Goal: Task Accomplishment & Management: Use online tool/utility

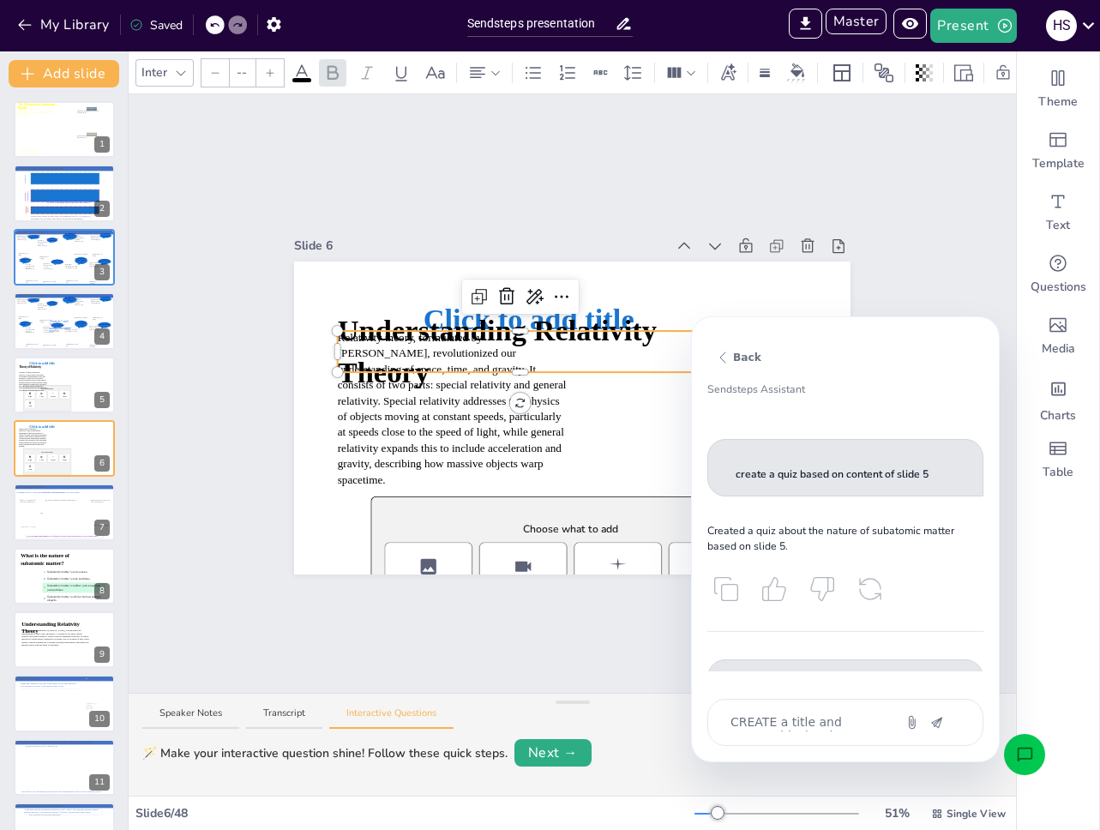
scroll to position [2182, 0]
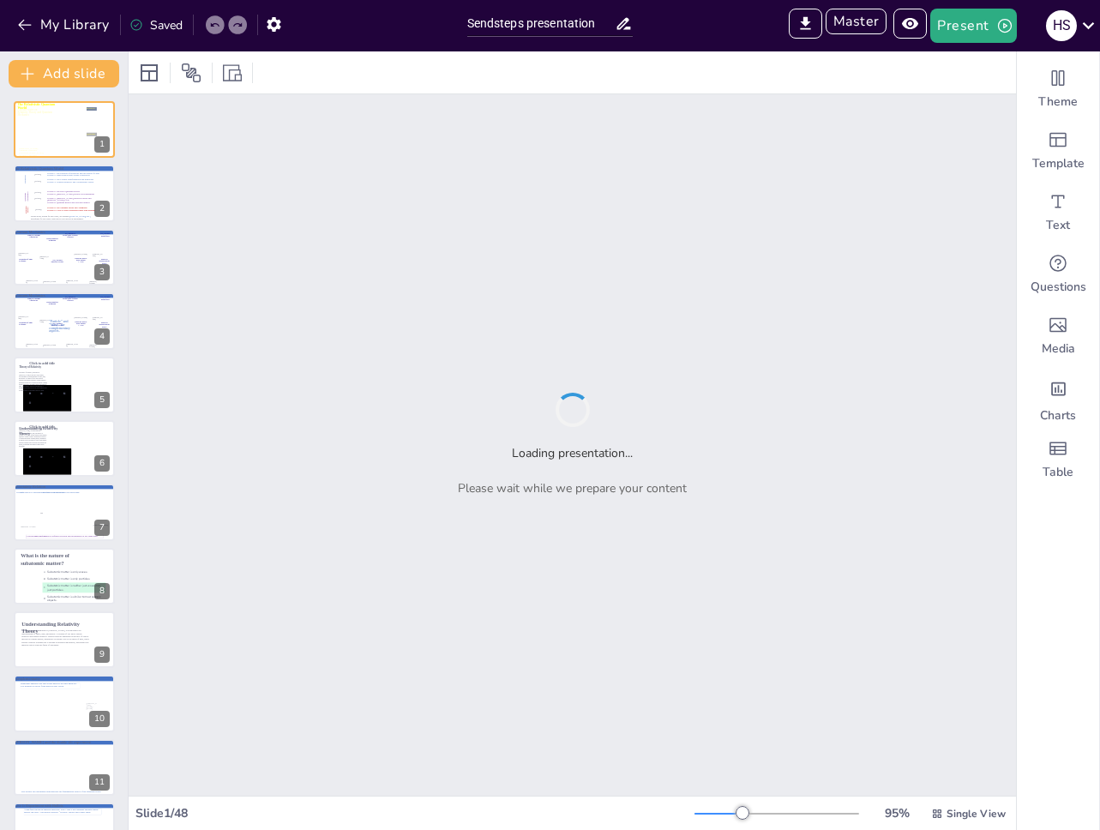
type input "Sendsteps presentation"
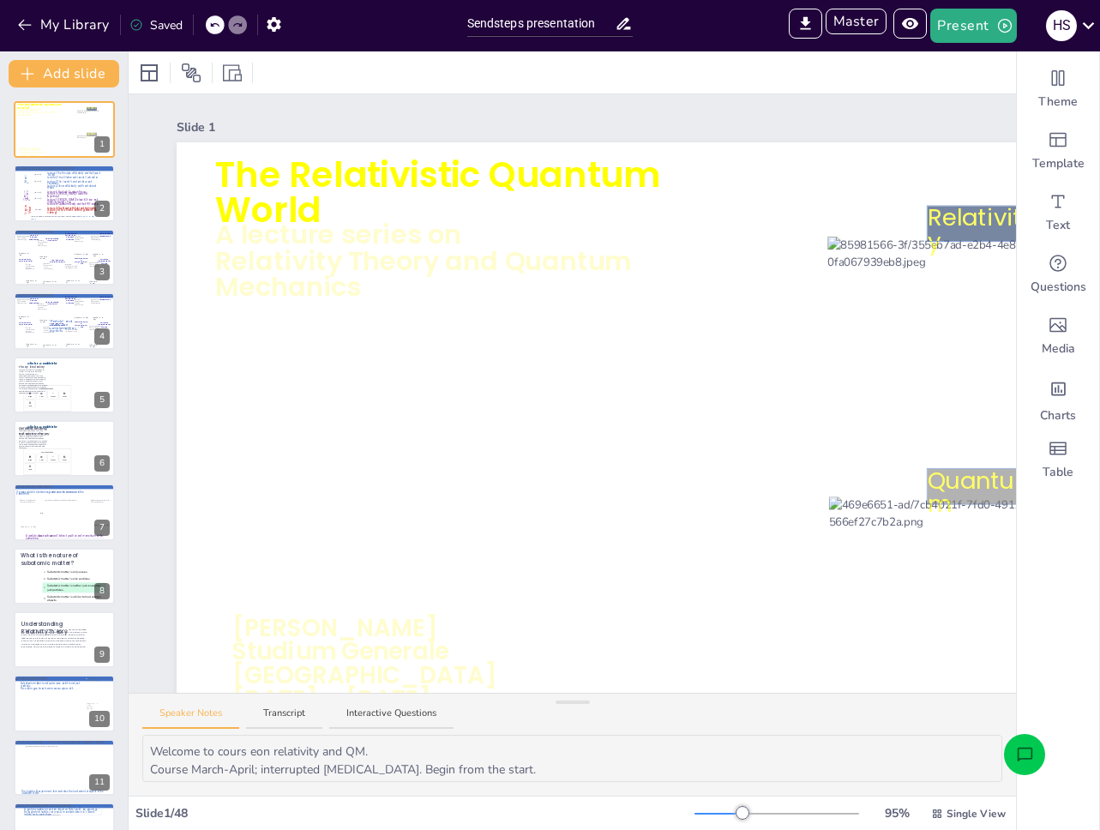
click at [1017, 754] on icon "Open assistant chat" at bounding box center [1024, 754] width 15 height 14
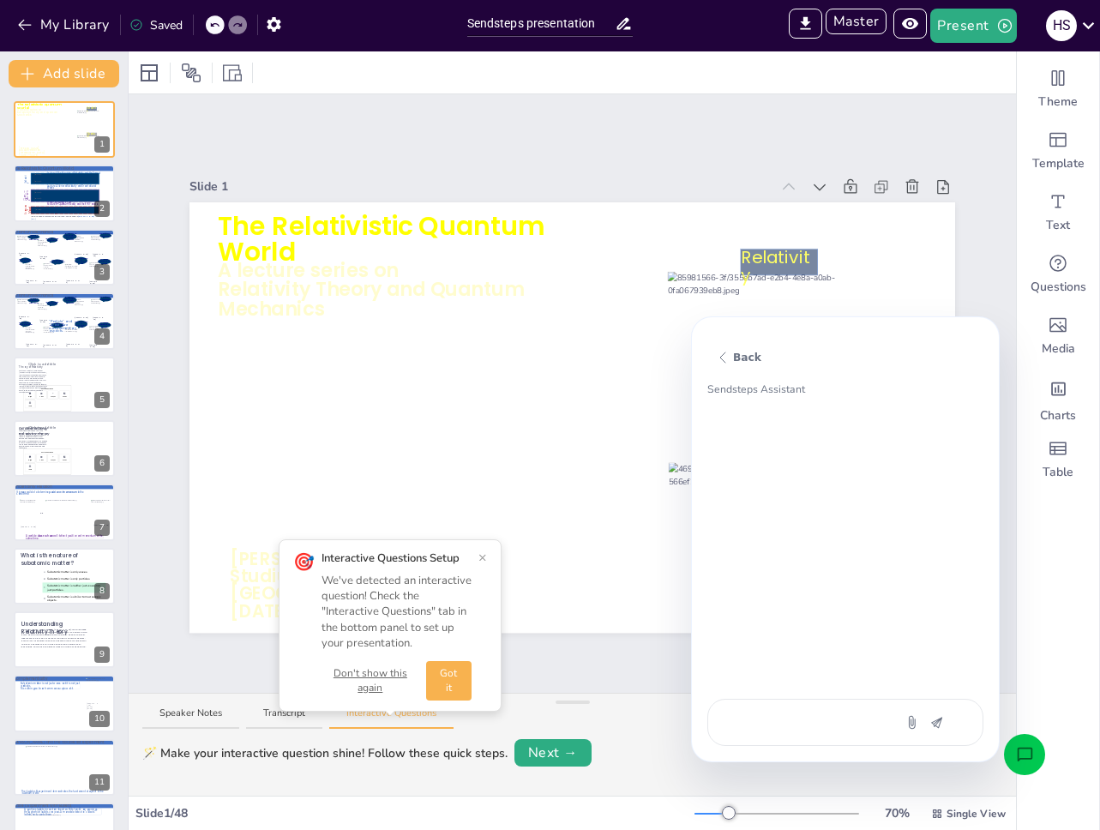
click at [823, 717] on textarea at bounding box center [801, 722] width 144 height 18
type textarea "c"
type textarea "x"
type textarea "cr"
type textarea "x"
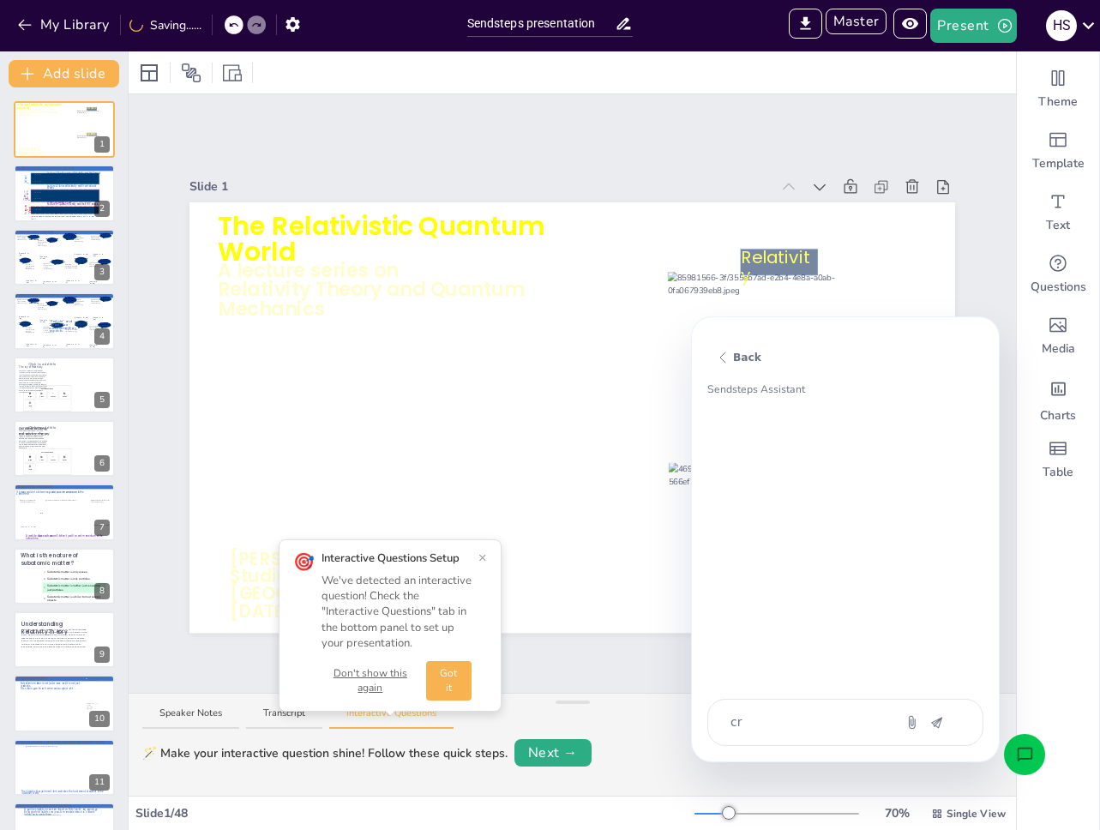
type textarea "cre"
type textarea "x"
type textarea "crea"
type textarea "x"
type textarea "creat"
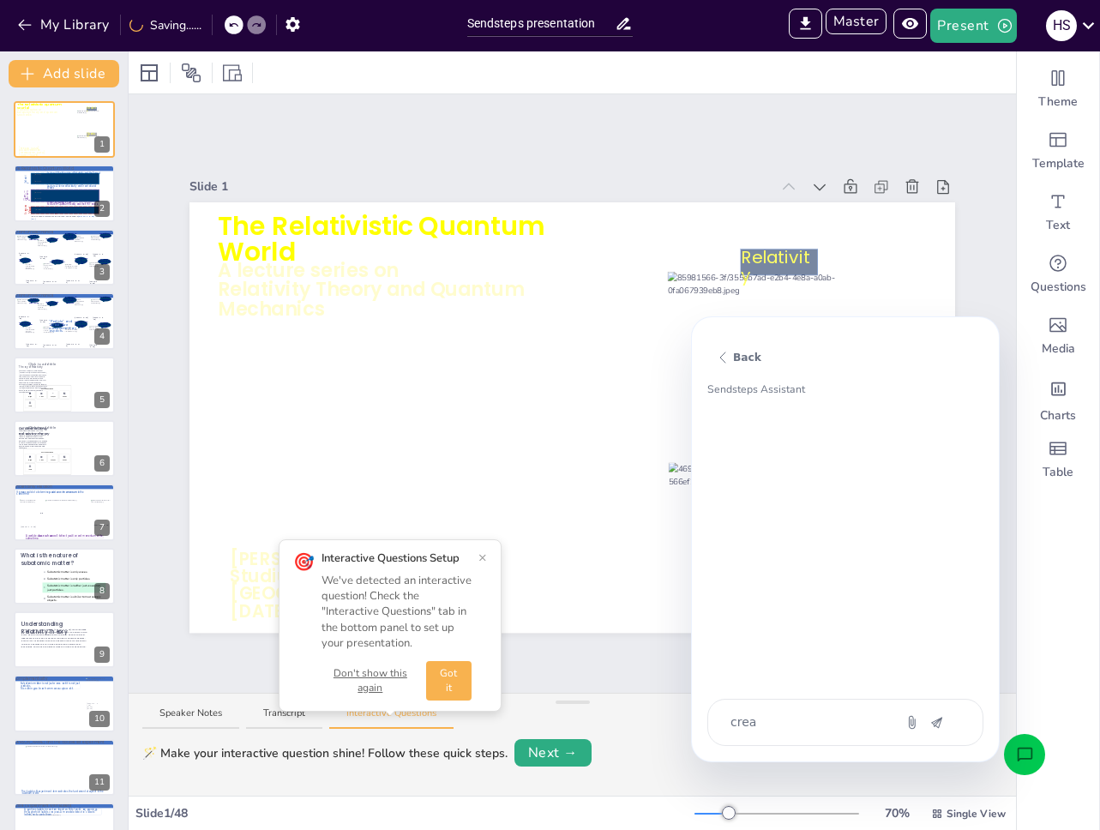
type textarea "x"
type textarea "create"
type textarea "x"
type textarea "create a"
type textarea "x"
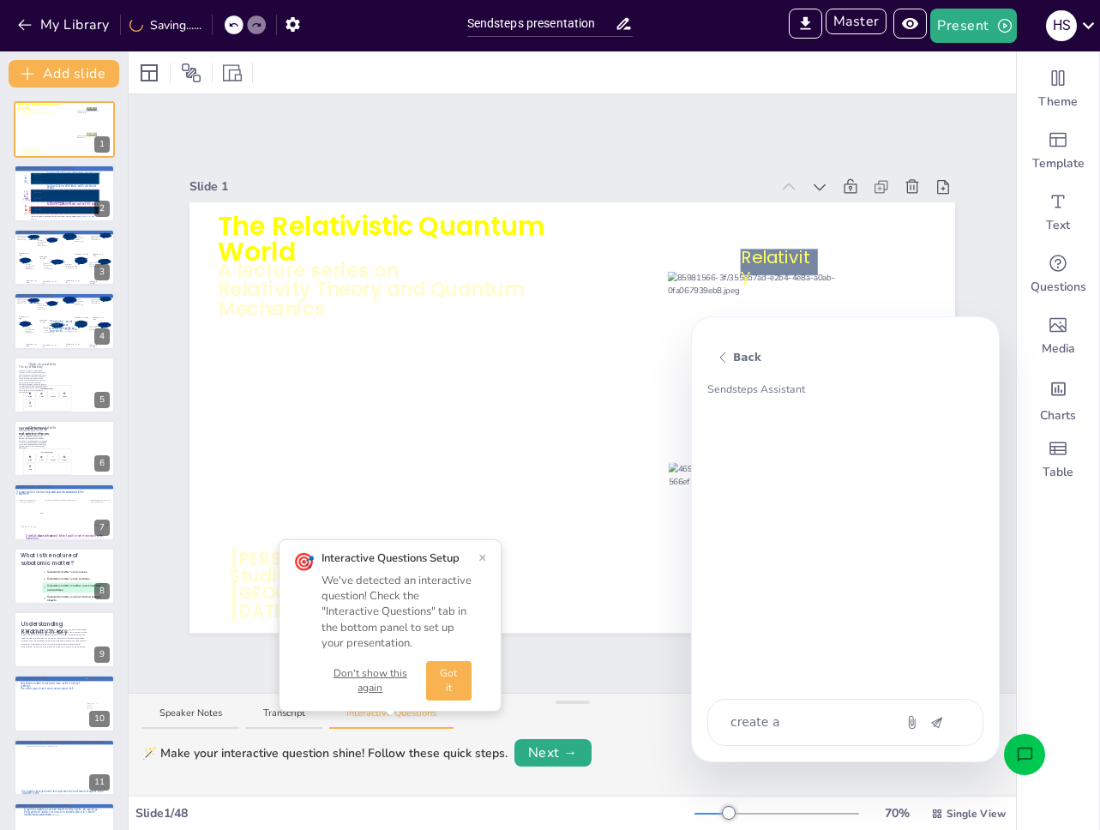
type textarea "create a"
type textarea "x"
type textarea "create a qu"
type textarea "x"
type textarea "create a qui"
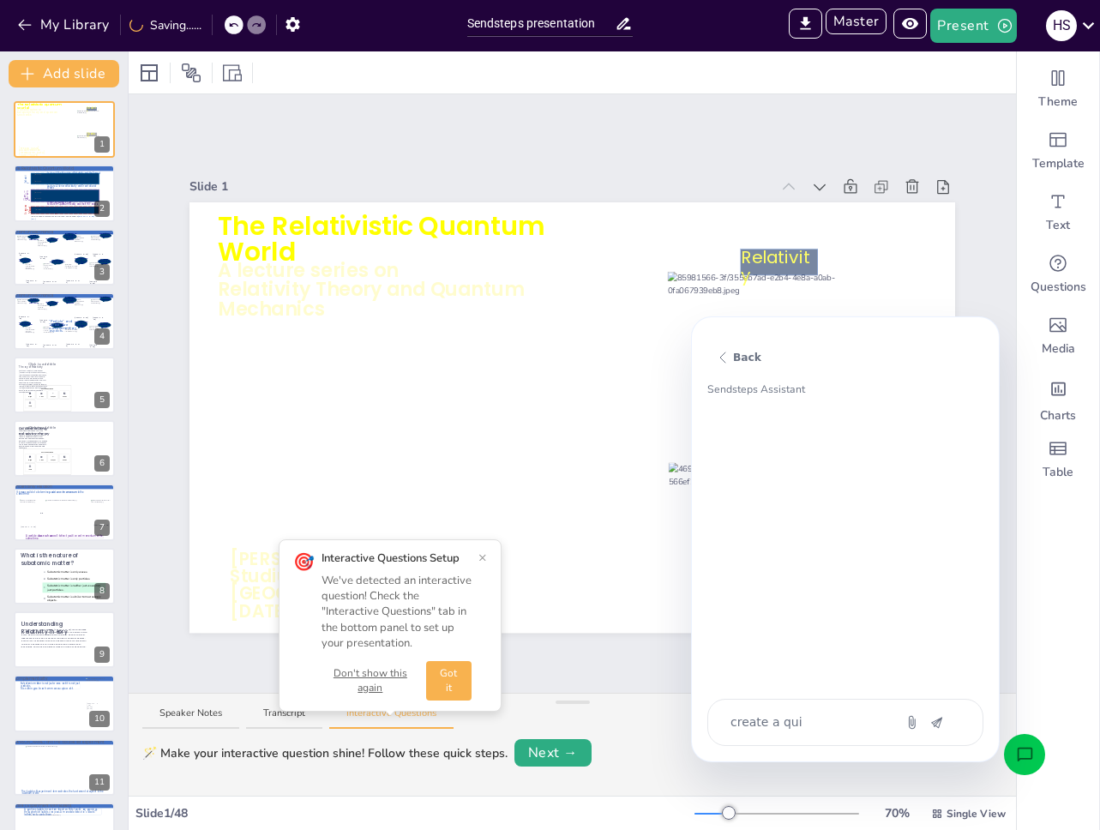
type textarea "x"
type textarea "create a quiz"
type textarea "x"
type textarea "create a quiz"
type textarea "x"
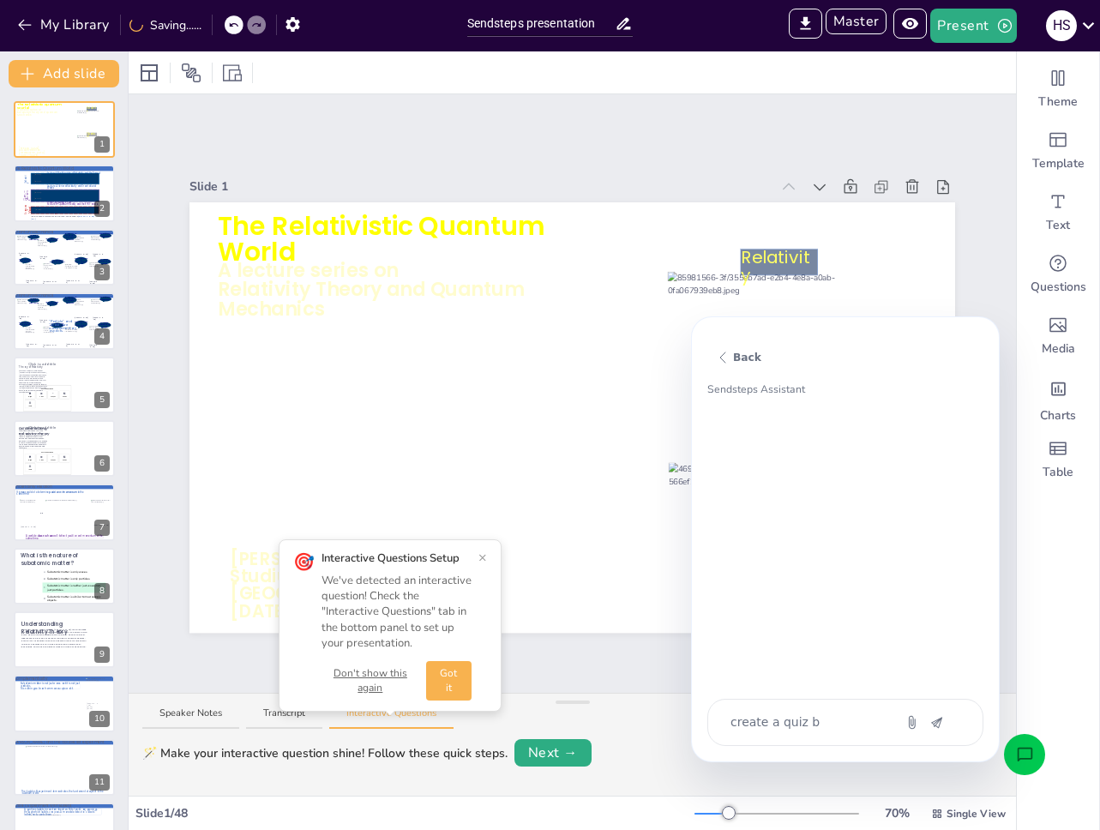
type textarea "create a quiz ba"
type textarea "x"
type textarea "create a quiz bas"
type textarea "x"
type textarea "create a quiz base"
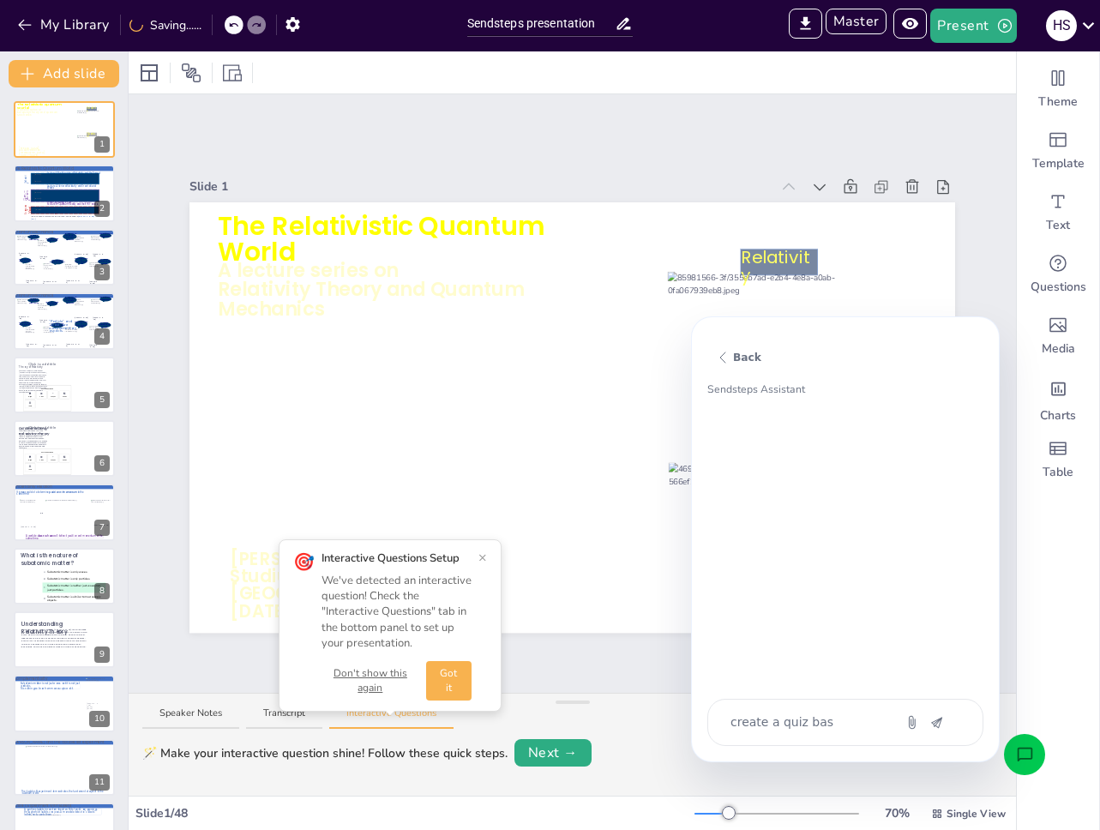
type textarea "x"
type textarea "create a quiz based"
type textarea "x"
type textarea "create a quiz based"
type textarea "x"
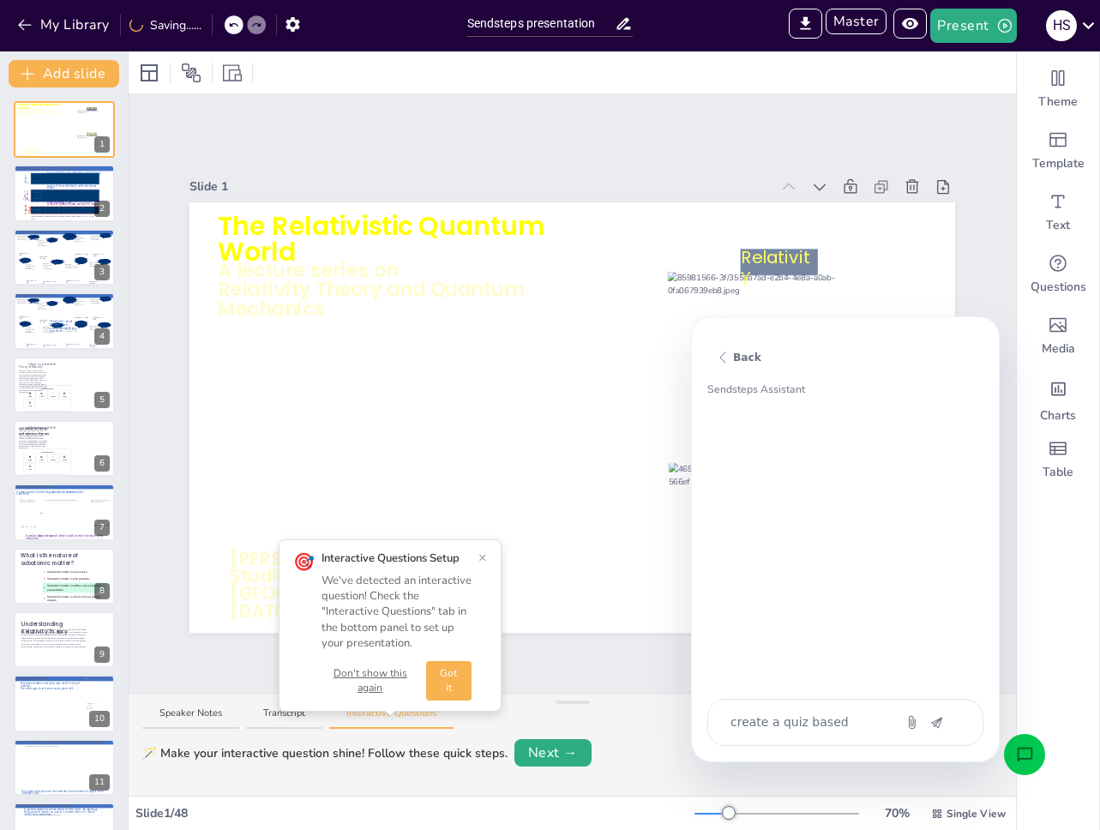
type textarea "create a quiz based o"
type textarea "x"
type textarea "create a quiz based on"
type textarea "x"
type textarea "create a quiz based on"
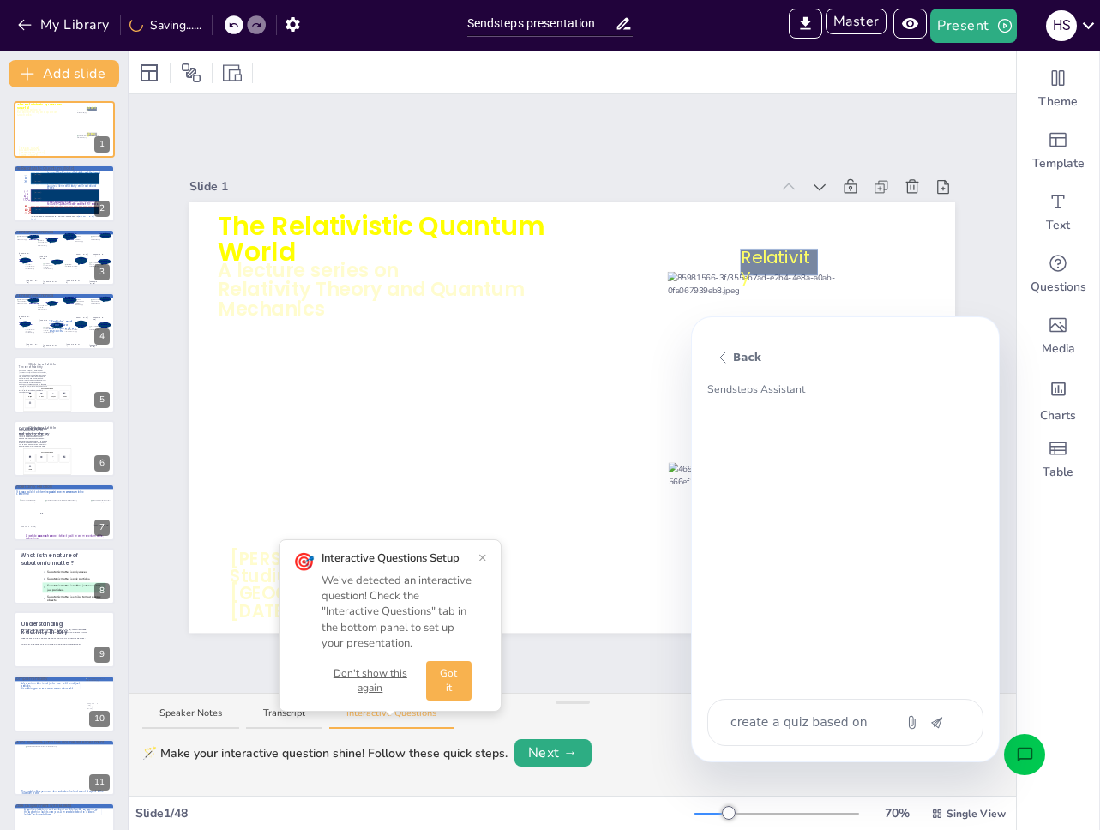
type textarea "x"
type textarea "create a quiz based on c"
type textarea "x"
type textarea "create a quiz based on co"
type textarea "x"
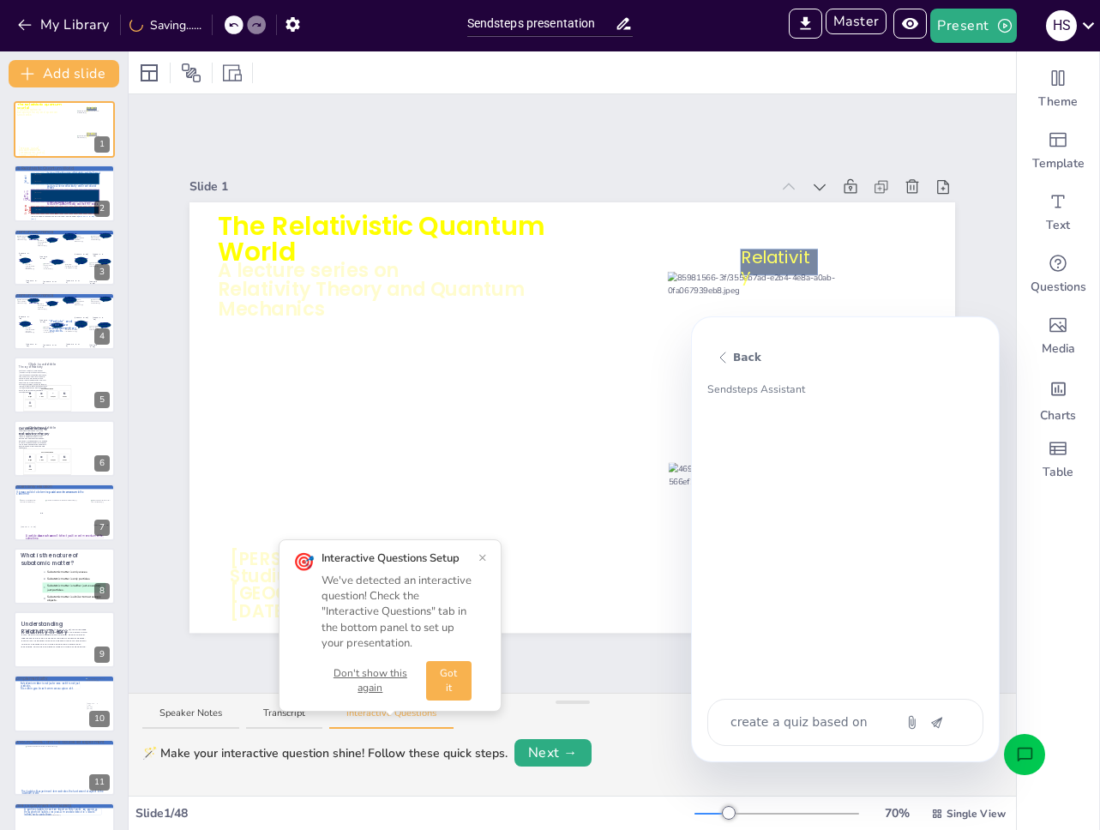
type textarea "create a quiz based on con"
type textarea "x"
type textarea "create a quiz based on cont"
type textarea "x"
type textarea "create a quiz based on conte"
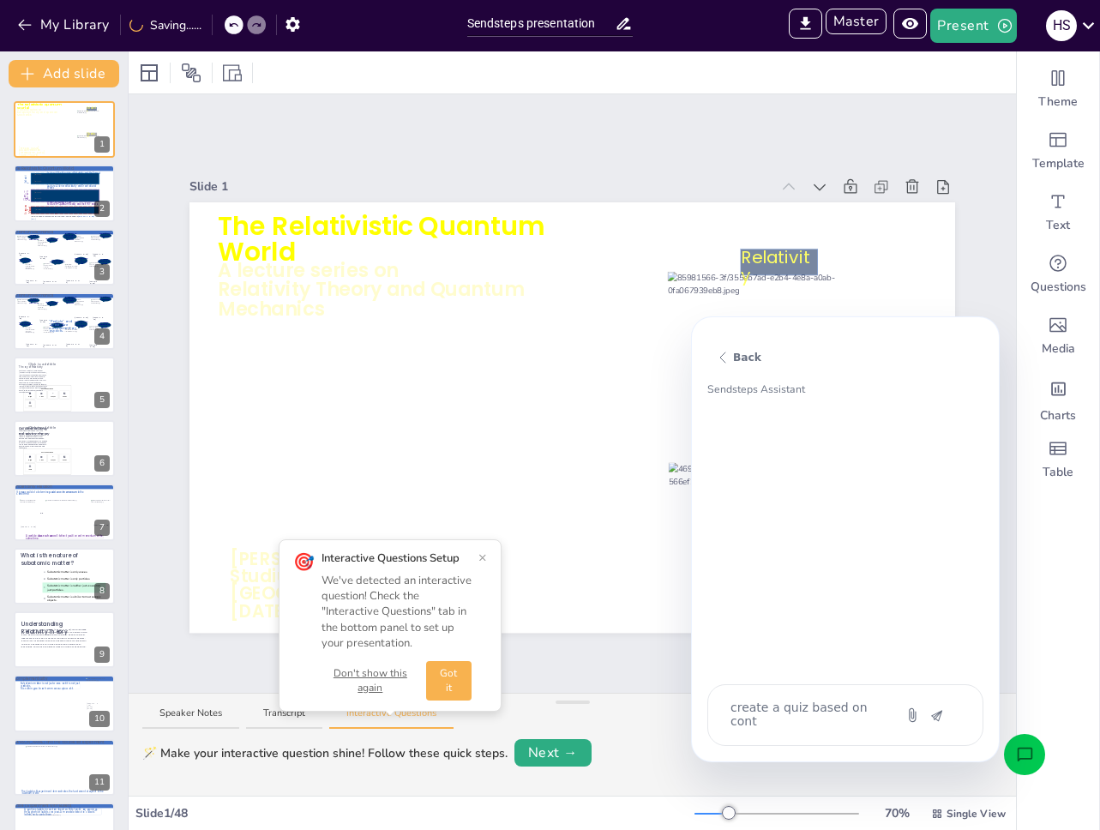
type textarea "x"
type textarea "create a quiz based on conten"
type textarea "x"
type textarea "create a quiz based on content"
type textarea "x"
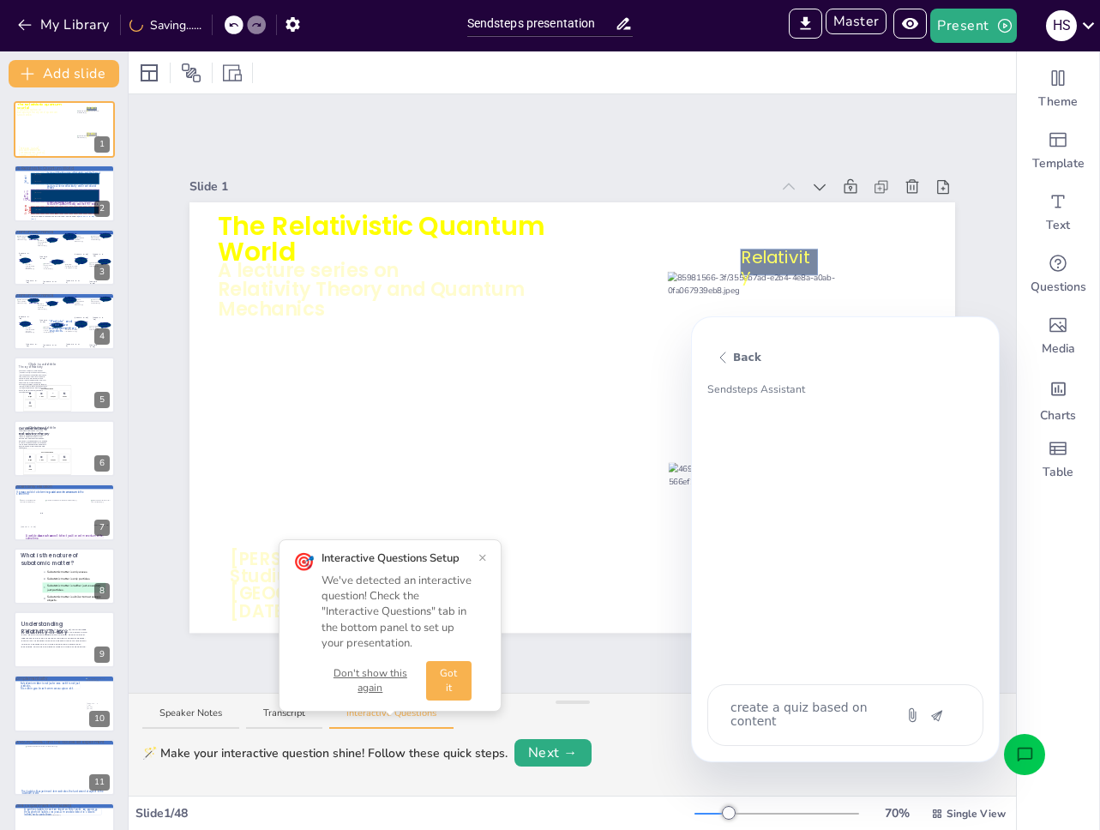
type textarea "create a quiz based on content o"
type textarea "x"
type textarea "create a quiz based on content of"
type textarea "x"
type textarea "create a quiz based on content of"
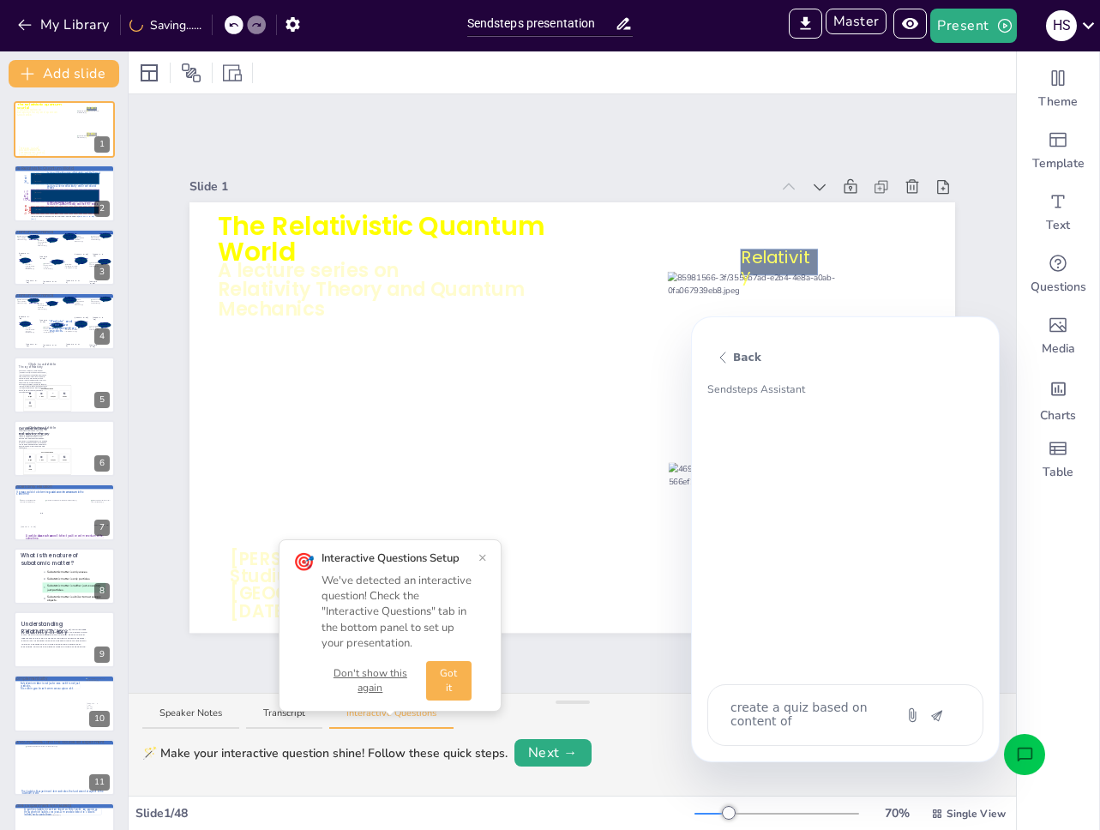
type textarea "x"
type textarea "create a quiz based on content of s"
type textarea "x"
type textarea "create a quiz based on content of sl"
type textarea "x"
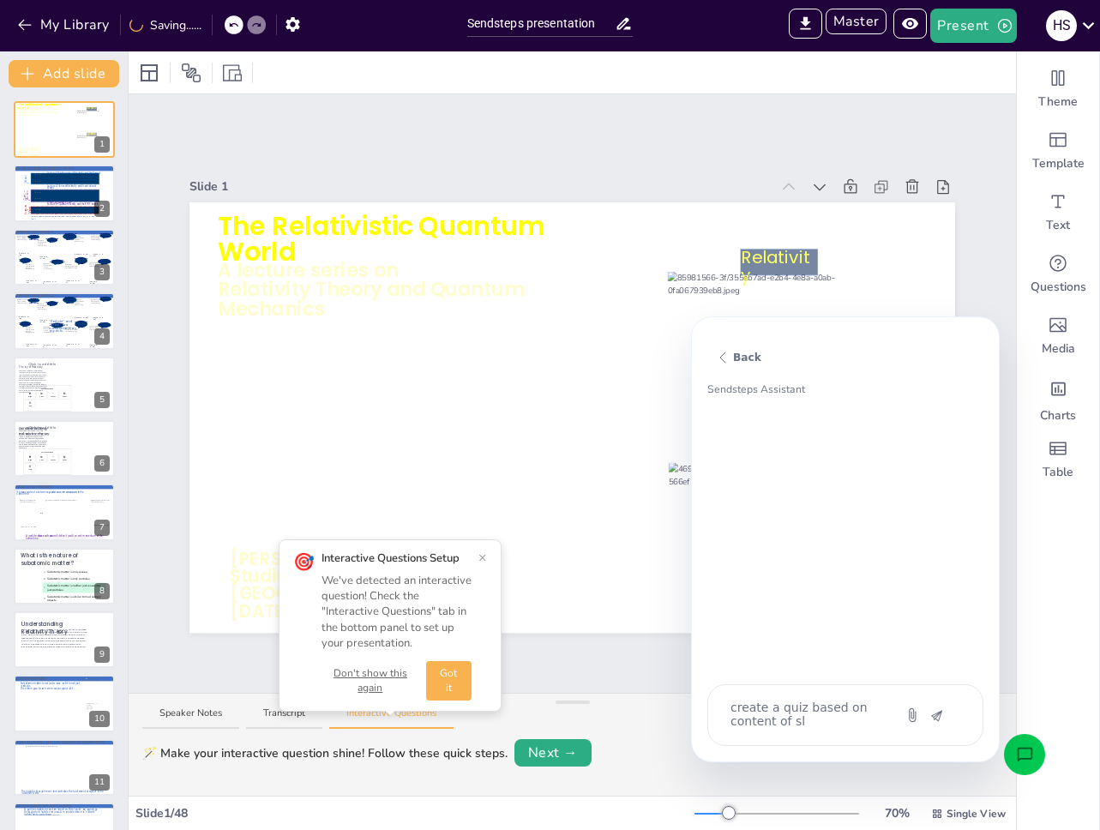
type textarea "create a quiz based on content of sli"
type textarea "x"
type textarea "create a quiz based on content of slid"
type textarea "x"
type textarea "create a quiz based on content of slide"
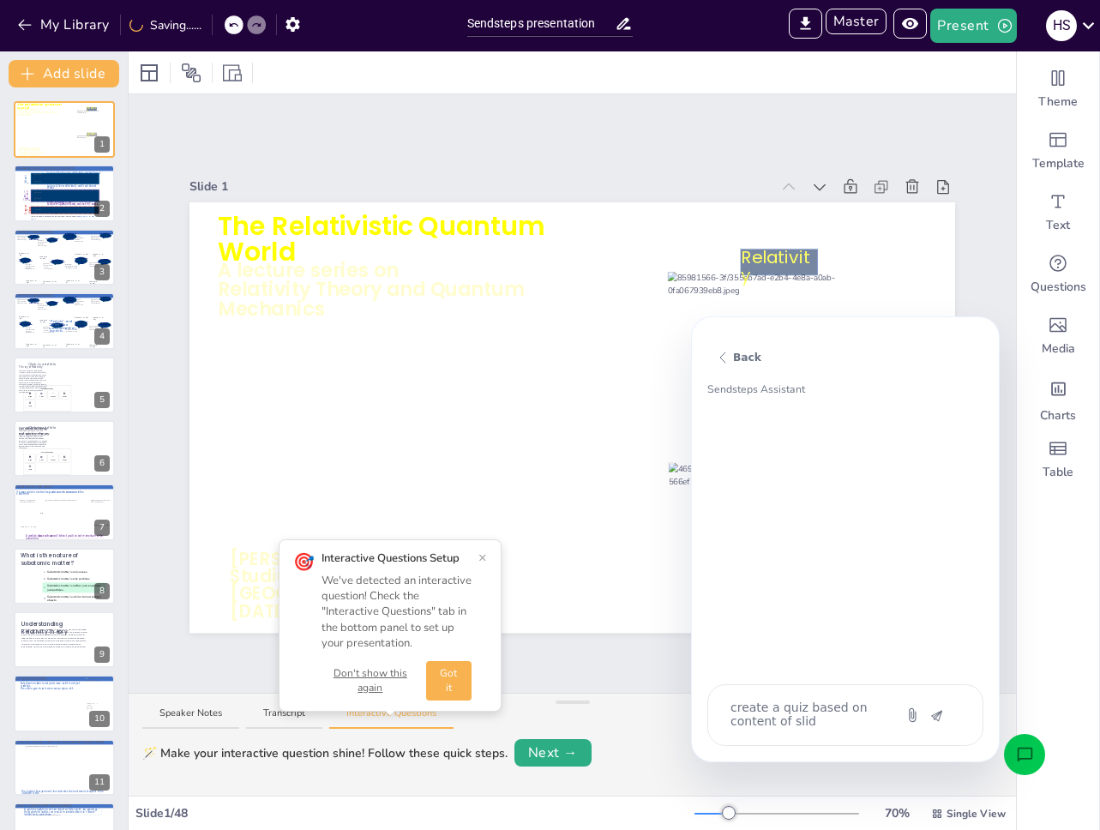
type textarea "x"
type textarea "create a quiz based on content of slide"
type textarea "x"
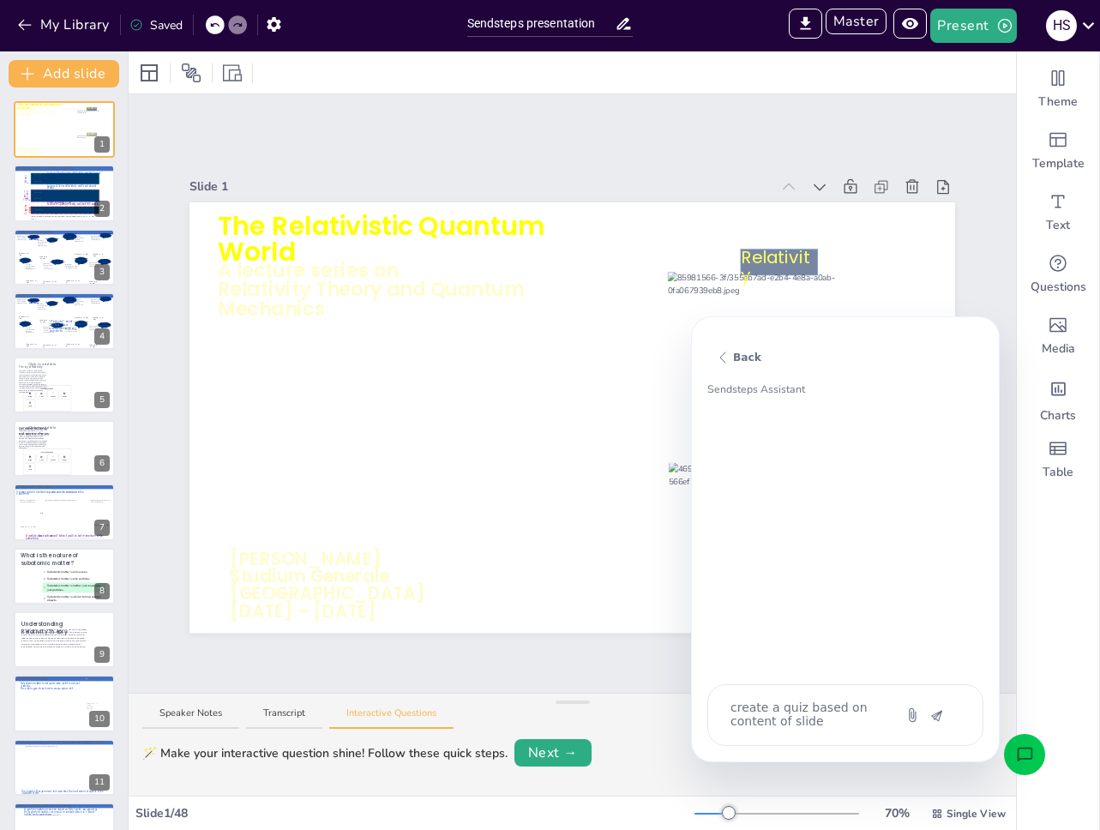
type textarea "create a quiz based on content of slide 5"
type textarea "x"
type textarea "create a quiz based on content of slide 5"
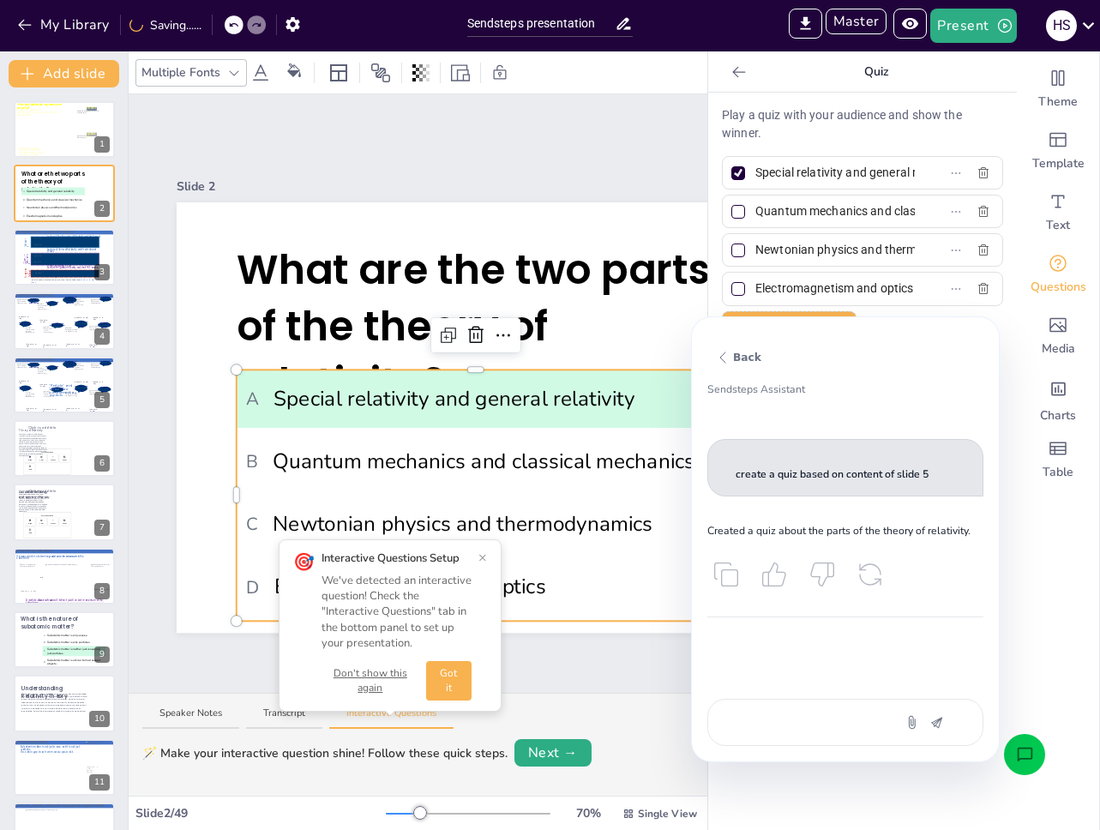
click at [1029, 657] on div "Theme Template Text Questions Media Charts Table" at bounding box center [1058, 440] width 83 height 778
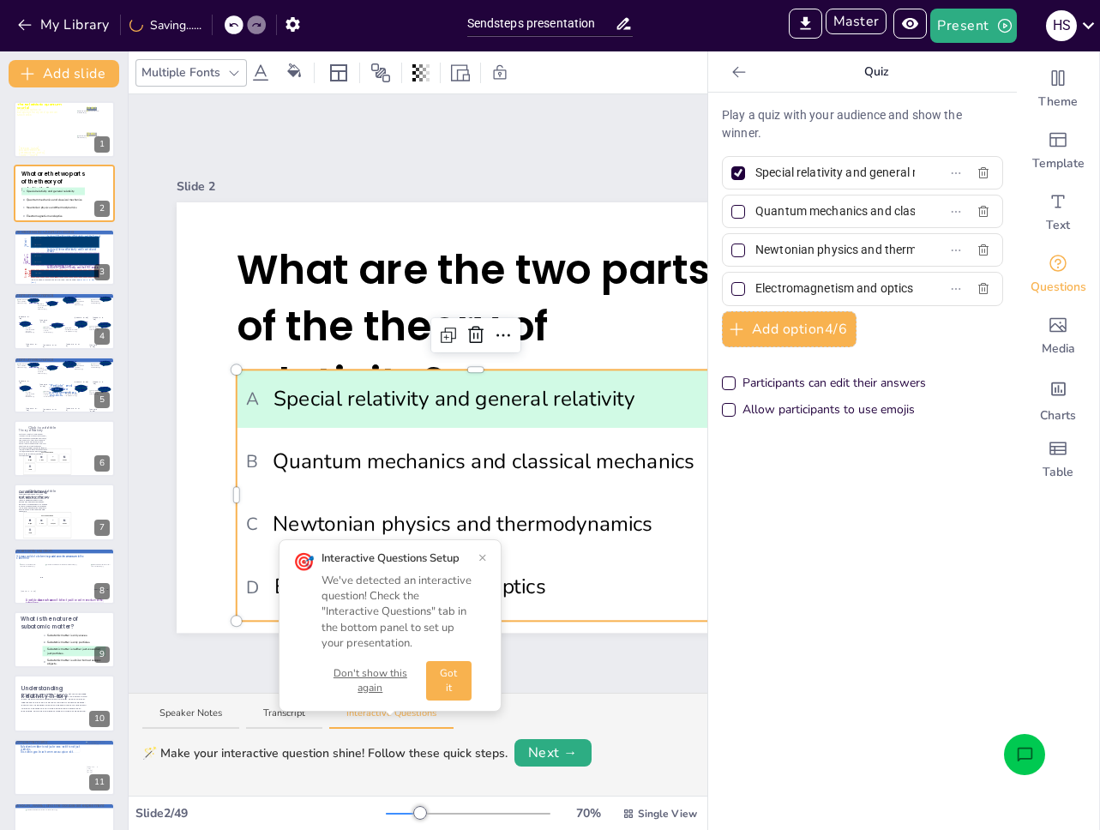
click at [732, 79] on icon at bounding box center [738, 71] width 17 height 17
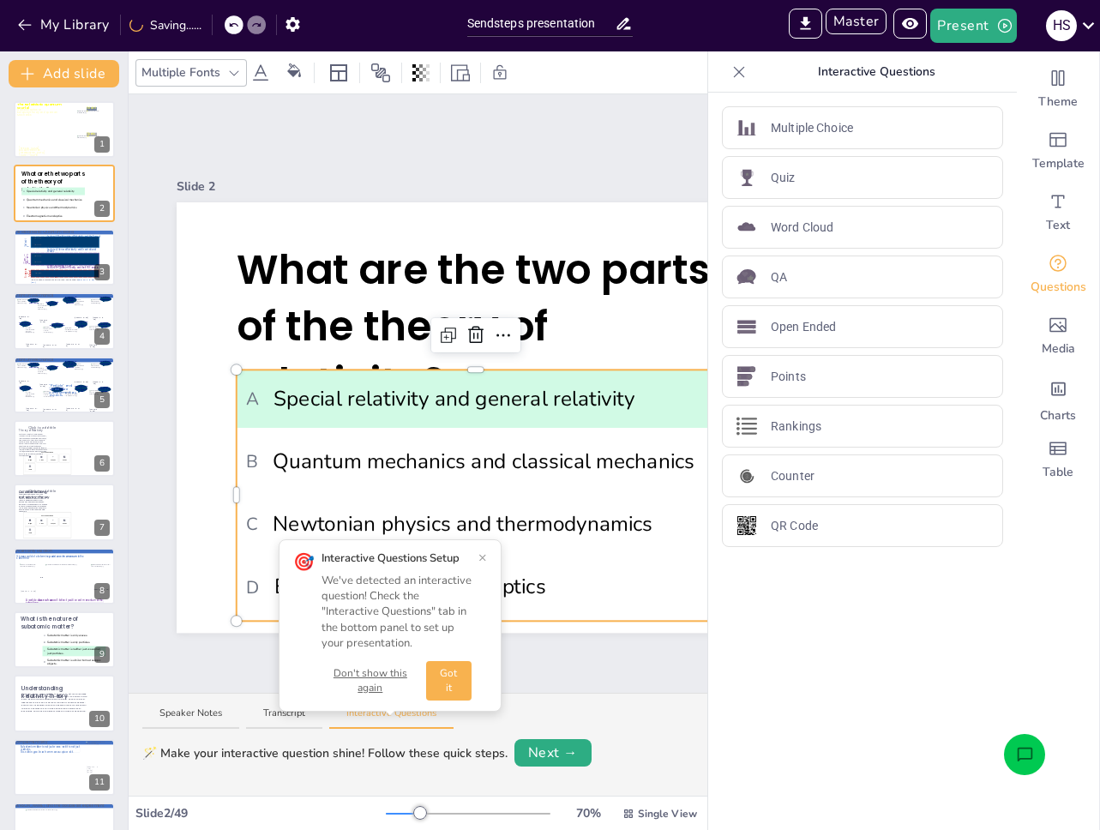
click at [733, 79] on icon at bounding box center [738, 71] width 17 height 17
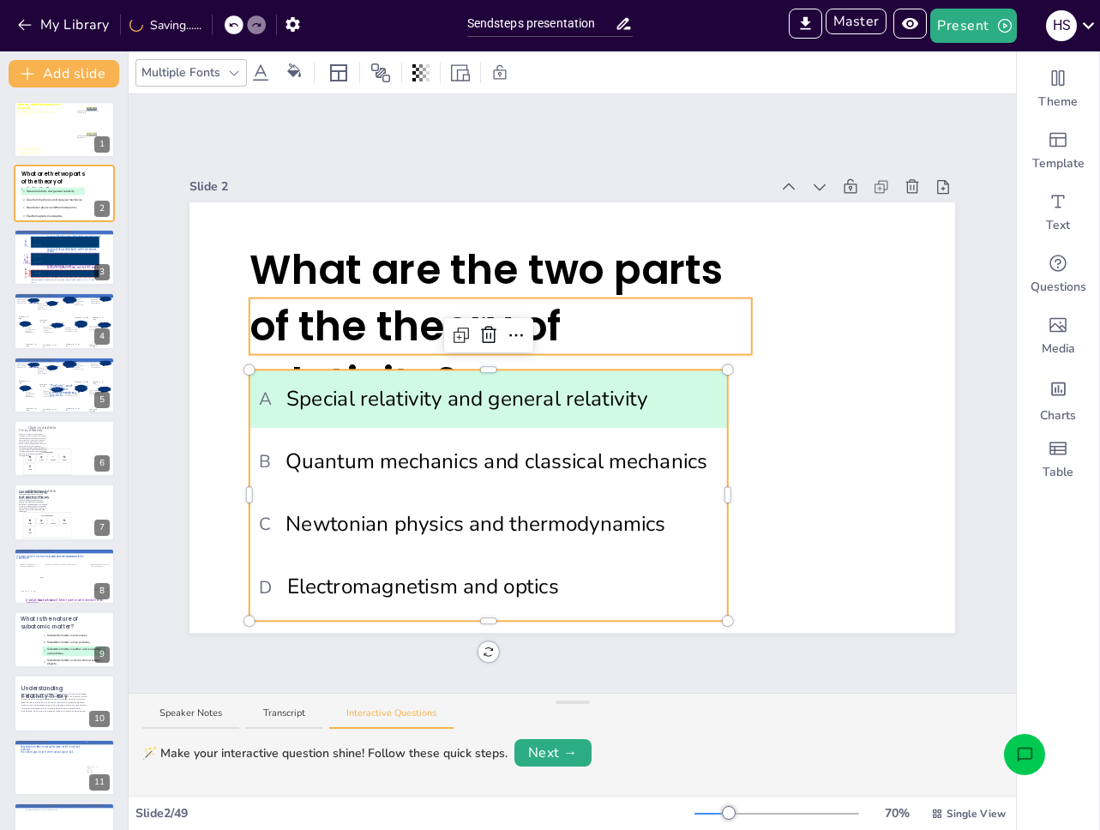
click at [602, 303] on p "What are the two parts of the theory of relativity?" at bounding box center [500, 326] width 502 height 171
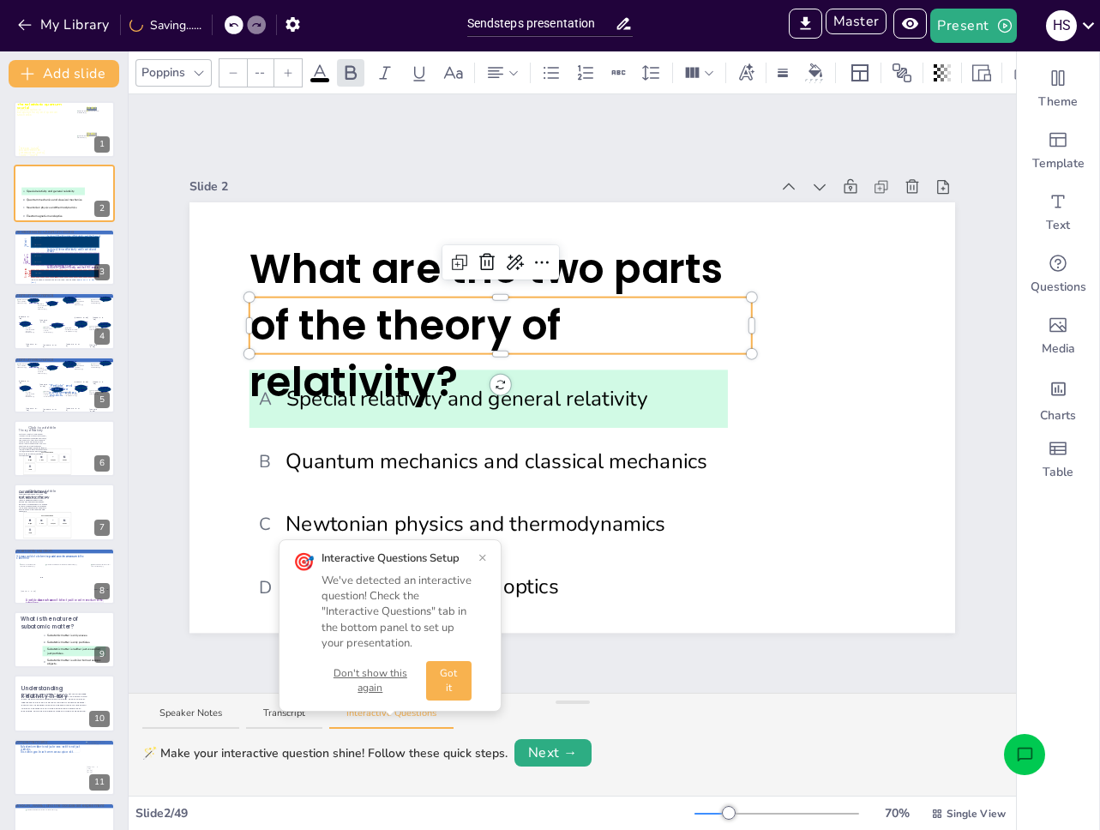
click at [261, 72] on input "--" at bounding box center [260, 72] width 24 height 27
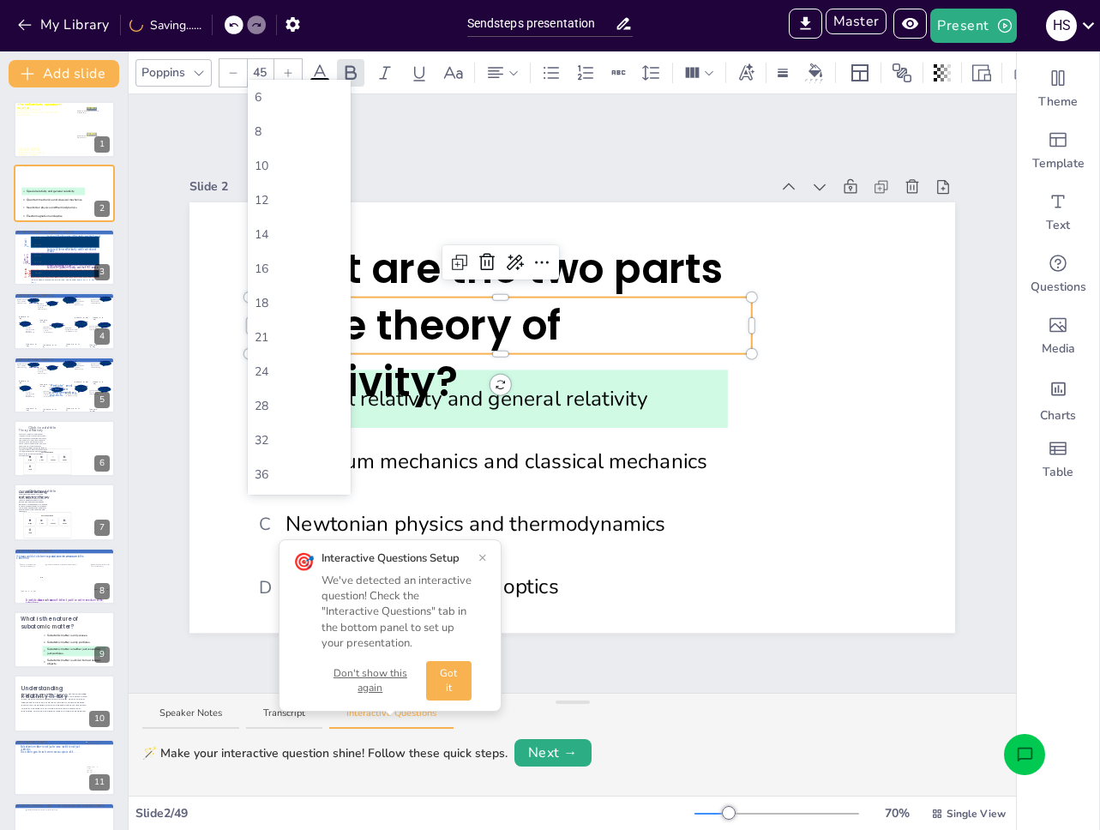
type input "45"
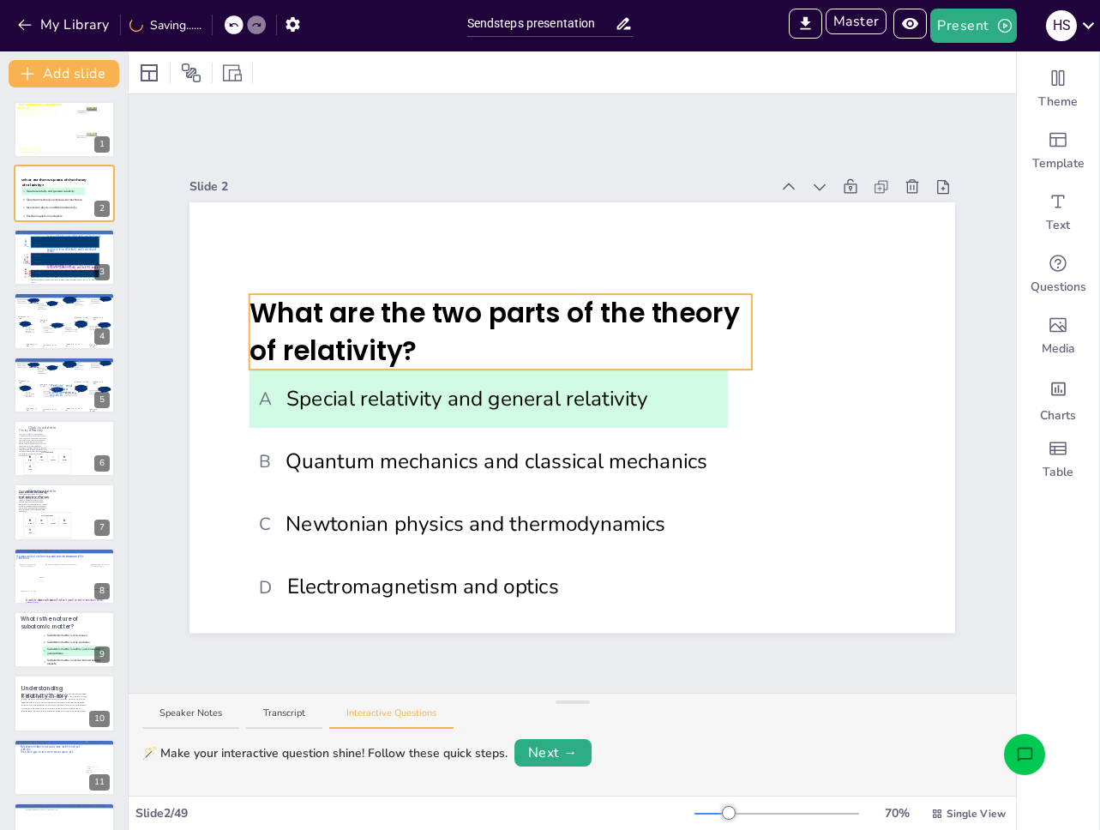
click at [720, 329] on p "What are the two parts of the theory of relativity?" at bounding box center [500, 331] width 502 height 75
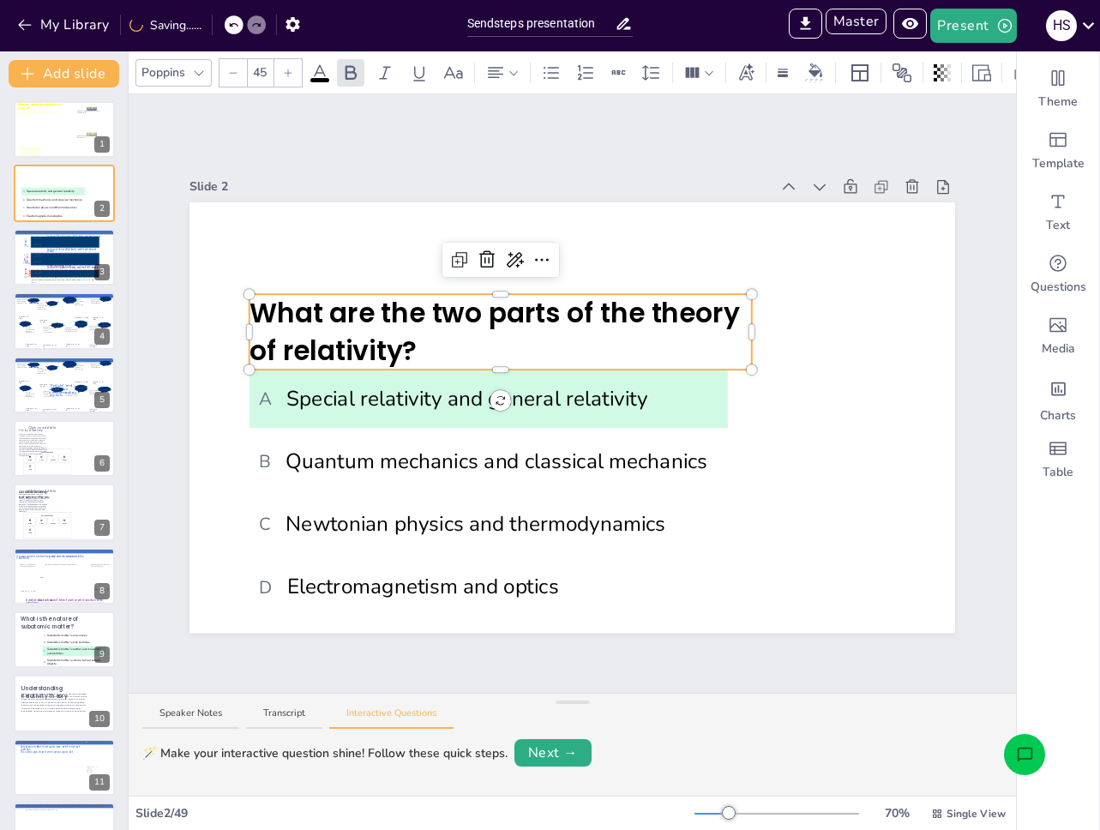
type input "--"
click at [749, 324] on div at bounding box center [751, 331] width 5 height 15
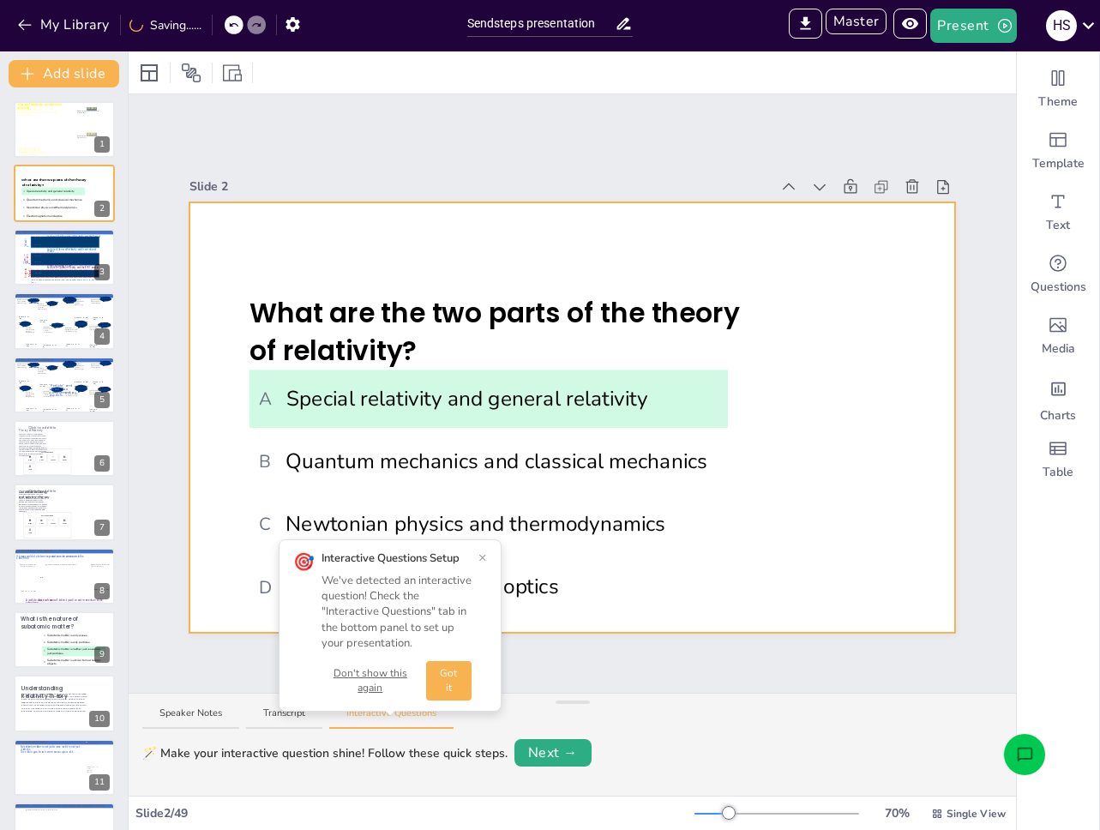
click at [730, 351] on p "What are the two parts of the theory of relativity?" at bounding box center [500, 331] width 502 height 75
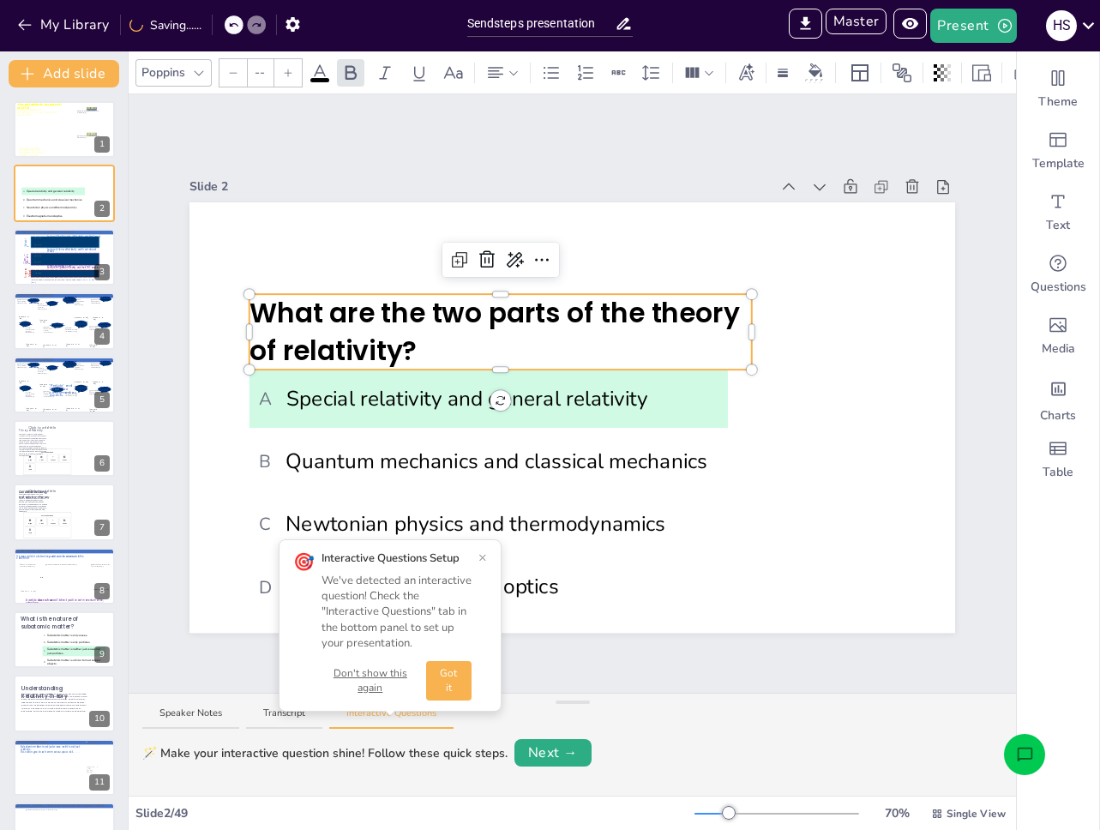
click at [724, 363] on div at bounding box center [500, 366] width 502 height 7
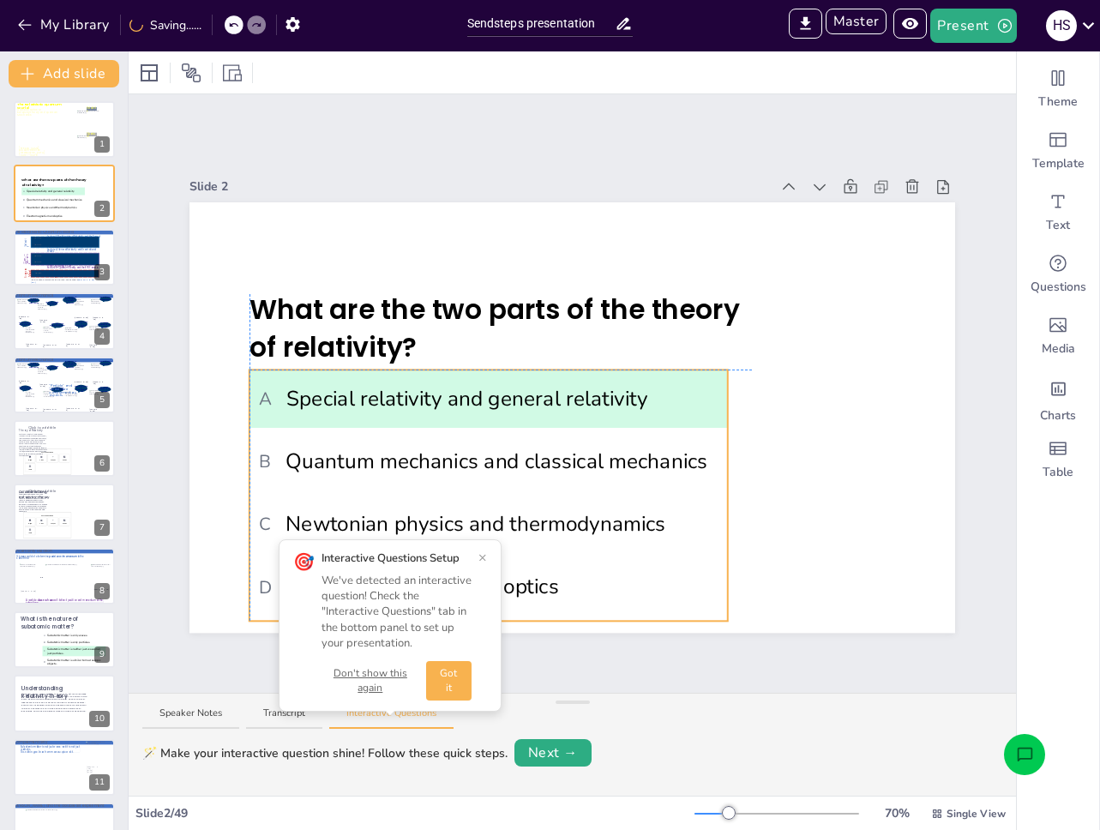
click at [712, 417] on div "Document fonts Poppins Inter Recently used Inter Popular fonts Lato Montserrat …" at bounding box center [550, 440] width 1100 height 778
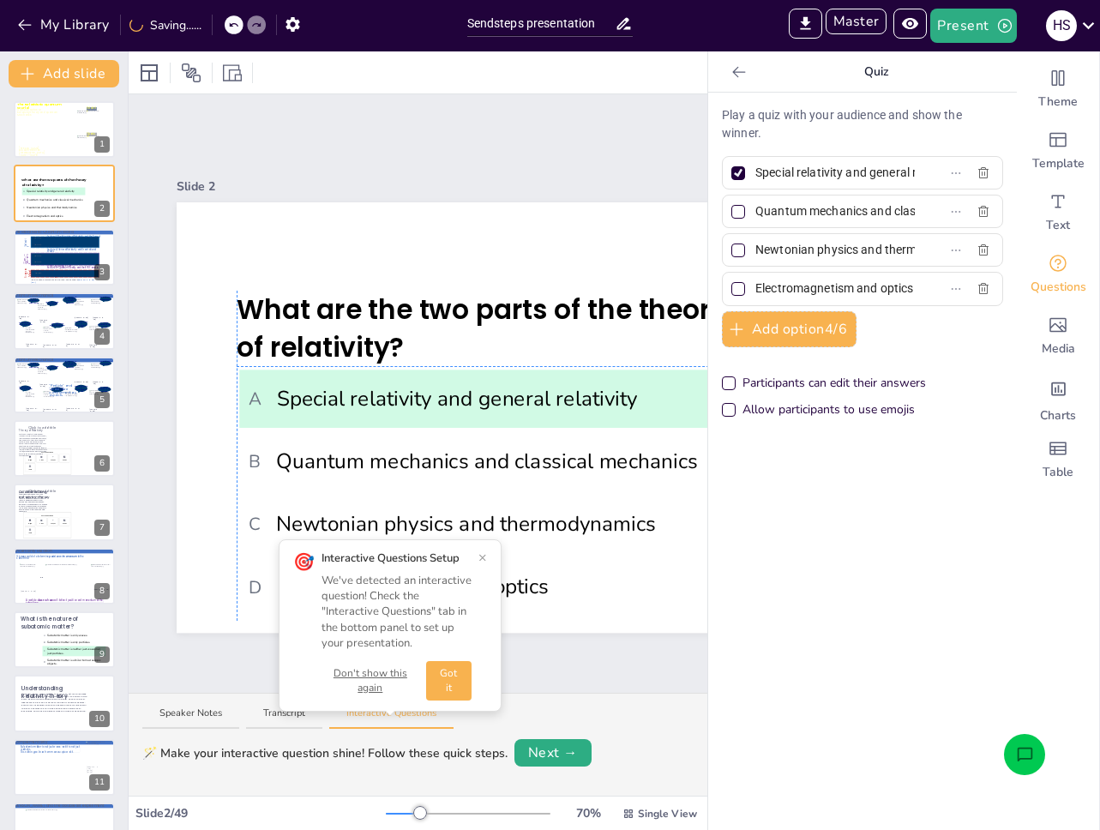
click at [668, 421] on ul "A Special relativity and general relativity B Quantum mechanics and classical m…" at bounding box center [478, 494] width 478 height 251
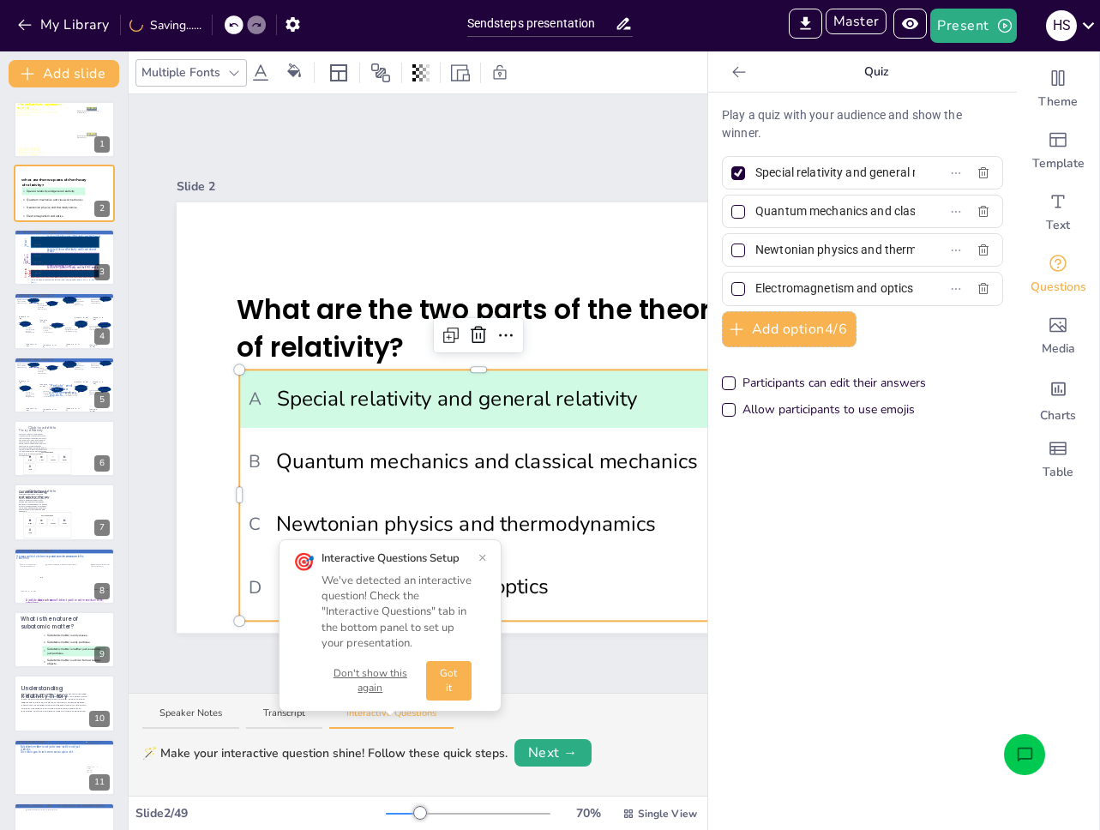
click at [730, 79] on icon at bounding box center [738, 71] width 17 height 17
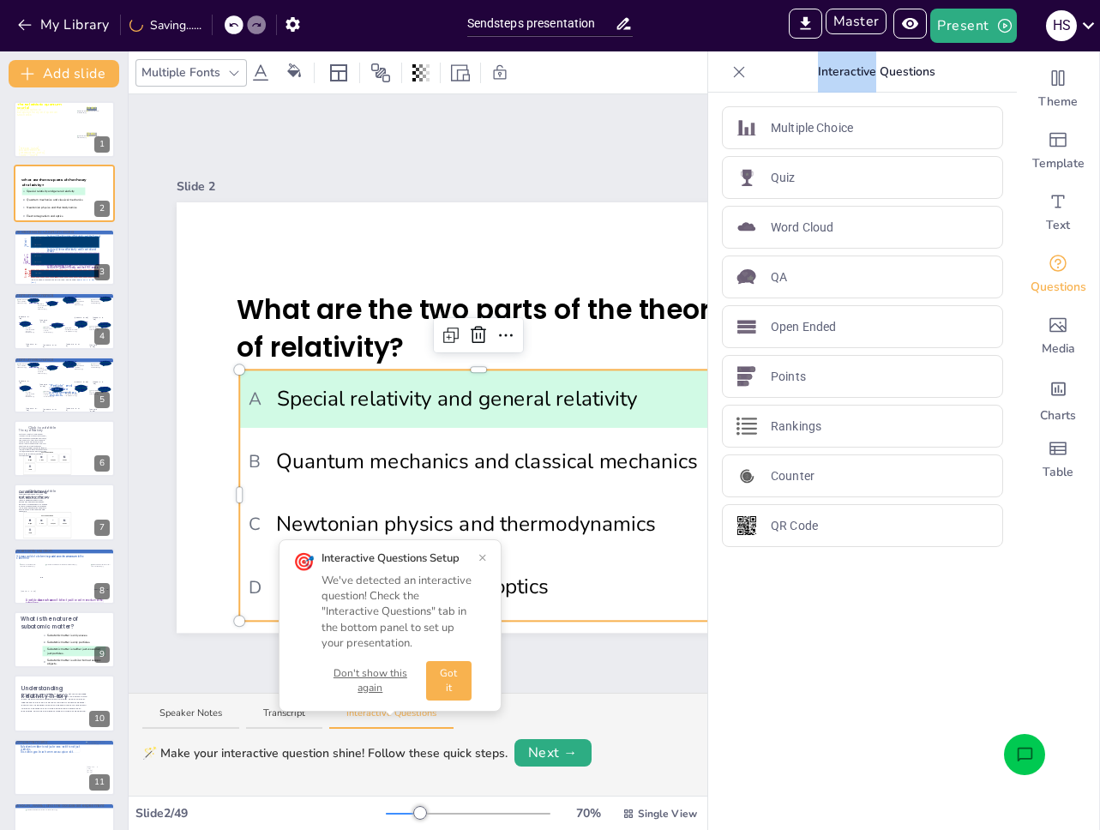
click at [730, 79] on icon at bounding box center [738, 71] width 17 height 17
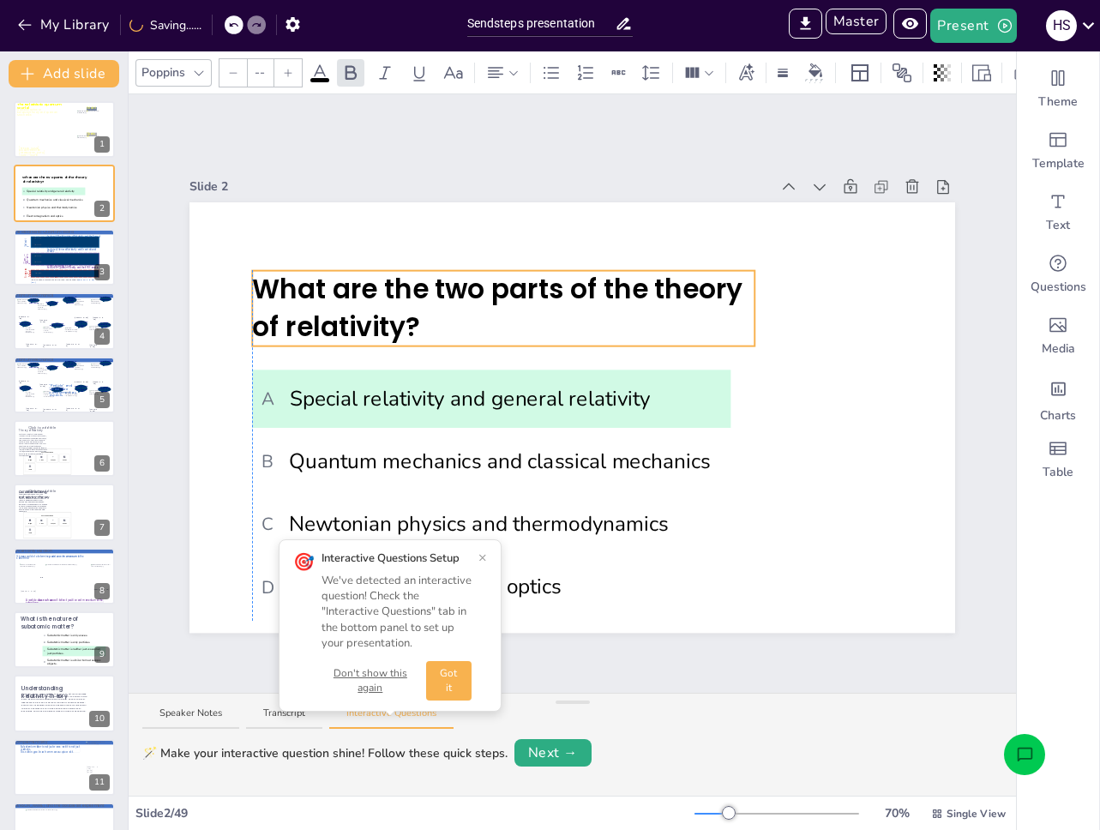
drag, startPoint x: 548, startPoint y: 286, endPoint x: 546, endPoint y: 265, distance: 21.5
click at [546, 270] on span "What are the two parts of the theory of relativity?" at bounding box center [497, 307] width 490 height 75
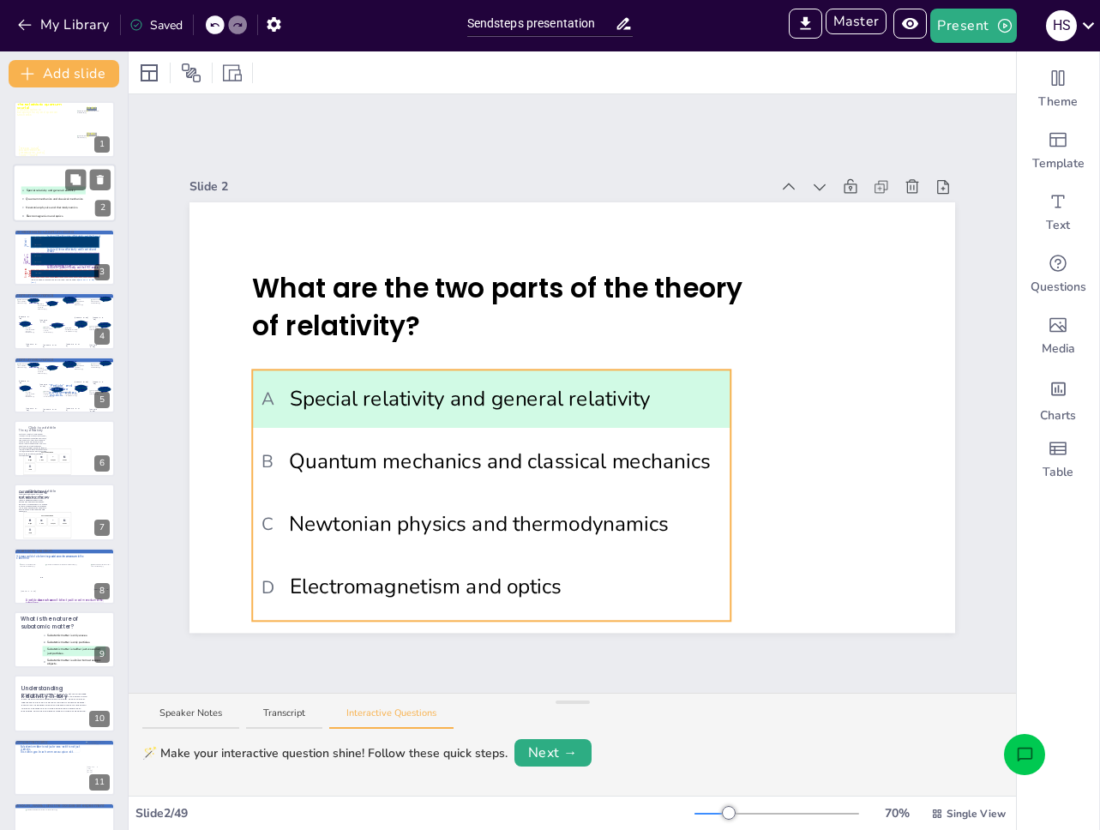
click at [81, 210] on li "C Newtonian physics and thermodynamics" at bounding box center [53, 208] width 64 height 8
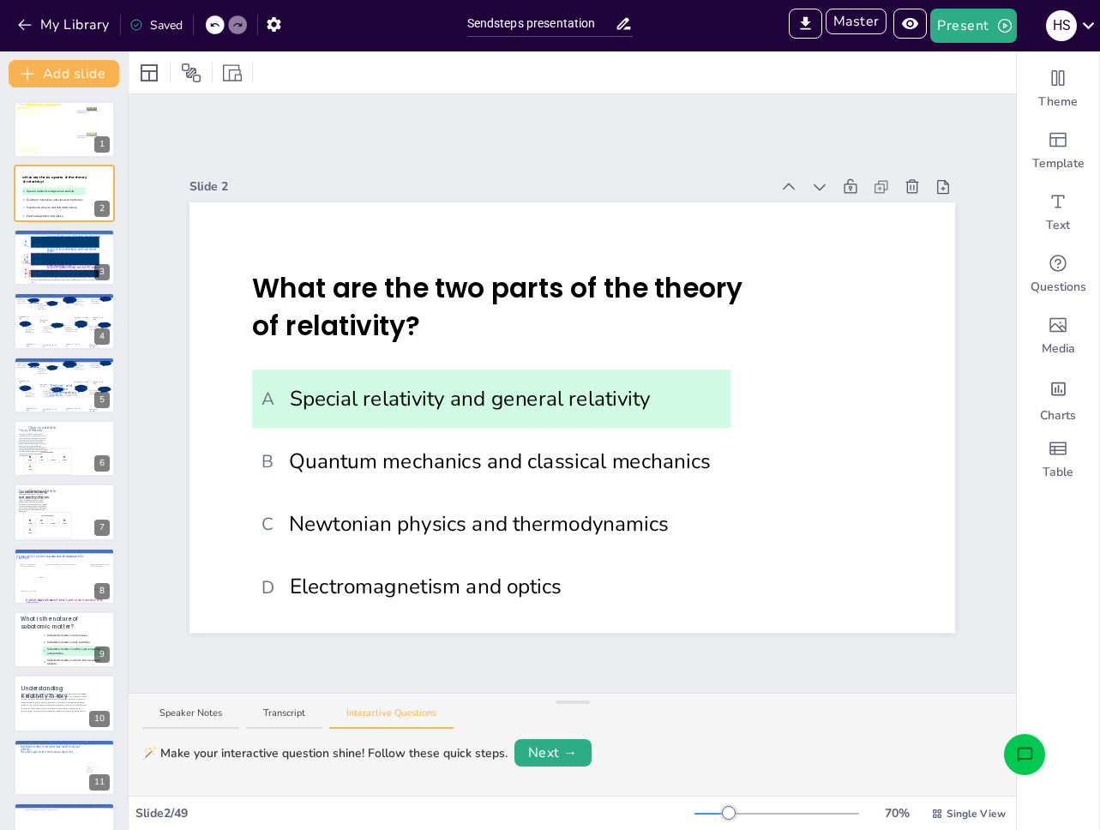
click at [1005, 747] on button "Open assistant chat" at bounding box center [1024, 754] width 41 height 41
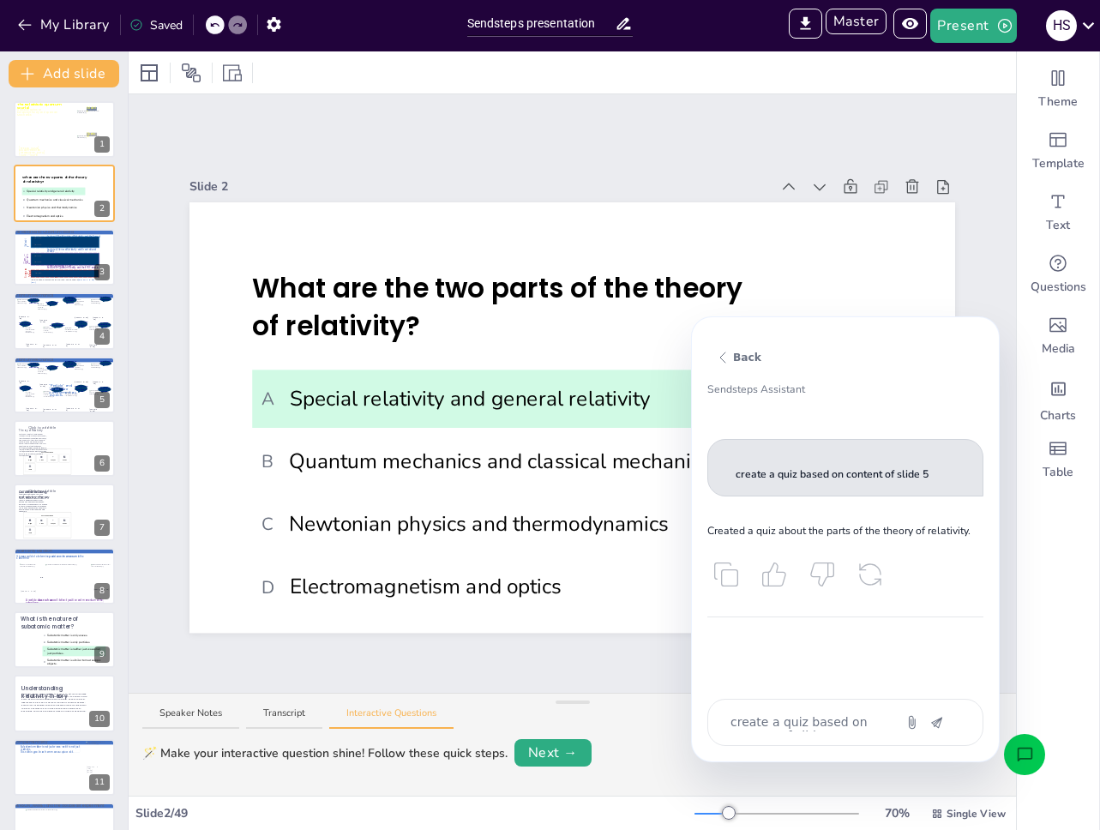
click at [763, 703] on div "create a quiz based on content of slide 5" at bounding box center [845, 722] width 276 height 47
click at [765, 710] on div "create a quiz based on content of slide 5" at bounding box center [845, 722] width 276 height 47
click at [765, 724] on textarea "create a quiz based on content of slide 5" at bounding box center [801, 722] width 144 height 18
type textarea "x"
type textarea "c"
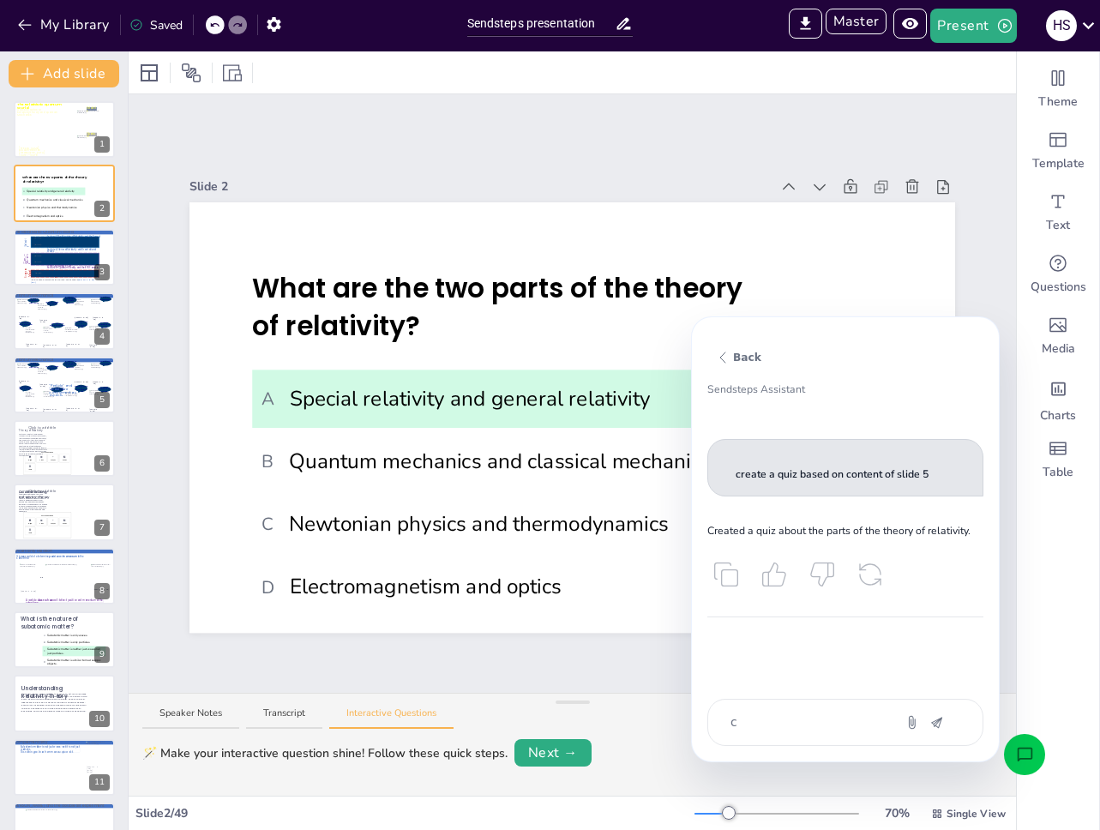
type textarea "x"
type textarea "create"
type textarea "x"
type textarea "create m"
type textarea "x"
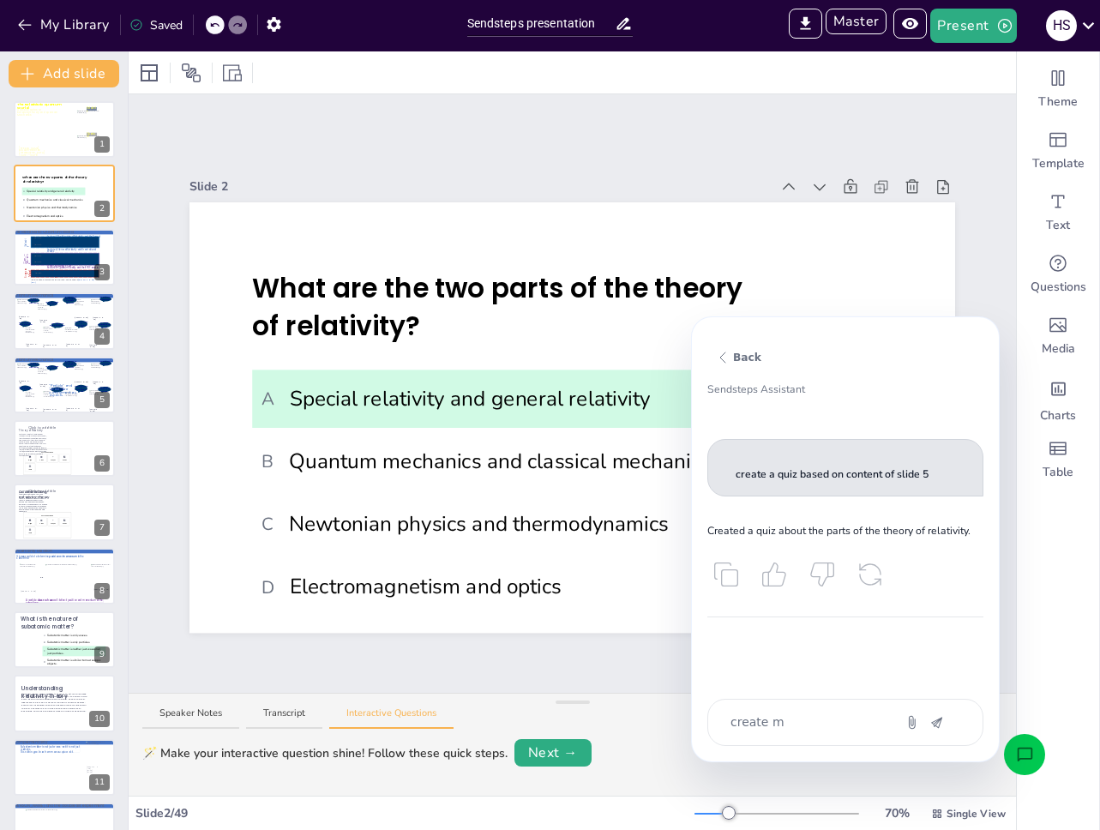
type textarea "create me"
type textarea "x"
type textarea "create me"
type textarea "x"
type textarea "create me a"
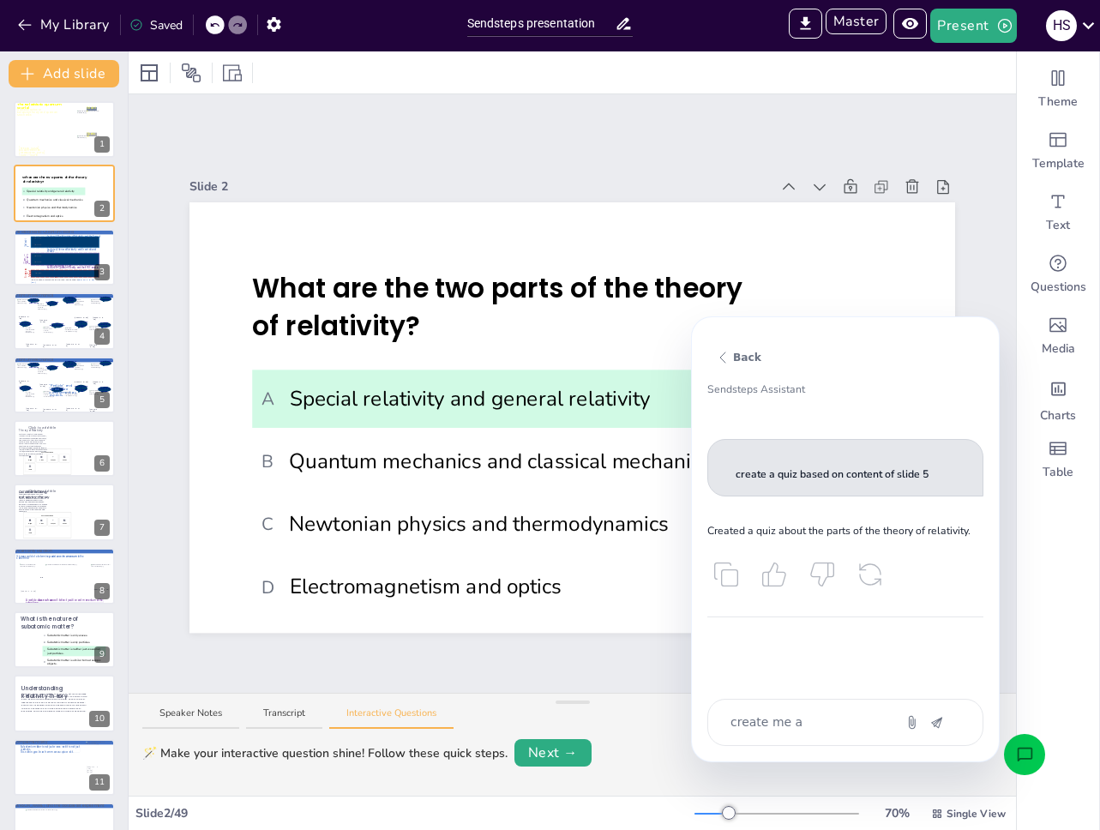
type textarea "x"
type textarea "create me a"
type textarea "x"
type textarea "create me a c"
type textarea "x"
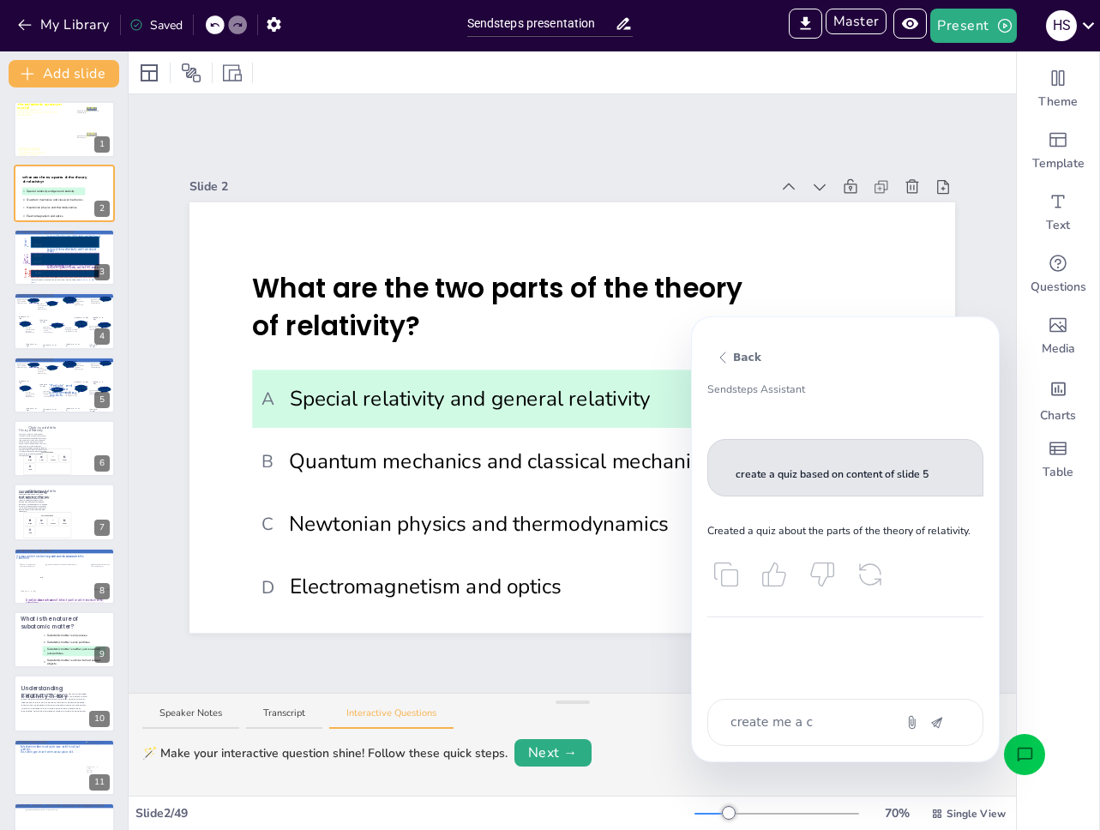
type textarea "create me a co"
type textarea "x"
type textarea "create me a cou"
type textarea "x"
type textarea "create me a coun"
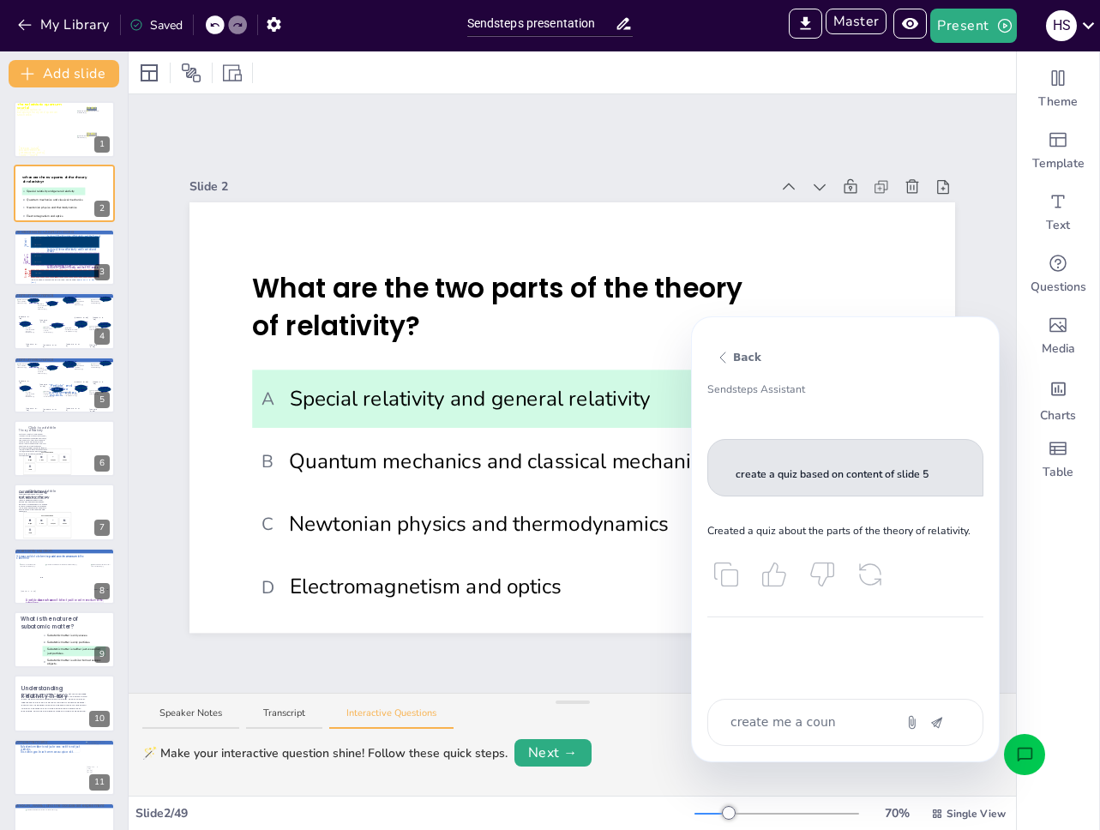
type textarea "x"
type textarea "create me a countdo"
type textarea "x"
type textarea "create me a countdown"
type textarea "x"
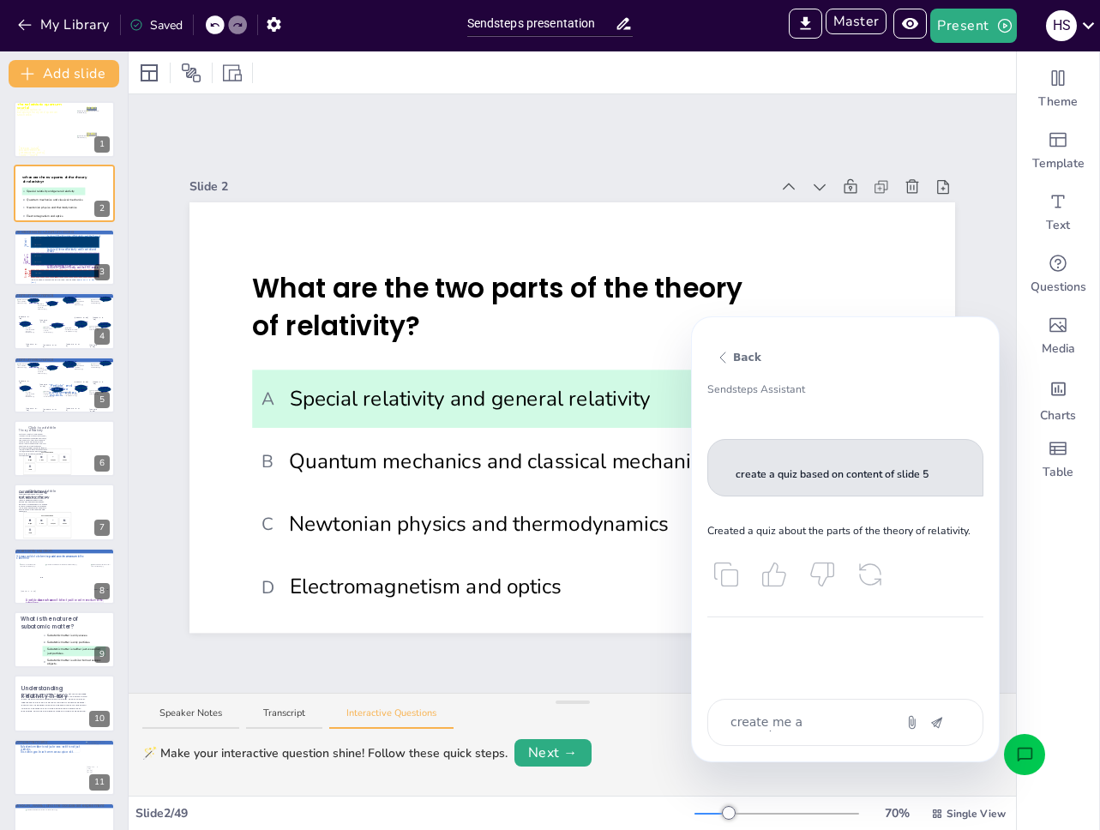
type textarea "create me a countdown"
type textarea "x"
type textarea "create me a countdown s"
type textarea "x"
type textarea "create me a countdown sli"
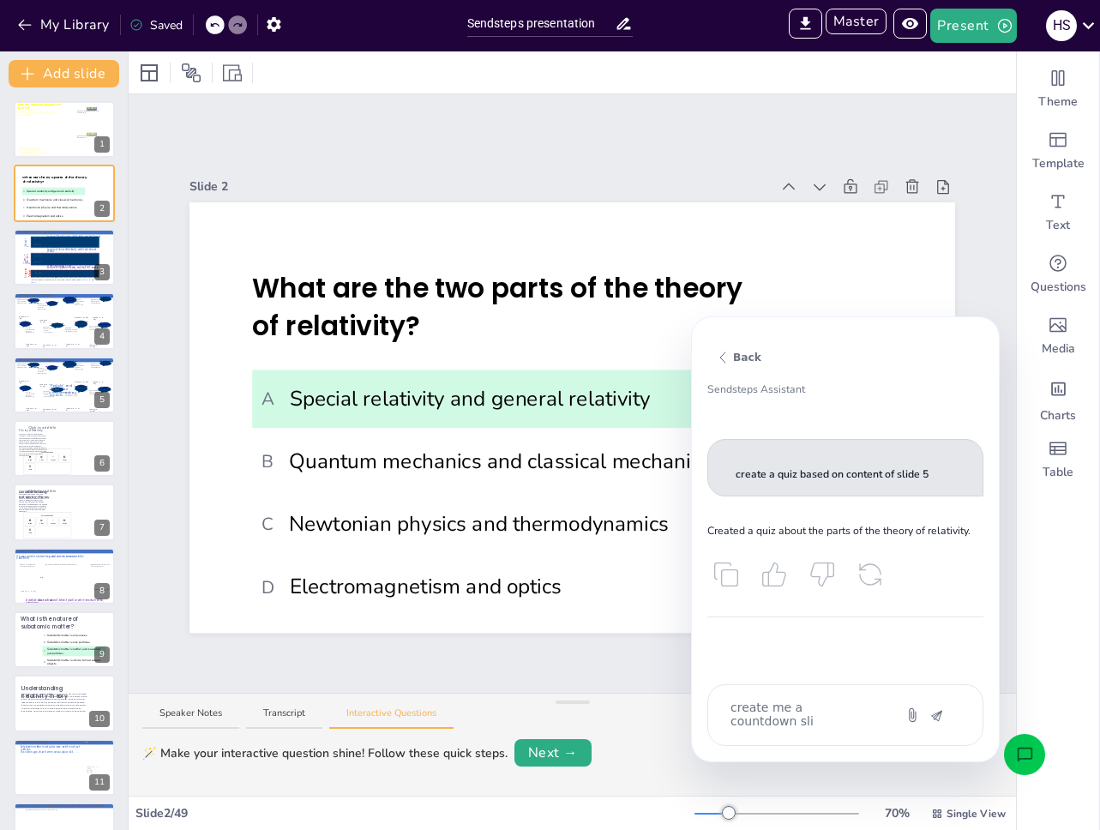
type textarea "x"
type textarea "create me a countdown slid"
type textarea "x"
type textarea "create me a countdown slide"
type textarea "x"
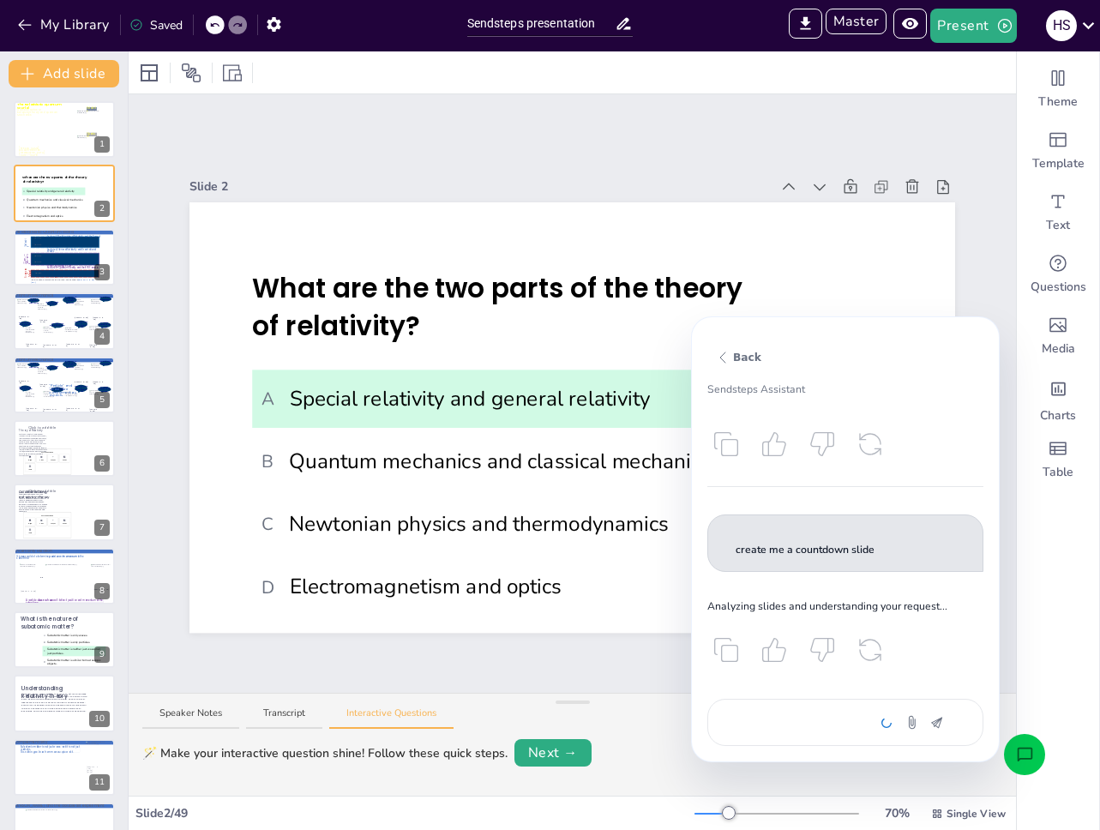
scroll to position [166, 0]
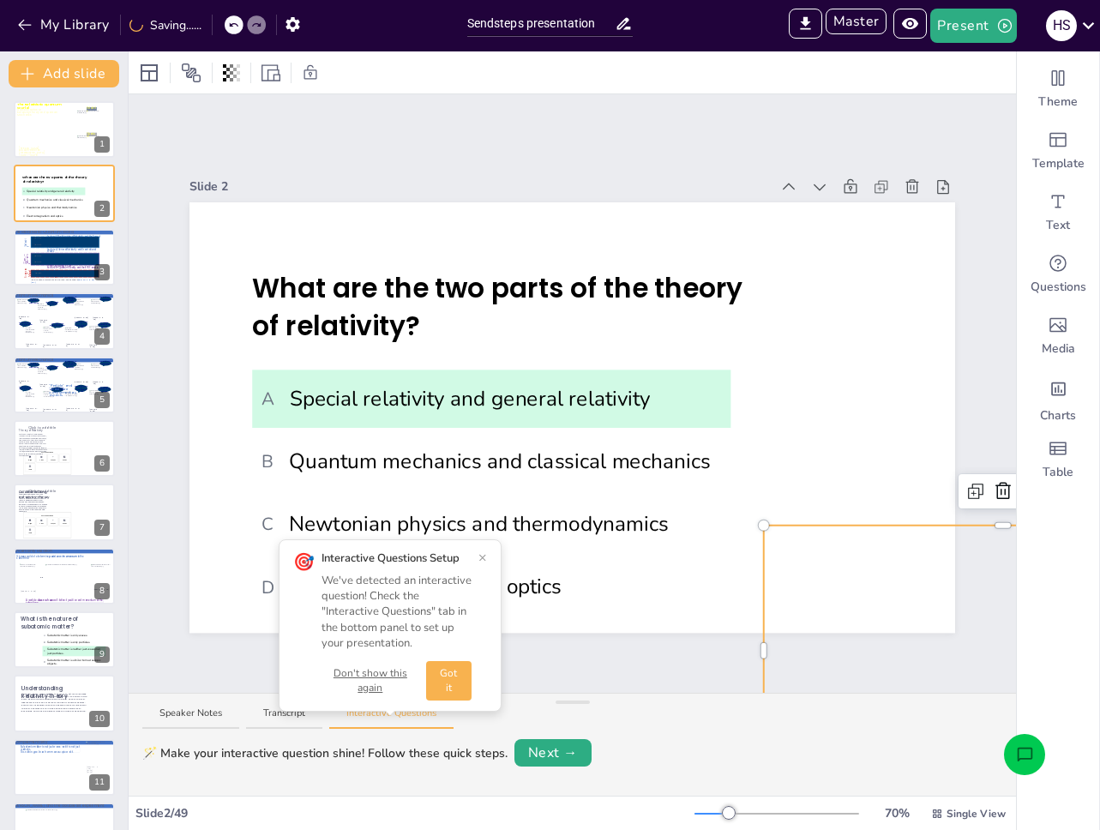
click at [398, 670] on button "Don't show this again" at bounding box center [370, 680] width 98 height 29
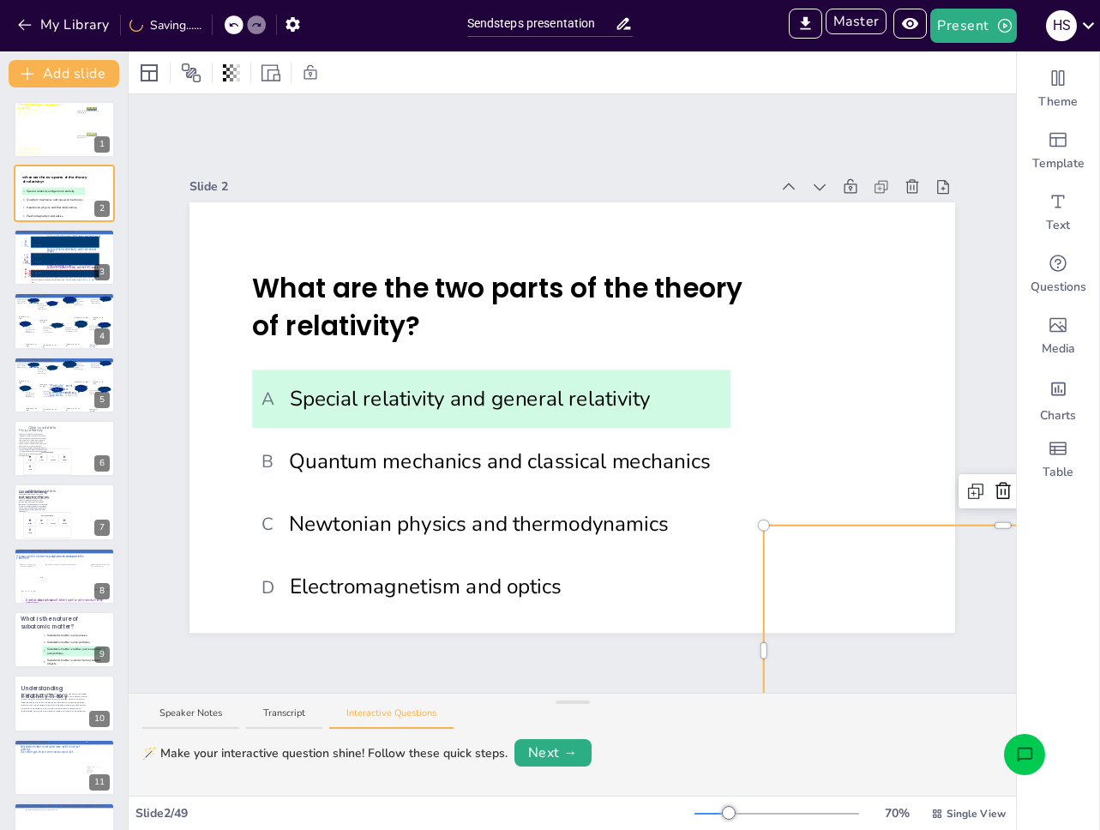
click at [1032, 752] on icon "Open assistant chat" at bounding box center [1025, 755] width 18 height 18
type textarea "x"
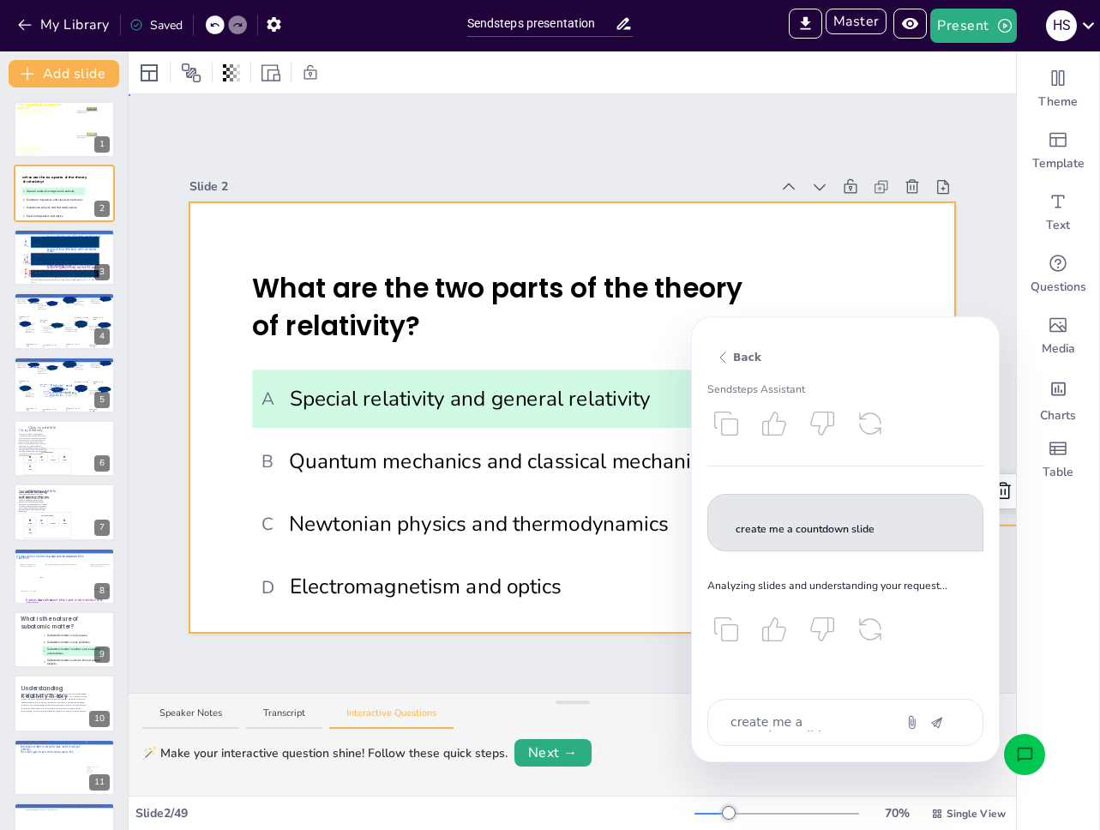
click at [601, 229] on div at bounding box center [571, 417] width 765 height 430
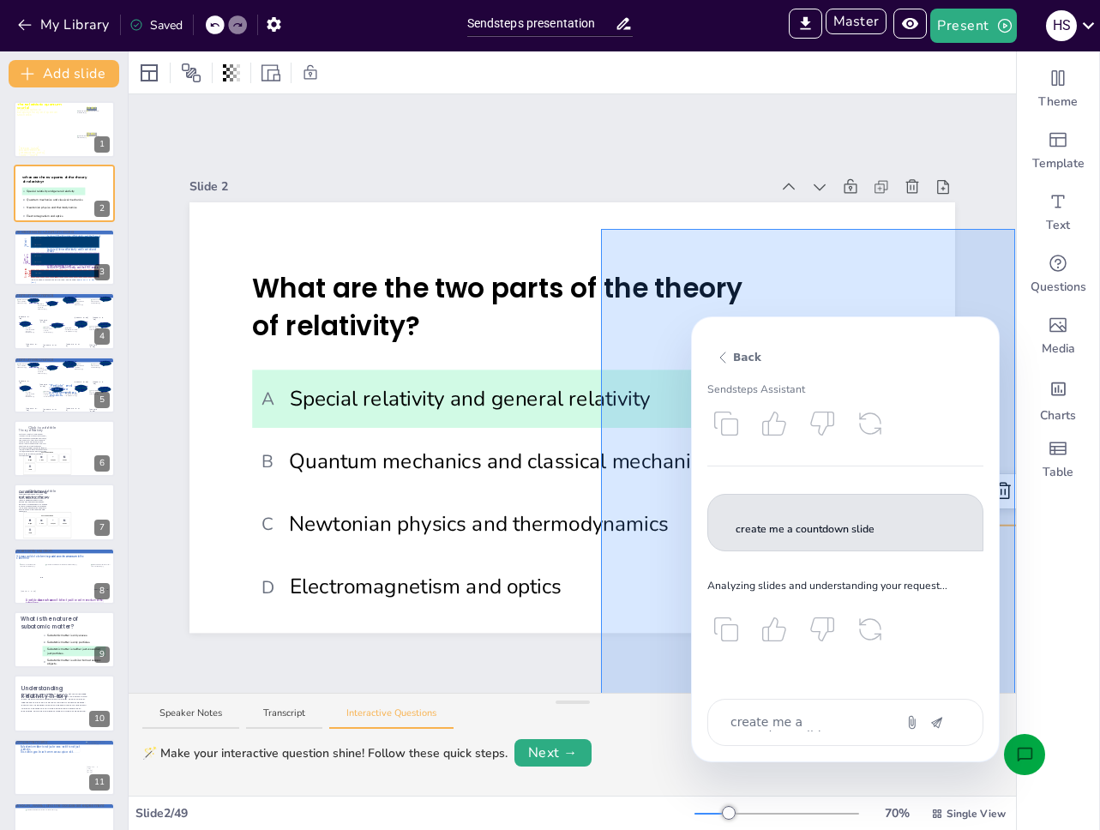
click at [1015, 738] on button "Open assistant chat" at bounding box center [1024, 754] width 41 height 41
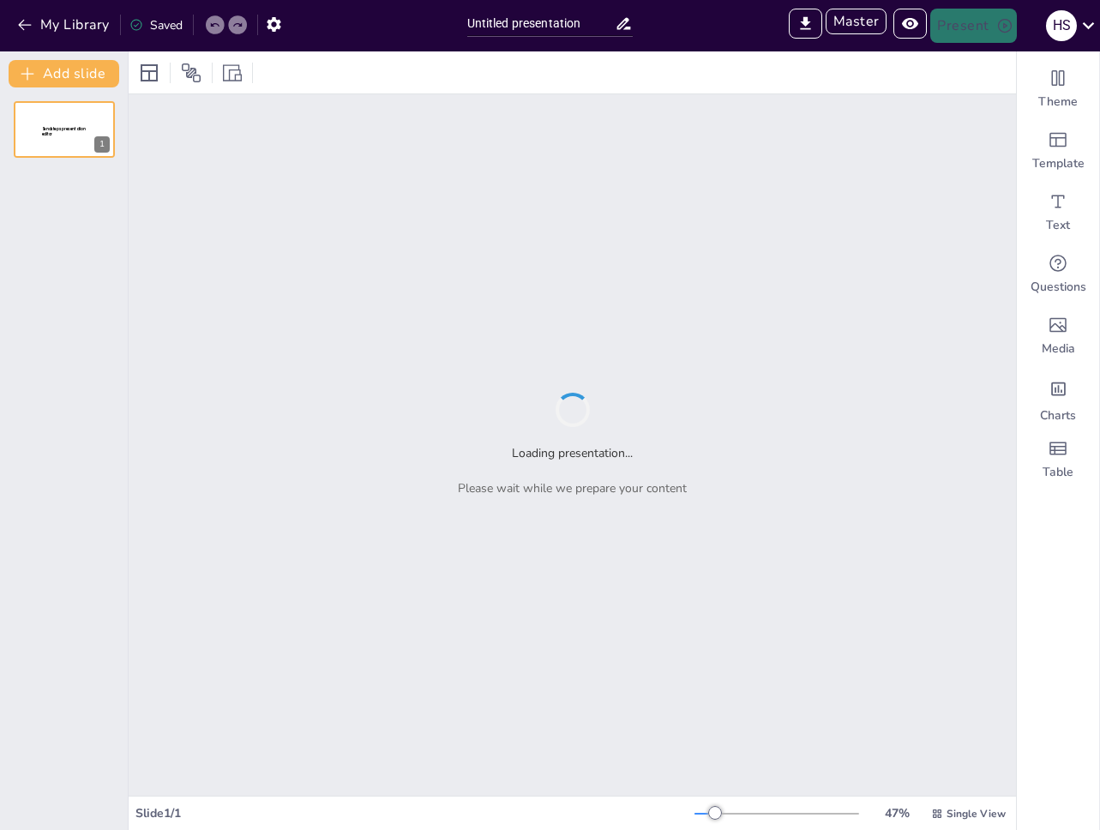
type input "Sendsteps presentation"
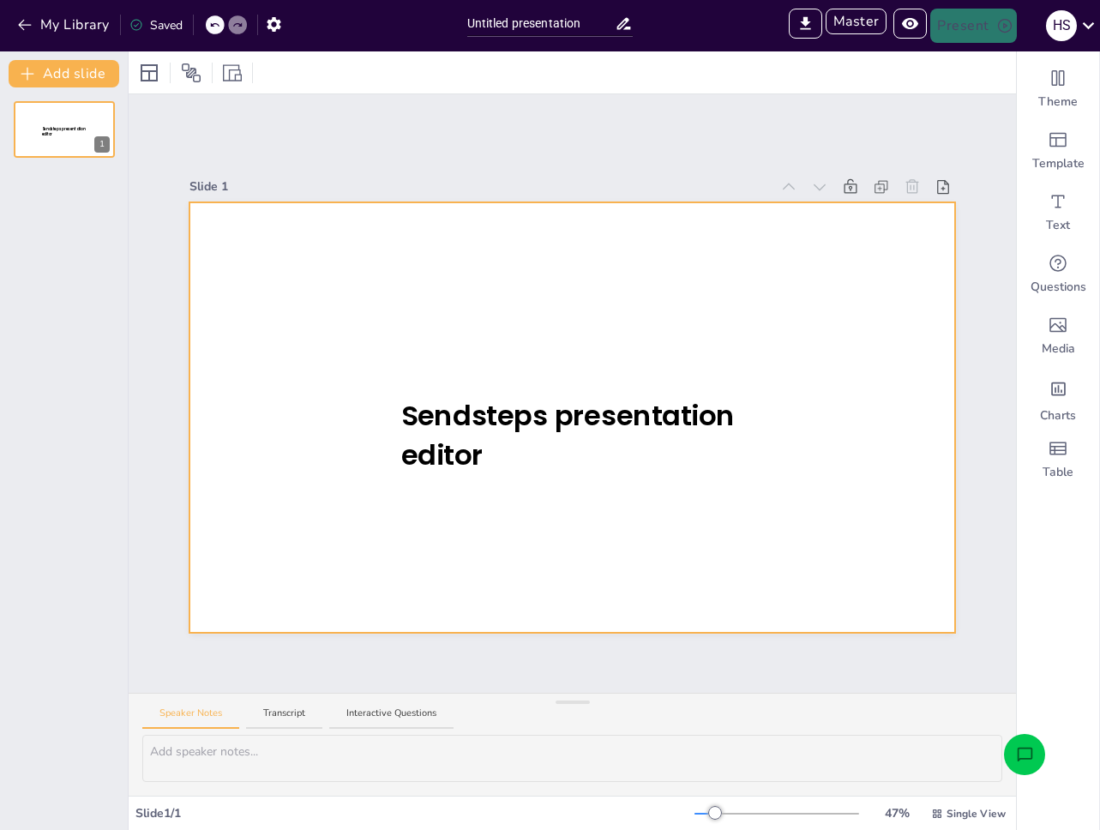
type input "Sendsteps presentation"
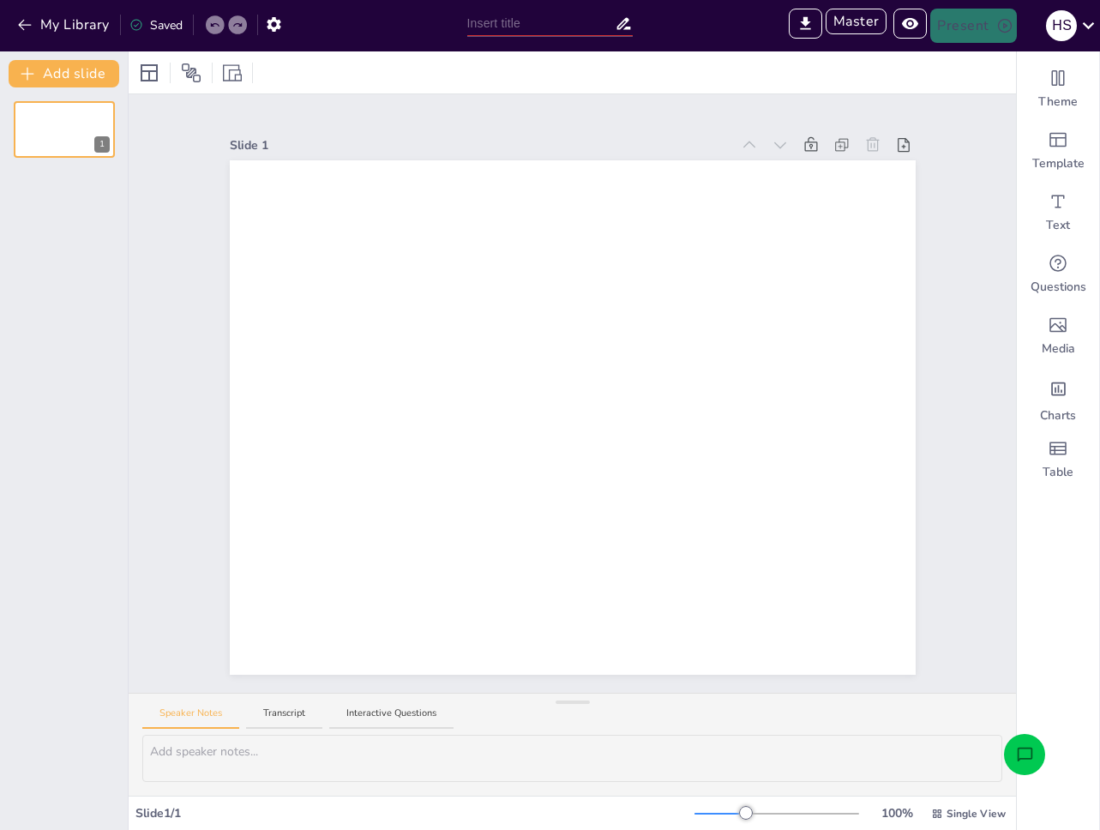
type input "Untitled presentation"
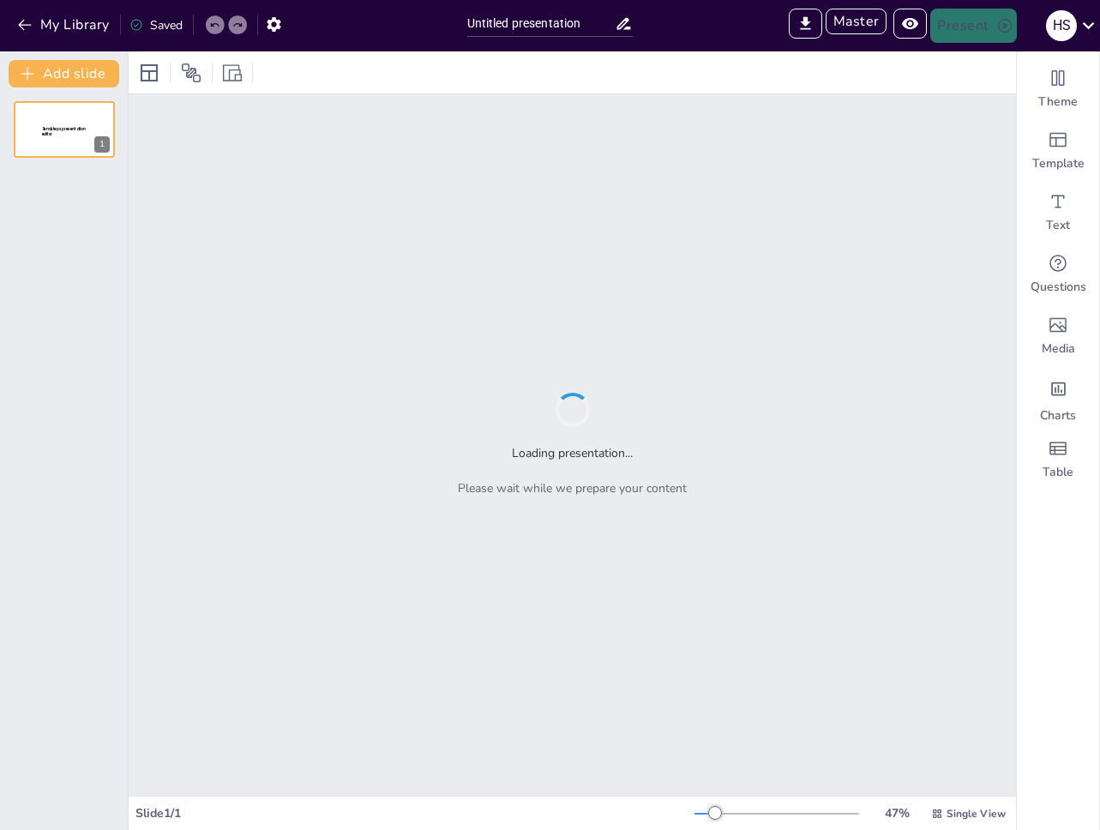
type input "Sendsteps presentation"
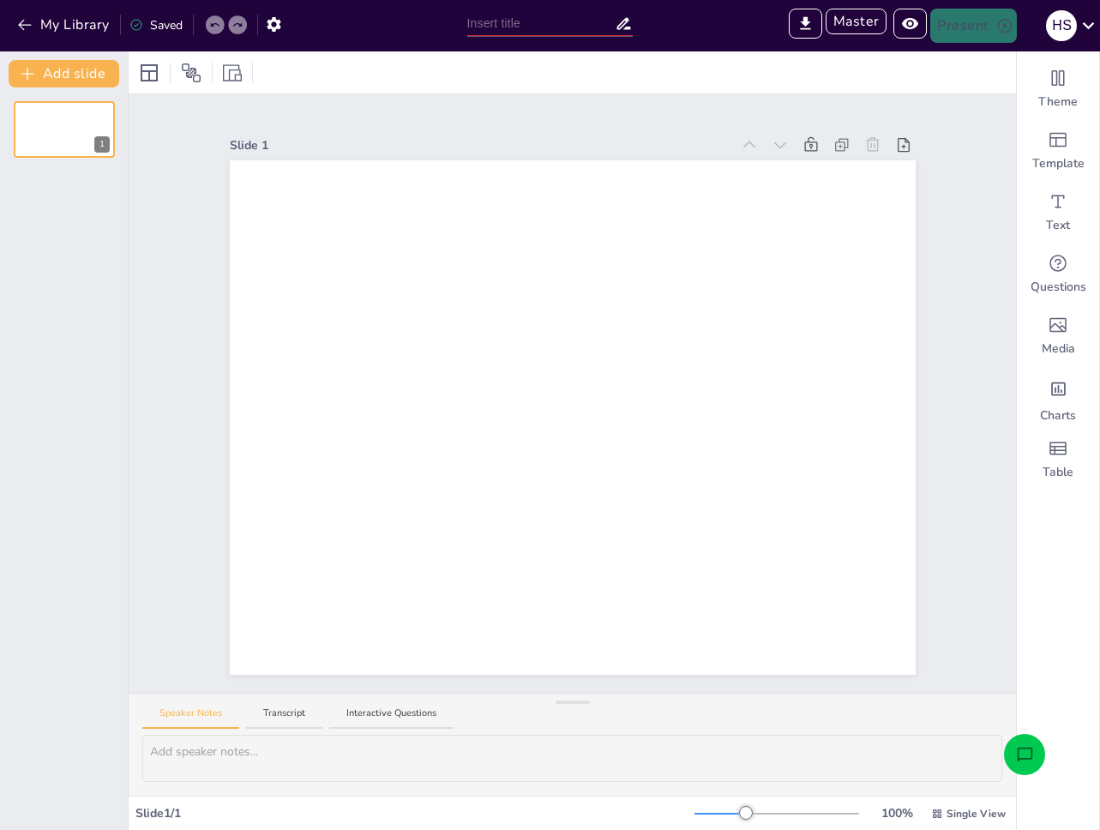
type input "Untitled presentation"
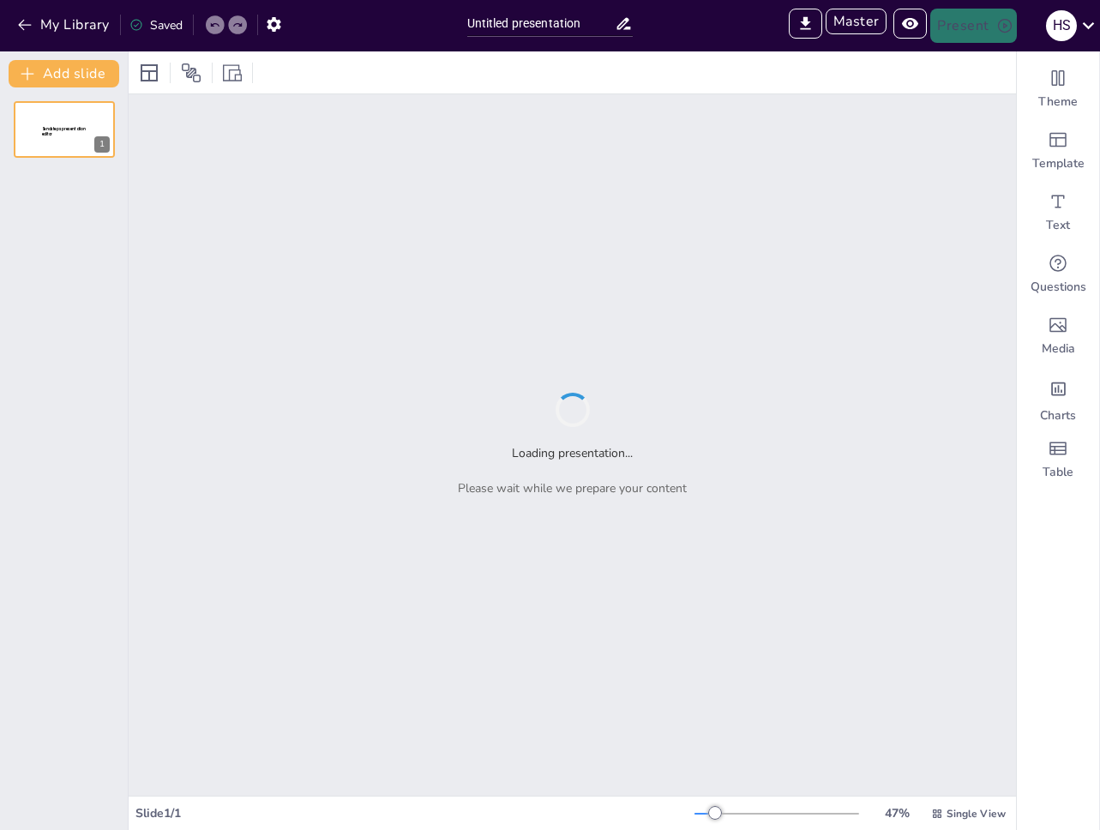
type input "Sendsteps presentation"
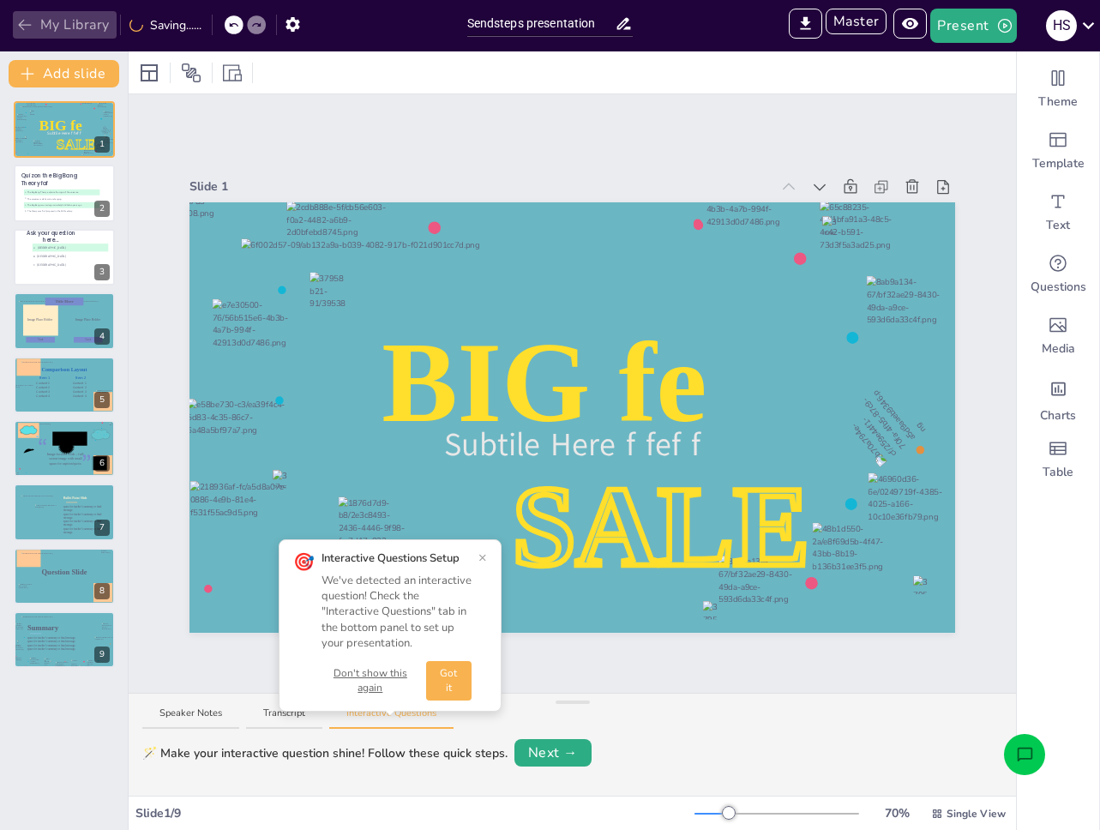
click at [74, 29] on button "My Library" at bounding box center [65, 24] width 104 height 27
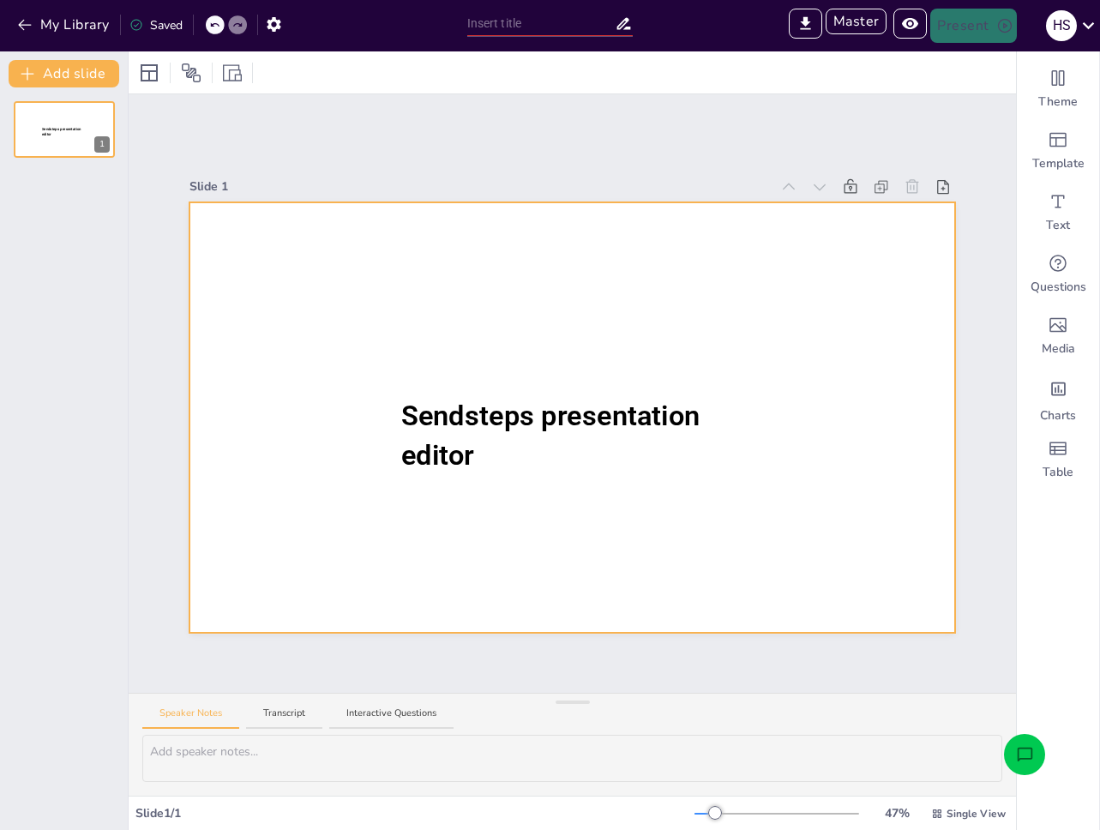
type input "Understanding Large Language Models: A Quiz"
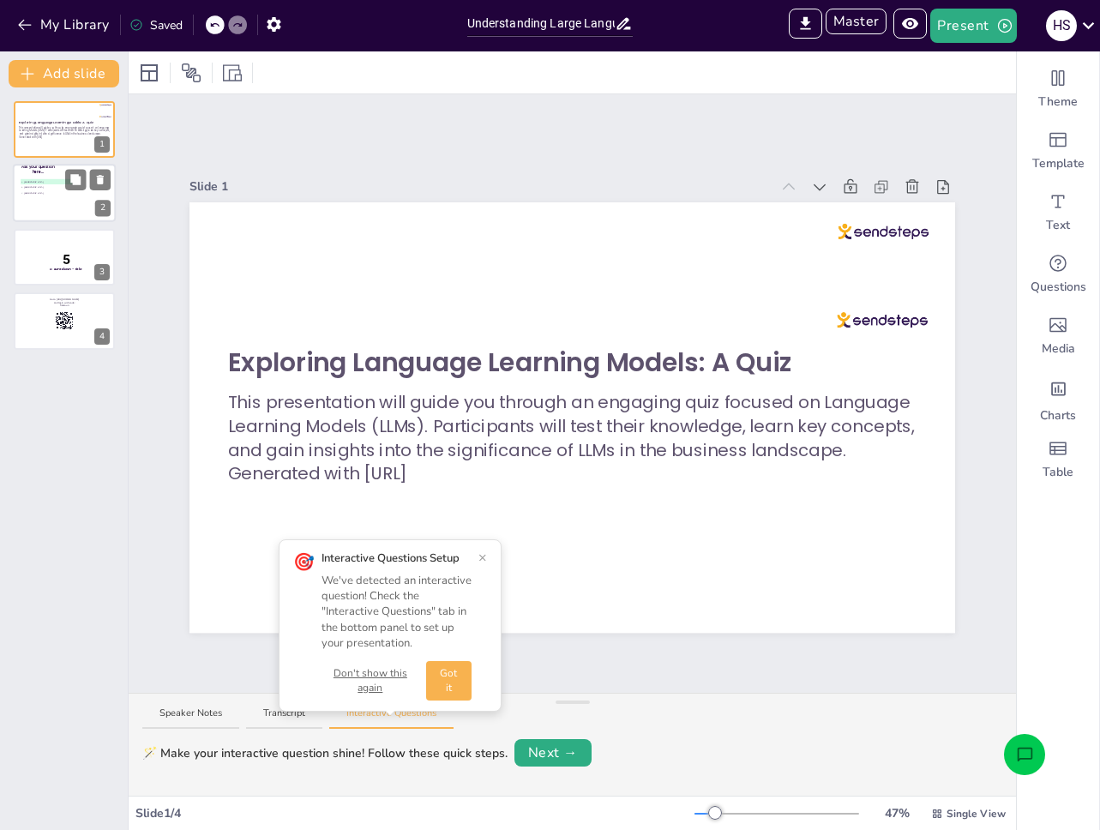
click at [45, 205] on div at bounding box center [64, 194] width 103 height 58
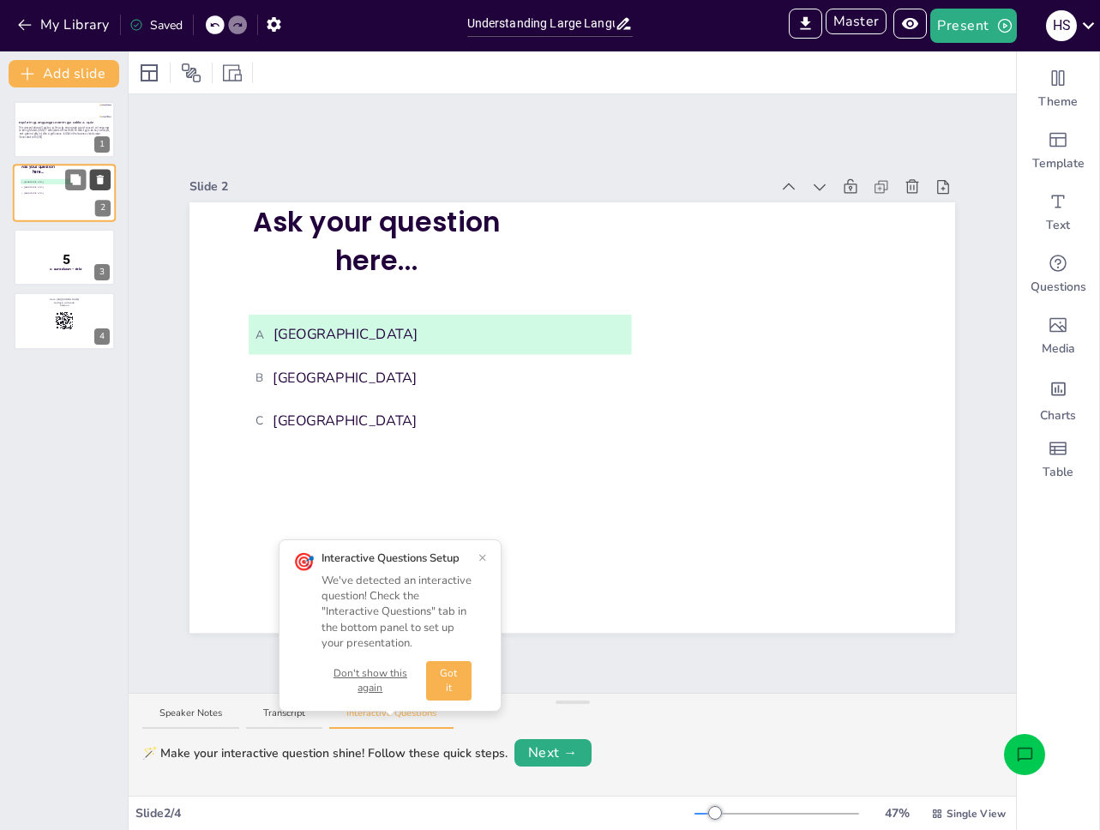
click at [97, 181] on icon at bounding box center [100, 180] width 7 height 9
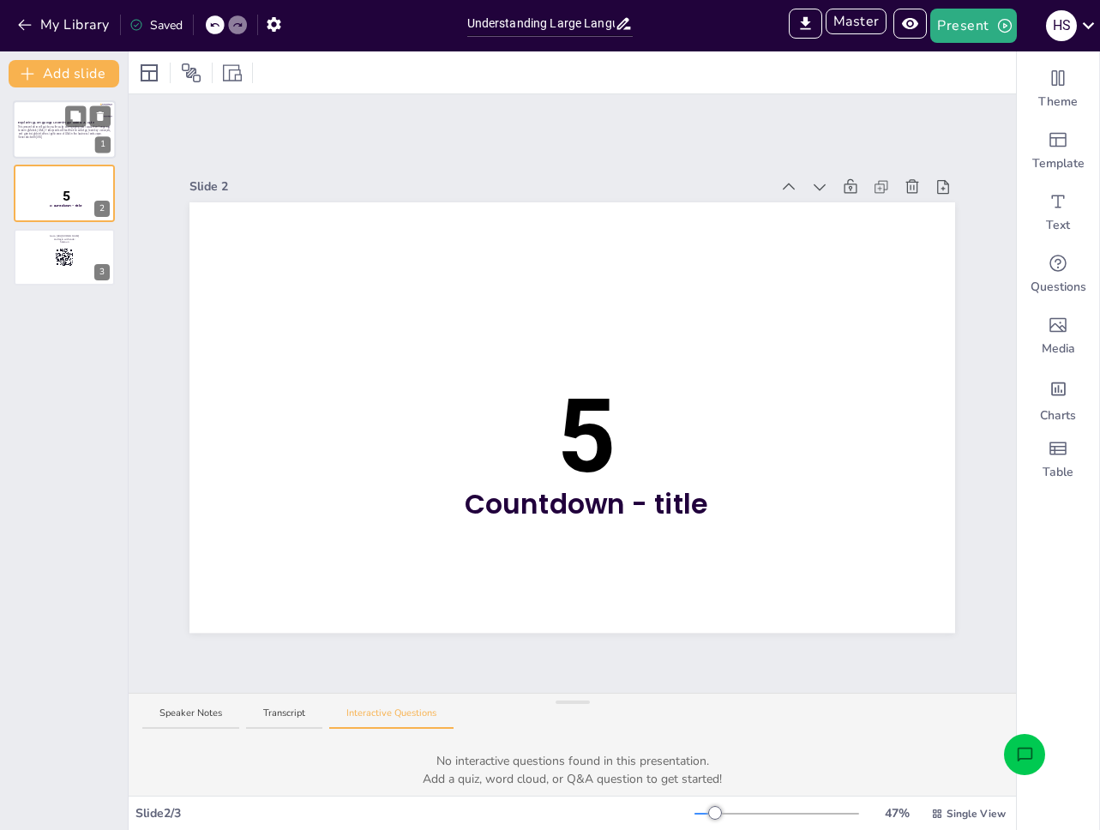
click at [68, 148] on div at bounding box center [64, 129] width 103 height 58
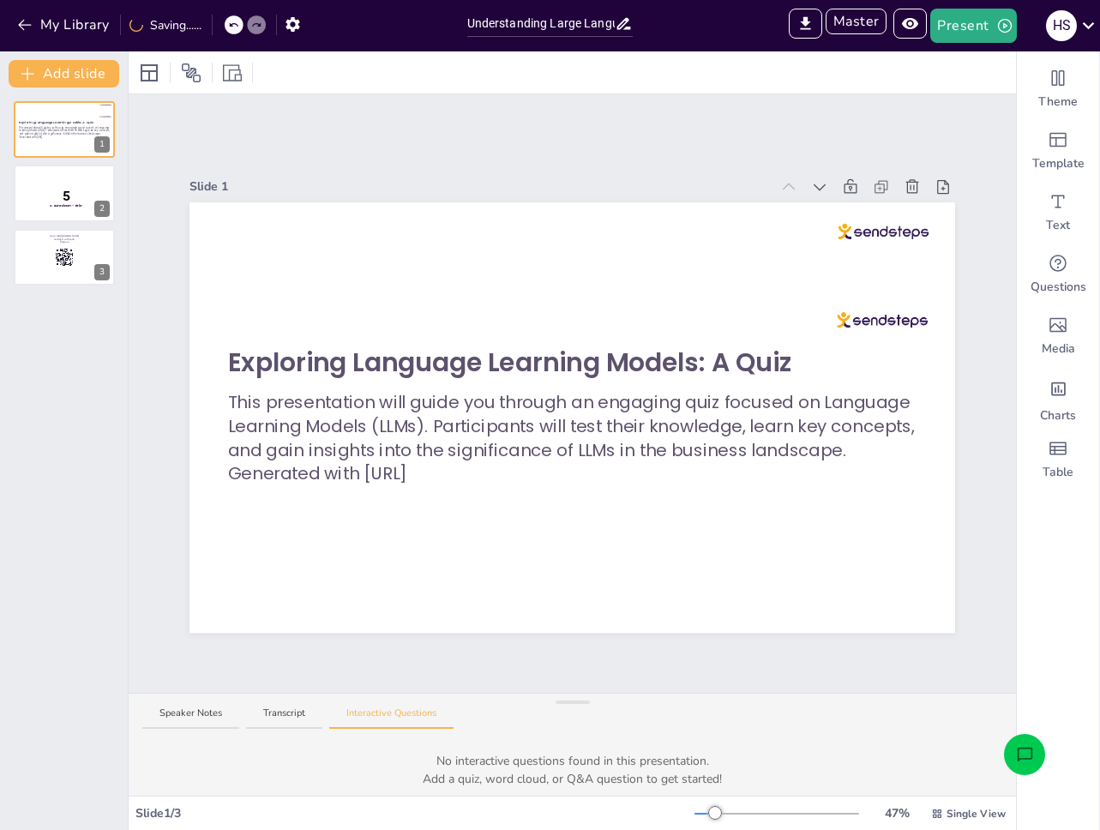
click at [1019, 753] on icon "Open assistant chat" at bounding box center [1025, 755] width 18 height 18
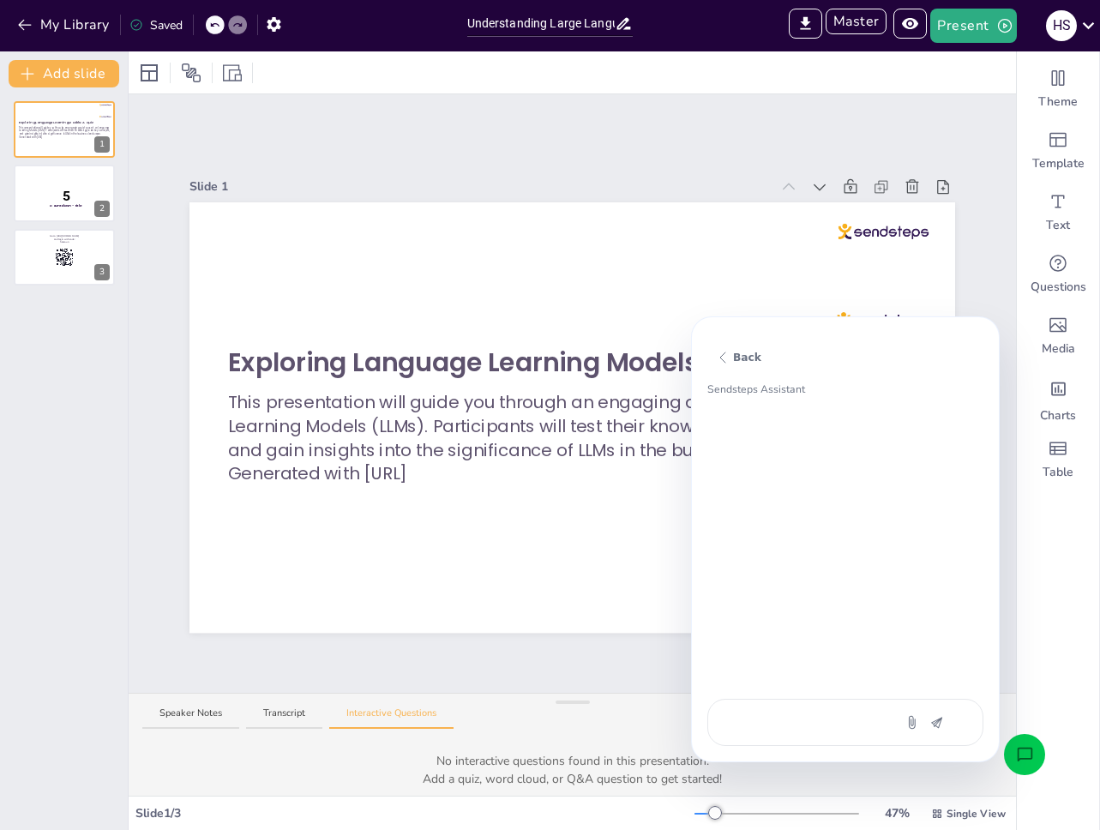
click at [802, 737] on div at bounding box center [845, 722] width 276 height 47
click at [804, 725] on textarea at bounding box center [801, 722] width 144 height 18
type textarea "c"
type textarea "x"
type textarea "cr"
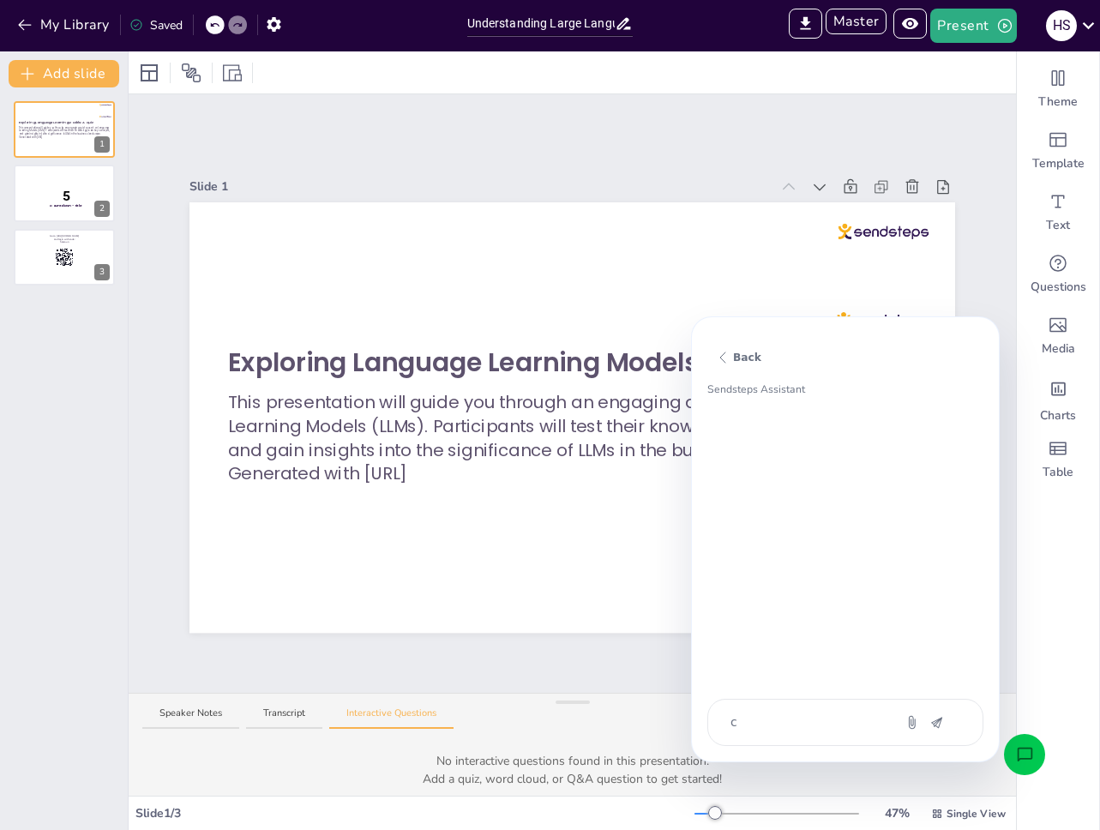
type textarea "x"
type textarea "cre"
type textarea "x"
type textarea "crea"
type textarea "x"
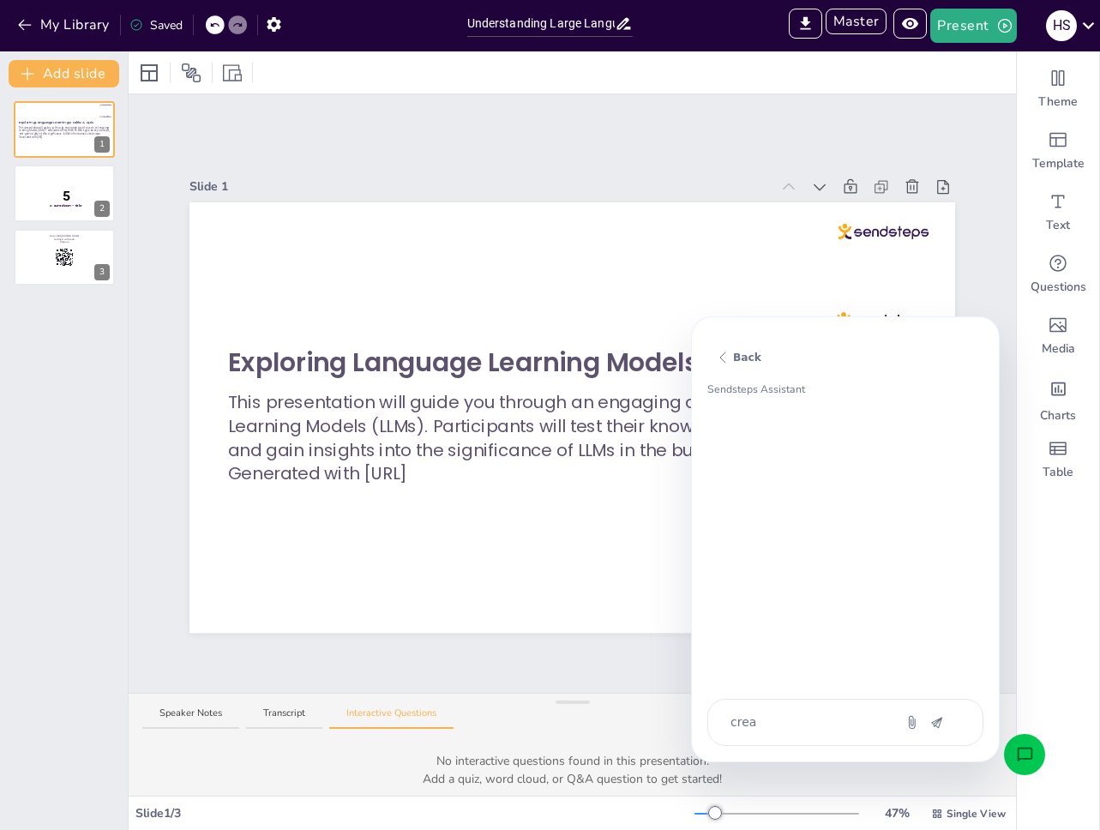
type textarea "creat"
type textarea "x"
type textarea "create"
type textarea "x"
type textarea "create"
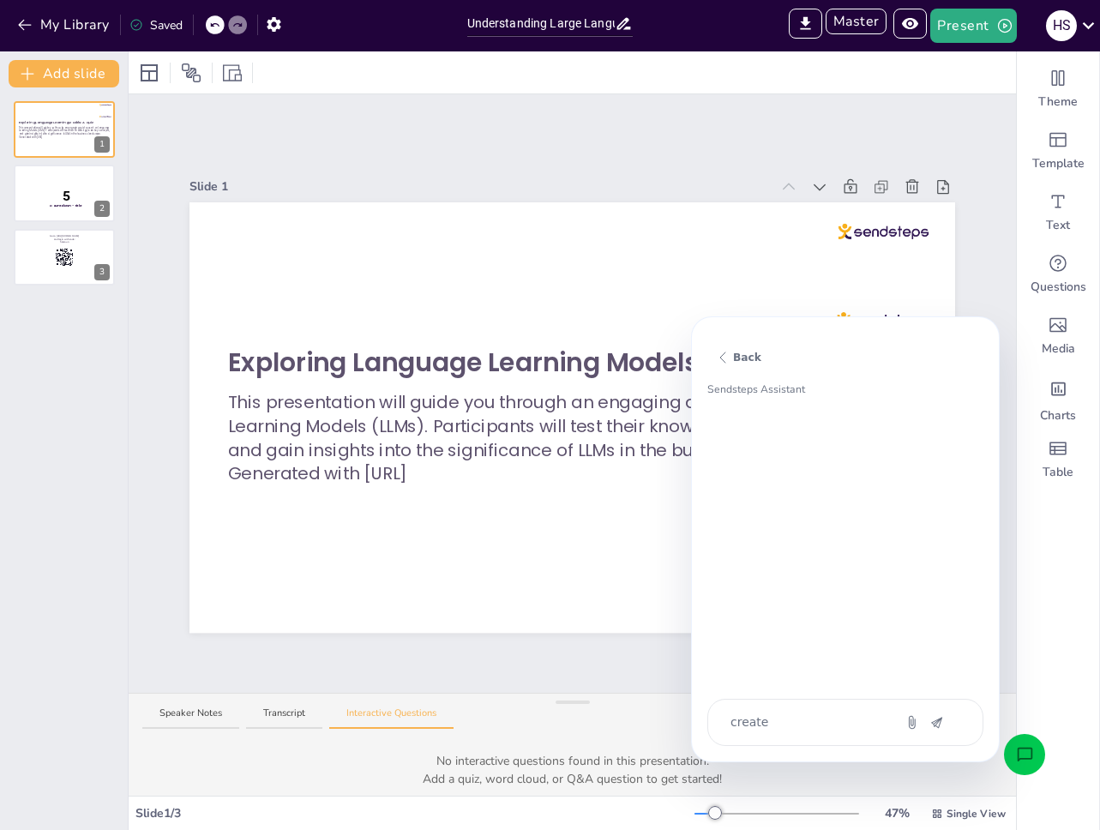
type textarea "x"
type textarea "create m"
type textarea "x"
type textarea "create me"
type textarea "x"
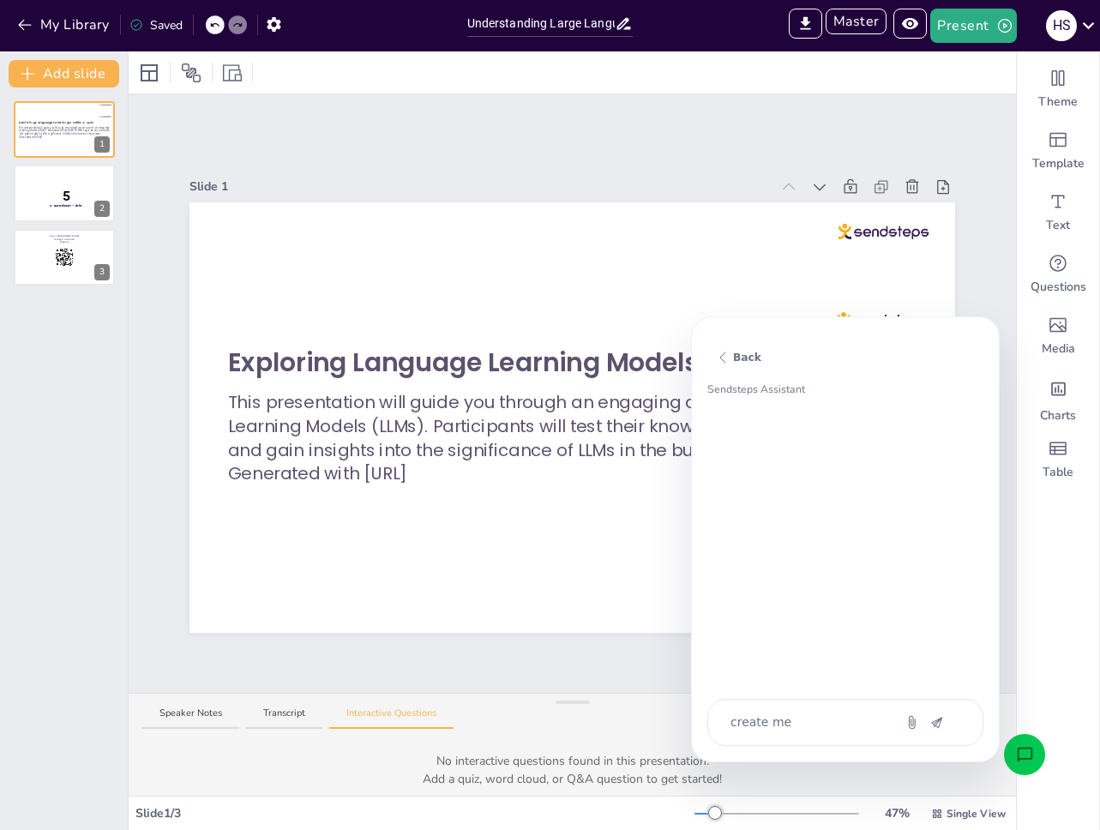
type textarea "create me"
type textarea "x"
type textarea "create me a"
type textarea "x"
type textarea "create me a"
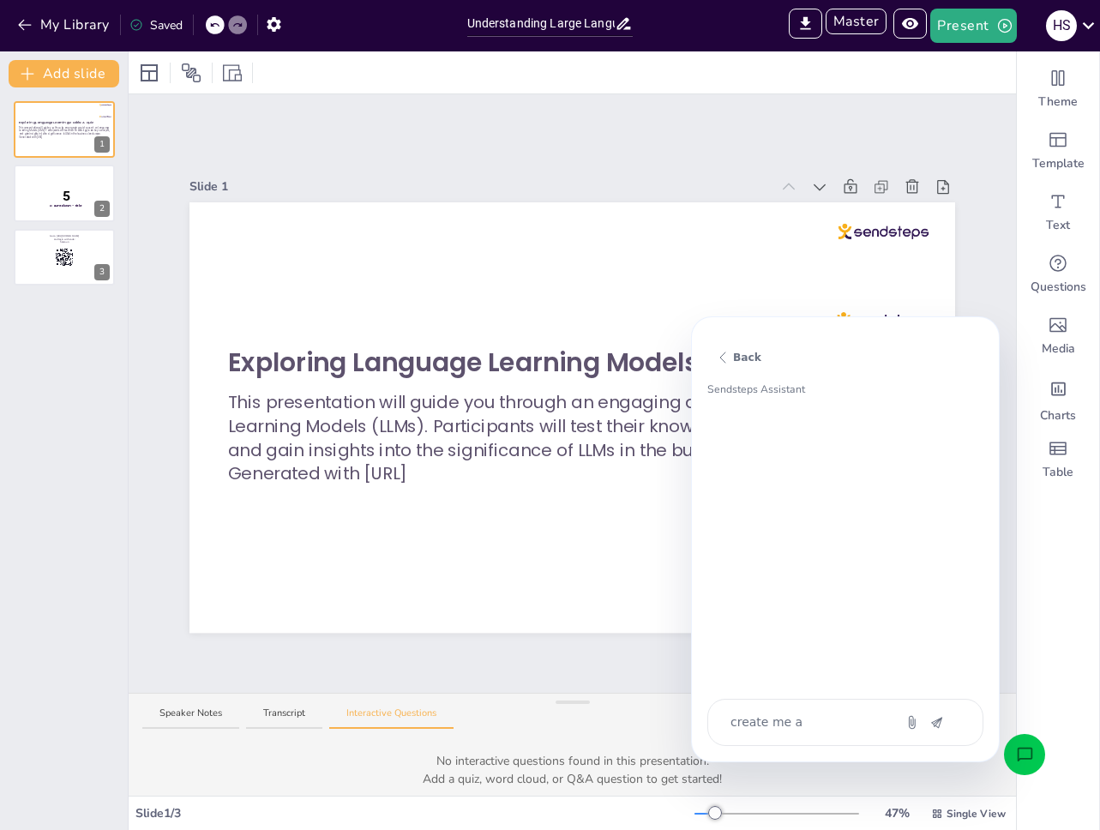
type textarea "x"
type textarea "create me a q"
type textarea "x"
type textarea "create me a qu"
type textarea "x"
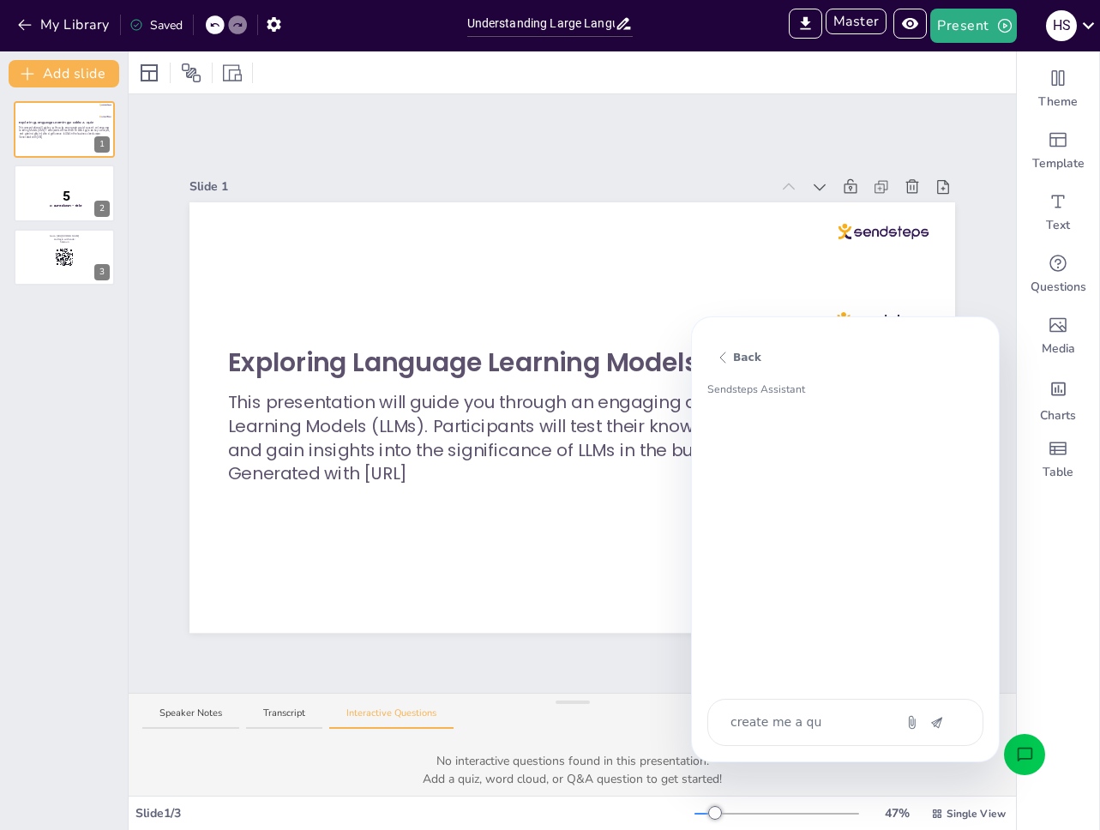
type textarea "create me a qui"
type textarea "x"
type textarea "create me a quiz"
type textarea "x"
type textarea "create me a quiz"
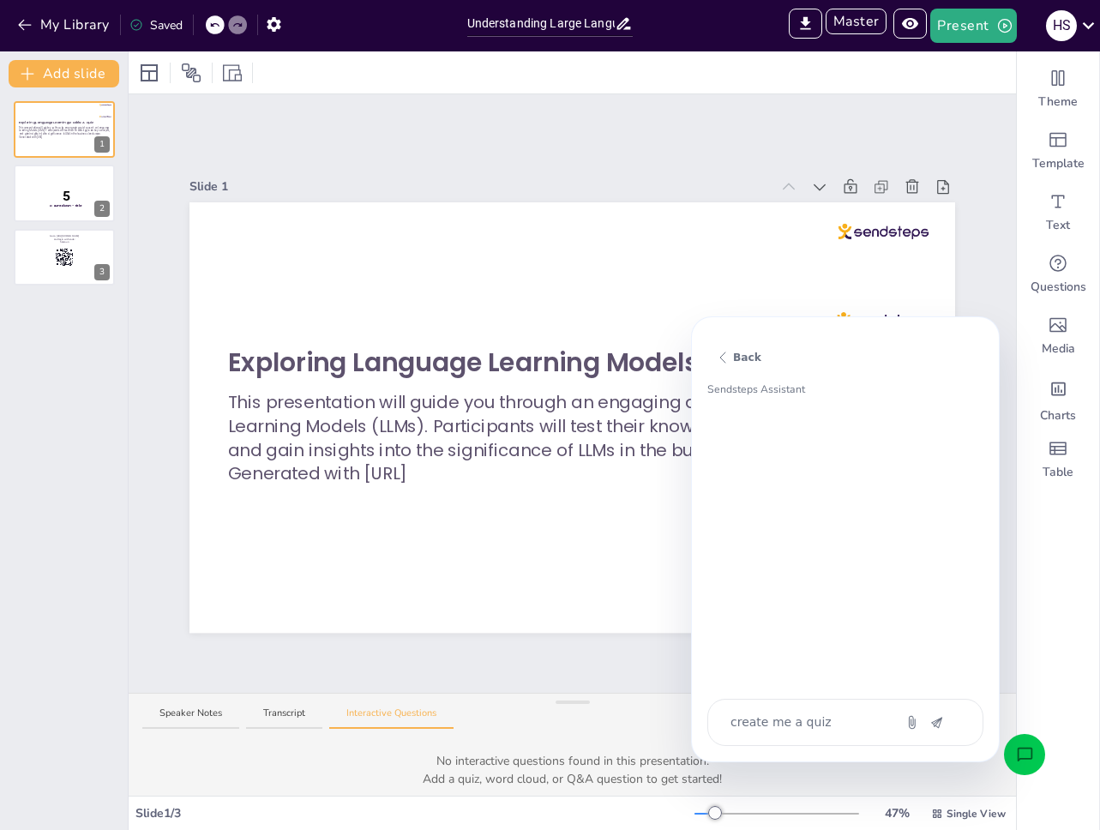
type textarea "x"
type textarea "create me a quiz b"
type textarea "x"
type textarea "create me a quiz ba"
type textarea "x"
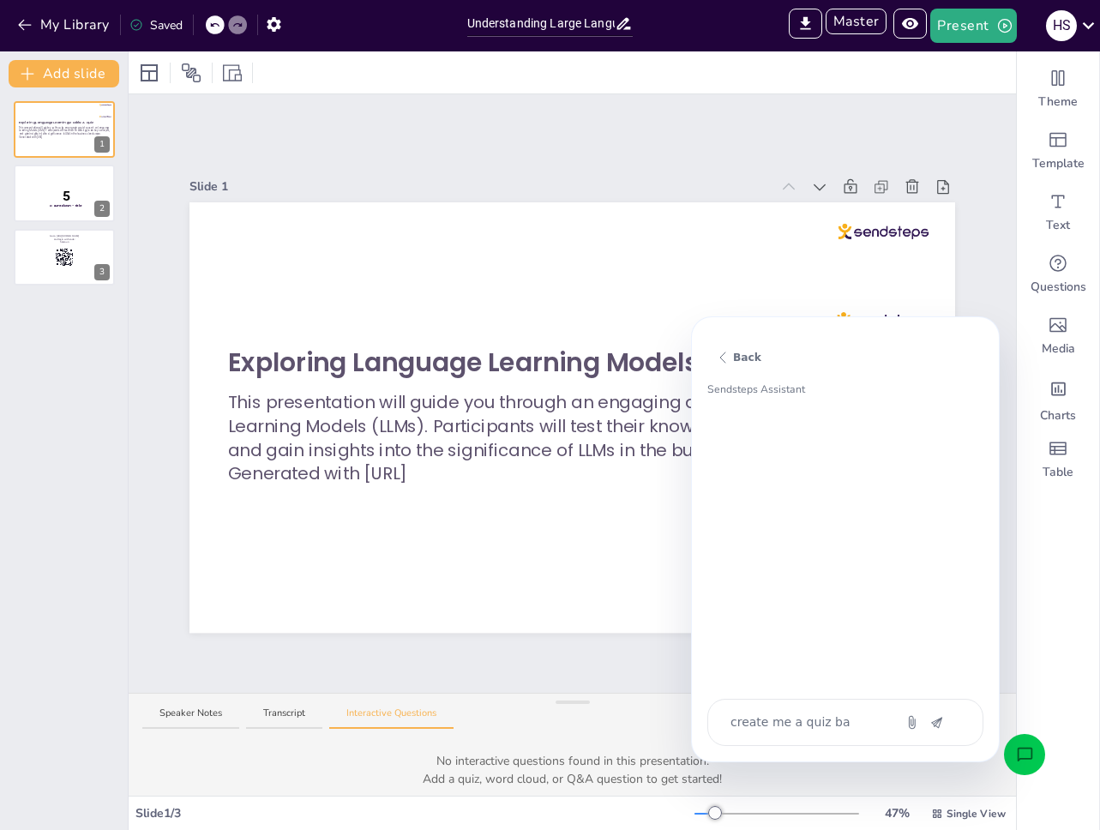
type textarea "create me a quiz bas"
type textarea "x"
type textarea "create me a quiz base"
type textarea "x"
type textarea "create me a quiz based"
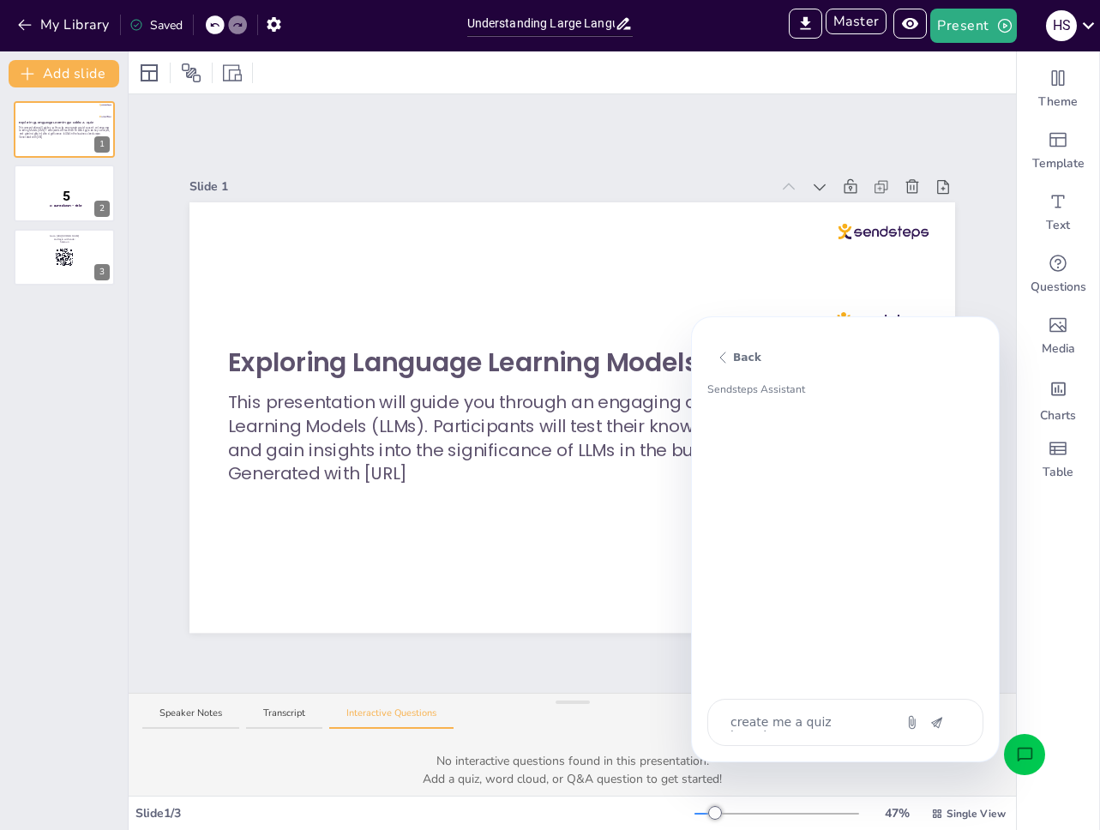
type textarea "x"
type textarea "create me a quiz based"
type textarea "x"
type textarea "create me a quiz based o"
type textarea "x"
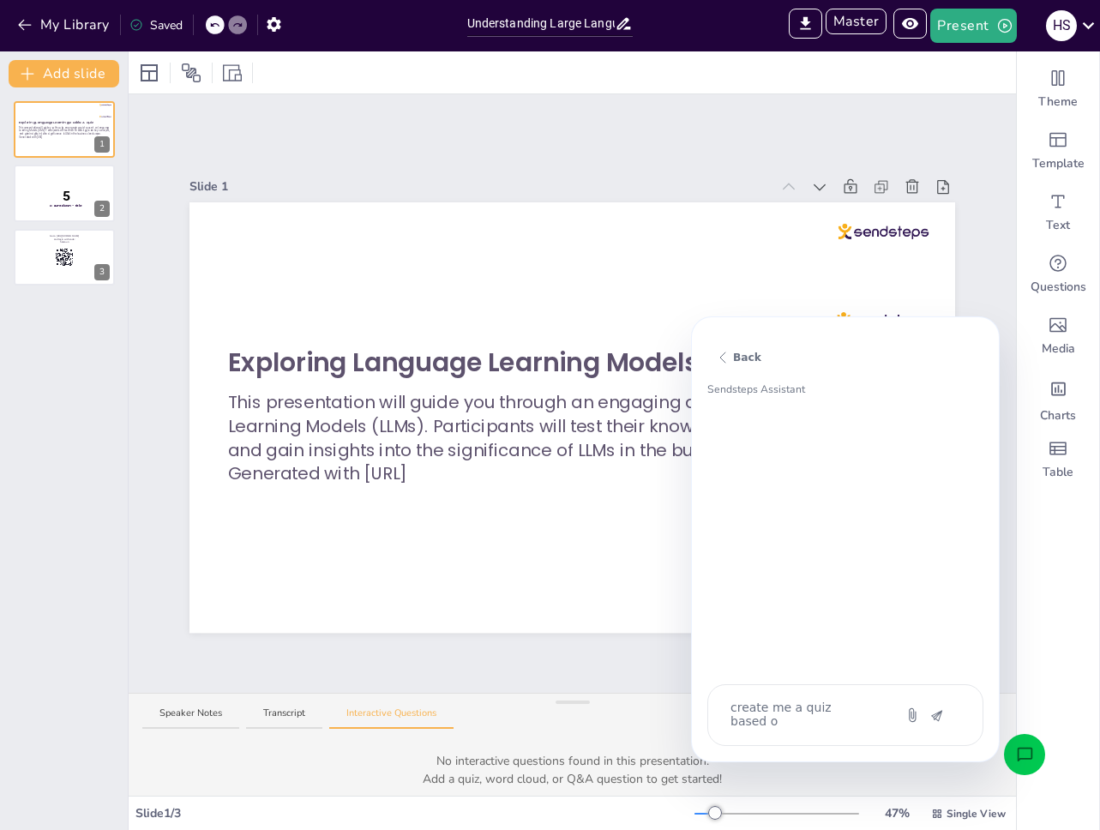
type textarea "create me a quiz based on"
type textarea "x"
type textarea "create me a quiz based on"
type textarea "x"
type textarea "create me a quiz based on t"
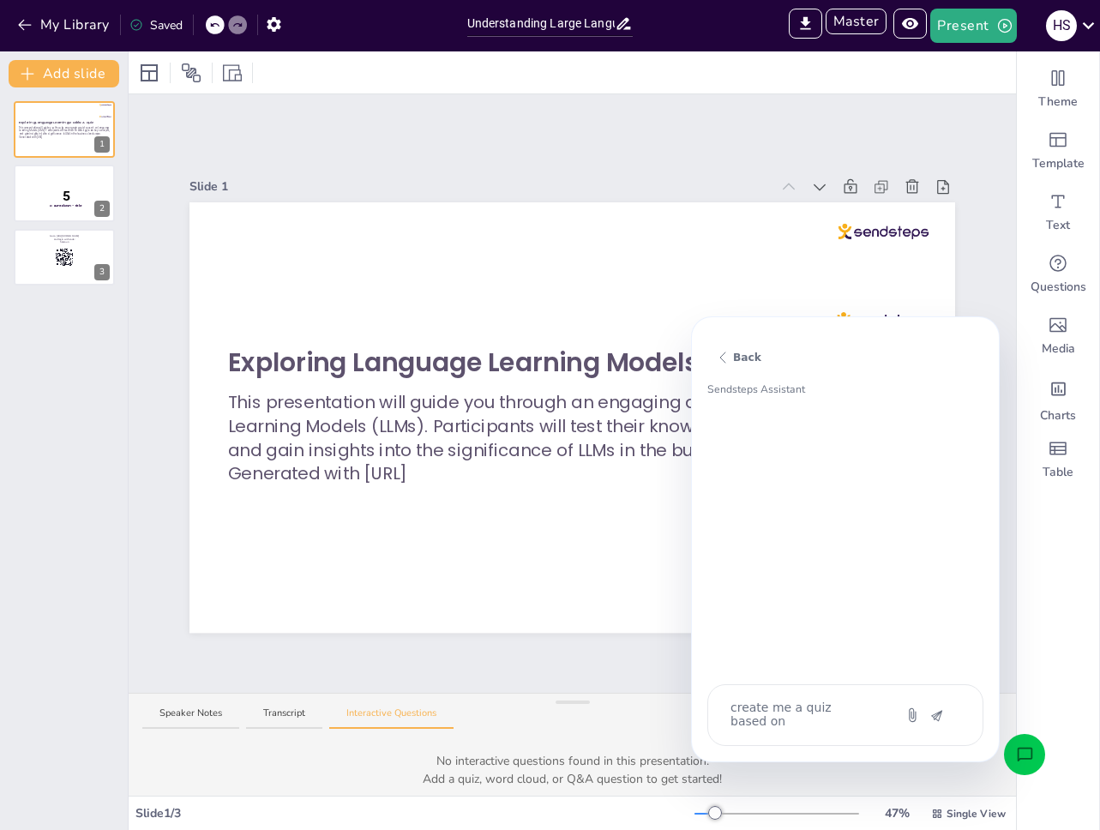
type textarea "x"
type textarea "create me a quiz based on th"
type textarea "x"
type textarea "create me a quiz based on thi"
type textarea "x"
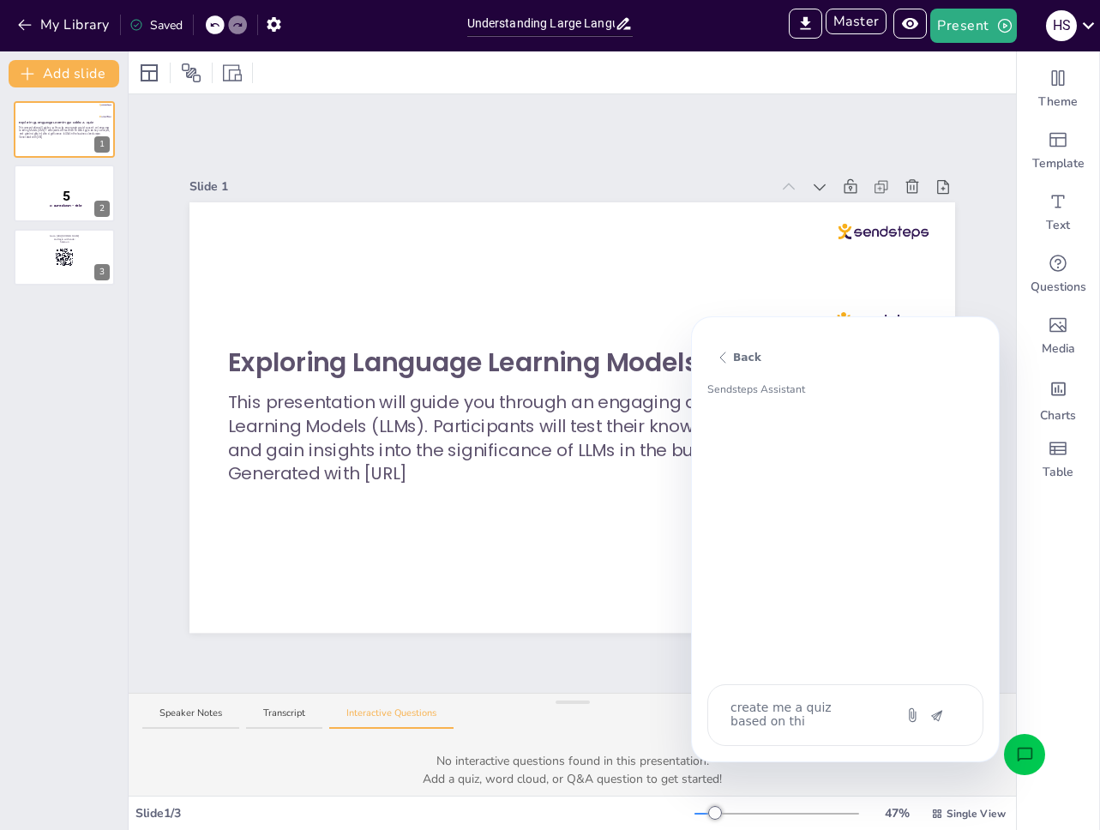
type textarea "create me a quiz based on this"
type textarea "x"
type textarea "create me a quiz based on this"
type textarea "x"
type textarea "create me a quiz based on this l"
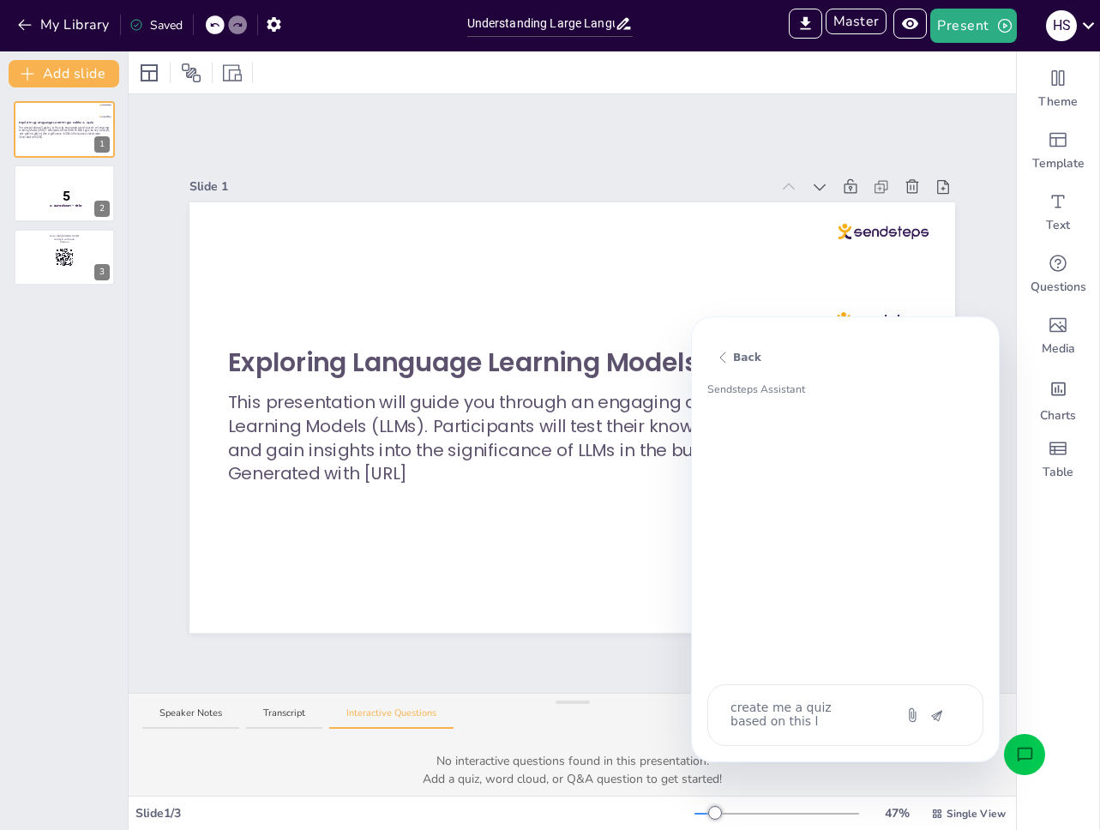
type textarea "x"
type textarea "create me a quiz based on this"
type textarea "x"
type textarea "create me a quiz based on"
type textarea "x"
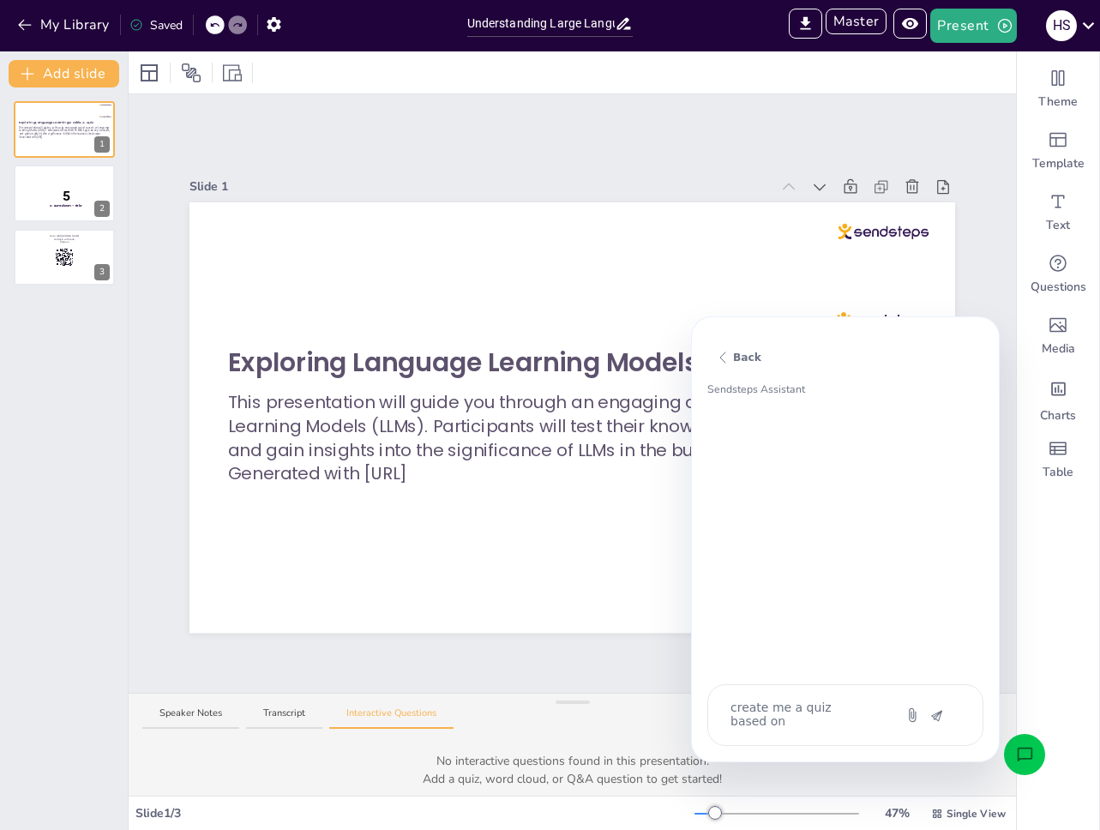
type textarea "create me a quiz based on t"
type textarea "x"
type textarea "create me a quiz based on th"
type textarea "x"
type textarea "create me a quiz based on the"
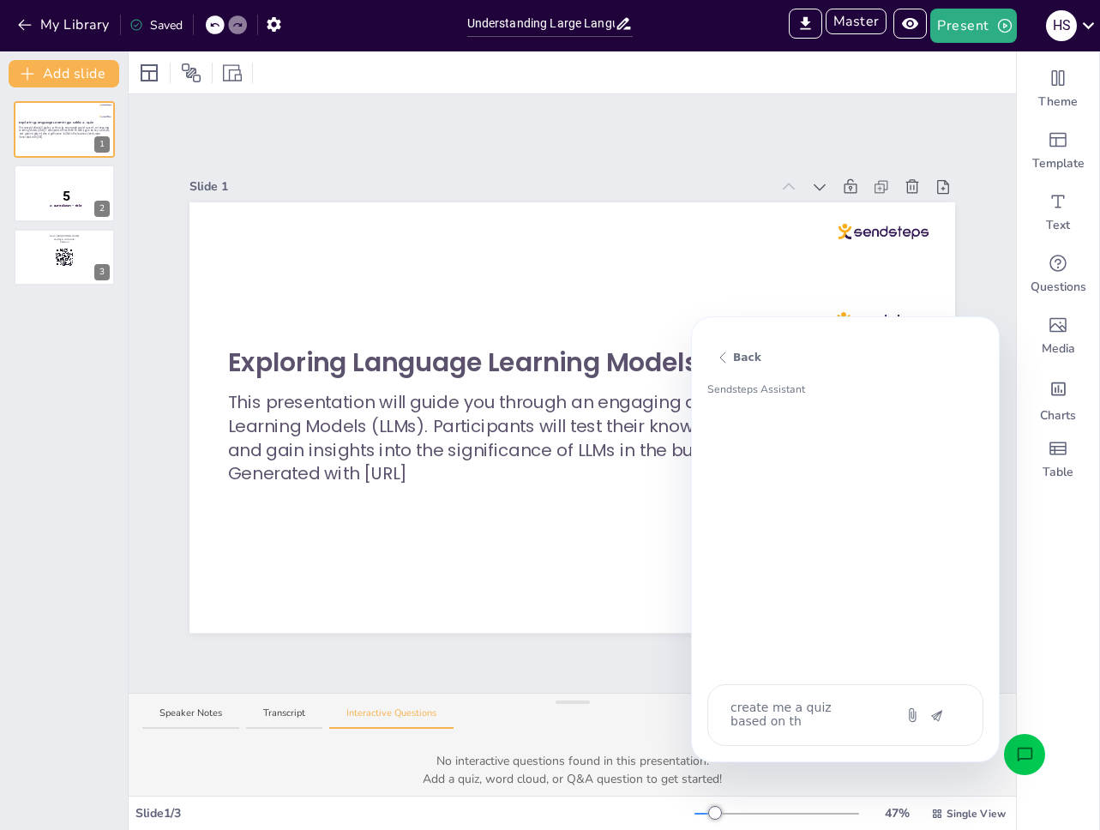
type textarea "x"
type textarea "create me a quiz based on the"
type textarea "x"
type textarea "create me a quiz based on the f"
type textarea "x"
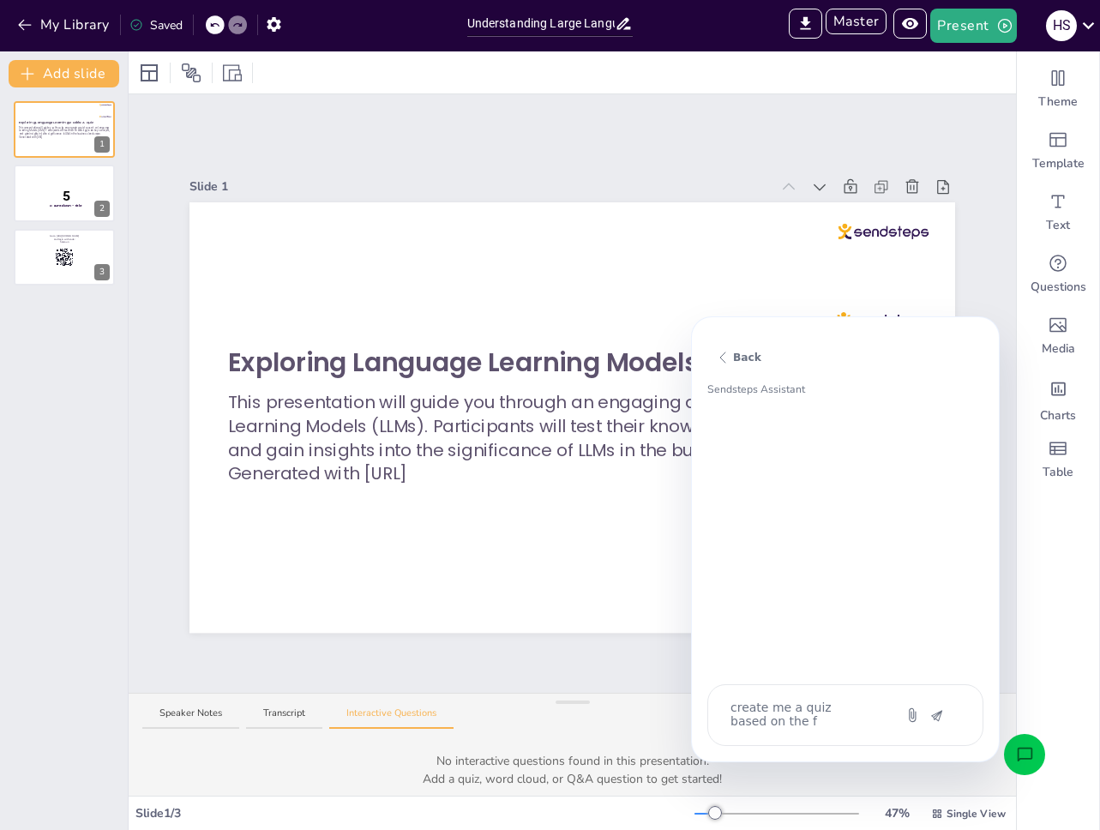
type textarea "create me a quiz based on the fi"
type textarea "x"
type textarea "create me a quiz based on the fir"
type textarea "x"
type textarea "create me a quiz based on the firs"
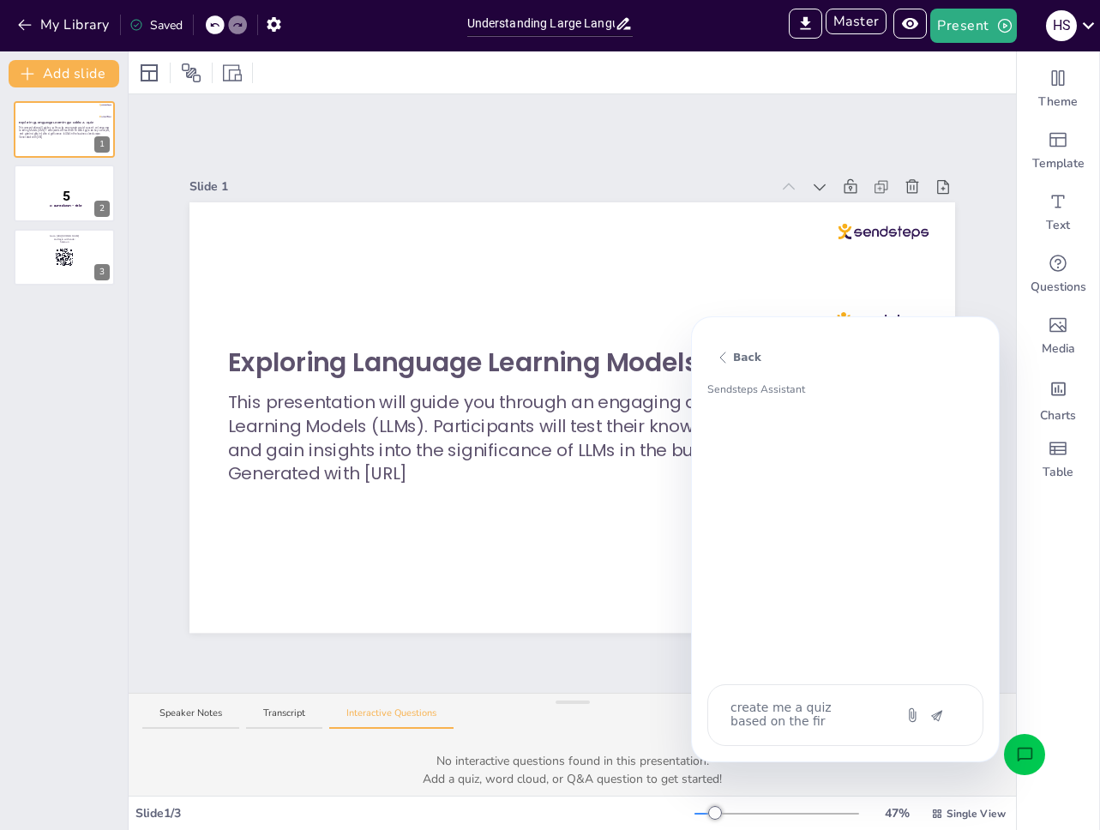
type textarea "x"
type textarea "create me a quiz based on the first"
type textarea "x"
type textarea "create me a quiz based on the first"
type textarea "x"
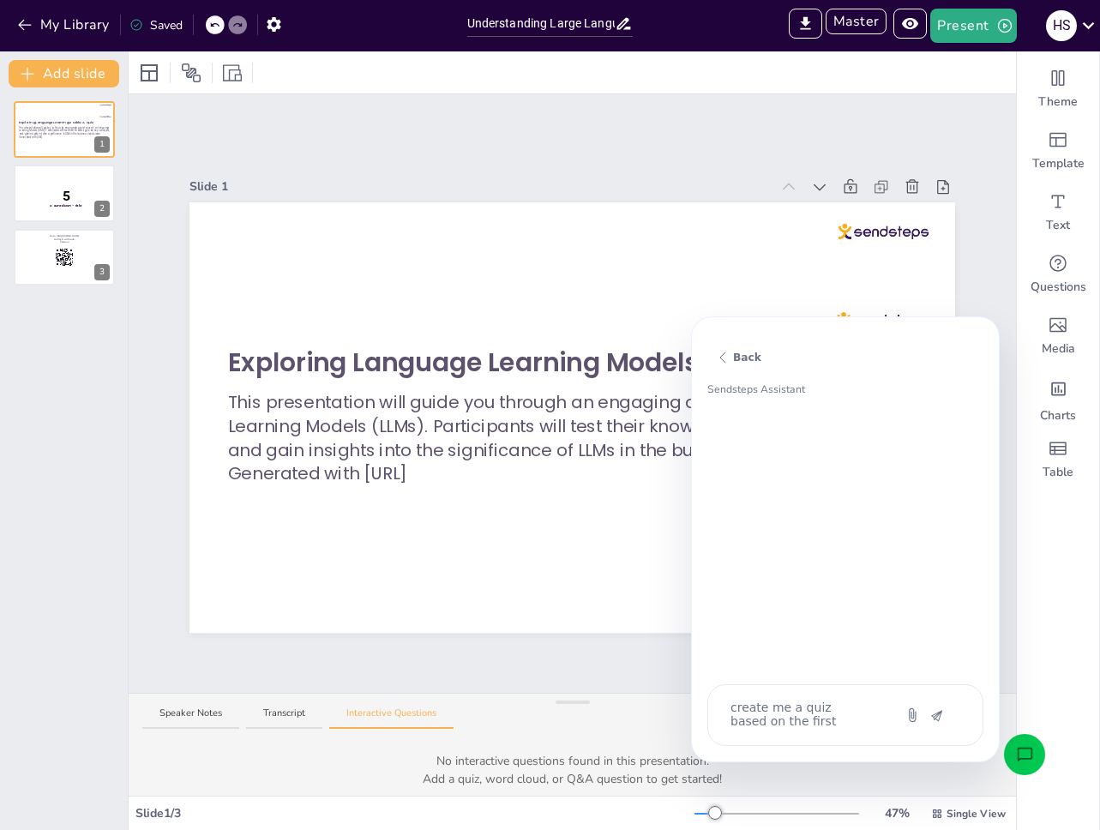
type textarea "create me a quiz based on the first s"
type textarea "x"
type textarea "create me a quiz based on the first sl"
type textarea "x"
type textarea "create me a quiz based on the first sli"
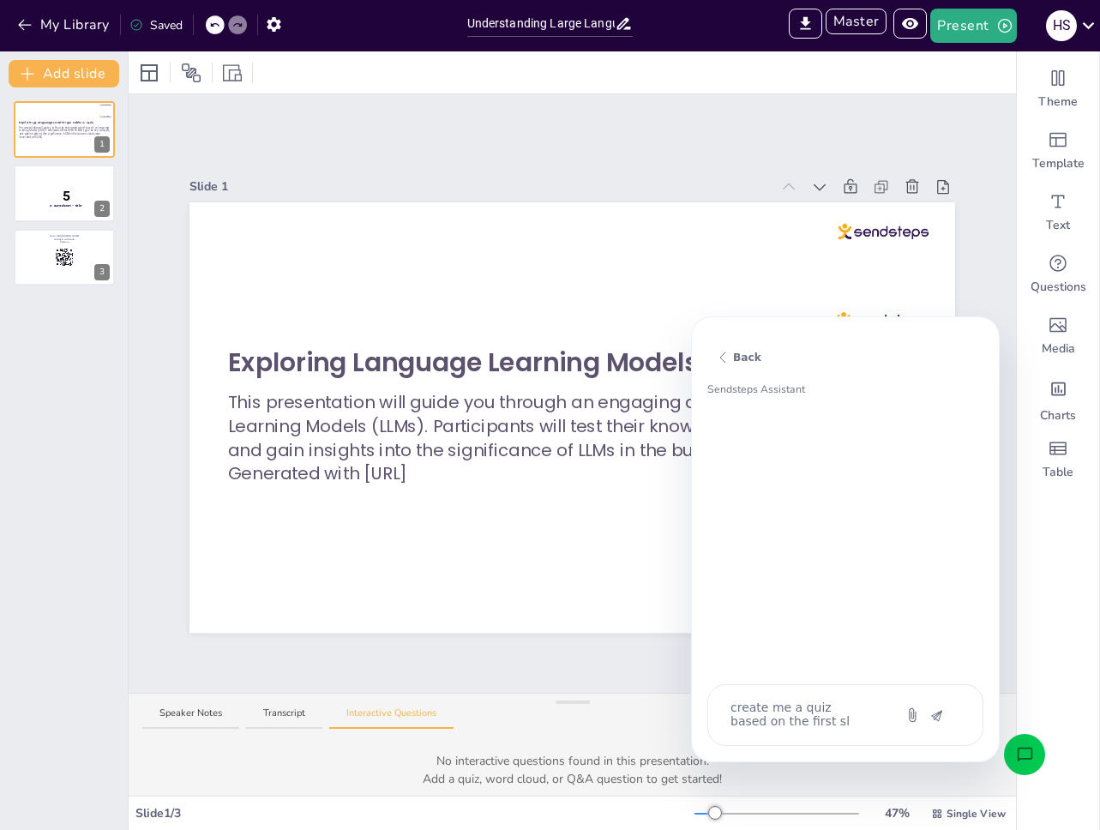
type textarea "x"
type textarea "create me a quiz based on the first slid"
type textarea "x"
type textarea "create me a quiz based on the first slide"
type textarea "x"
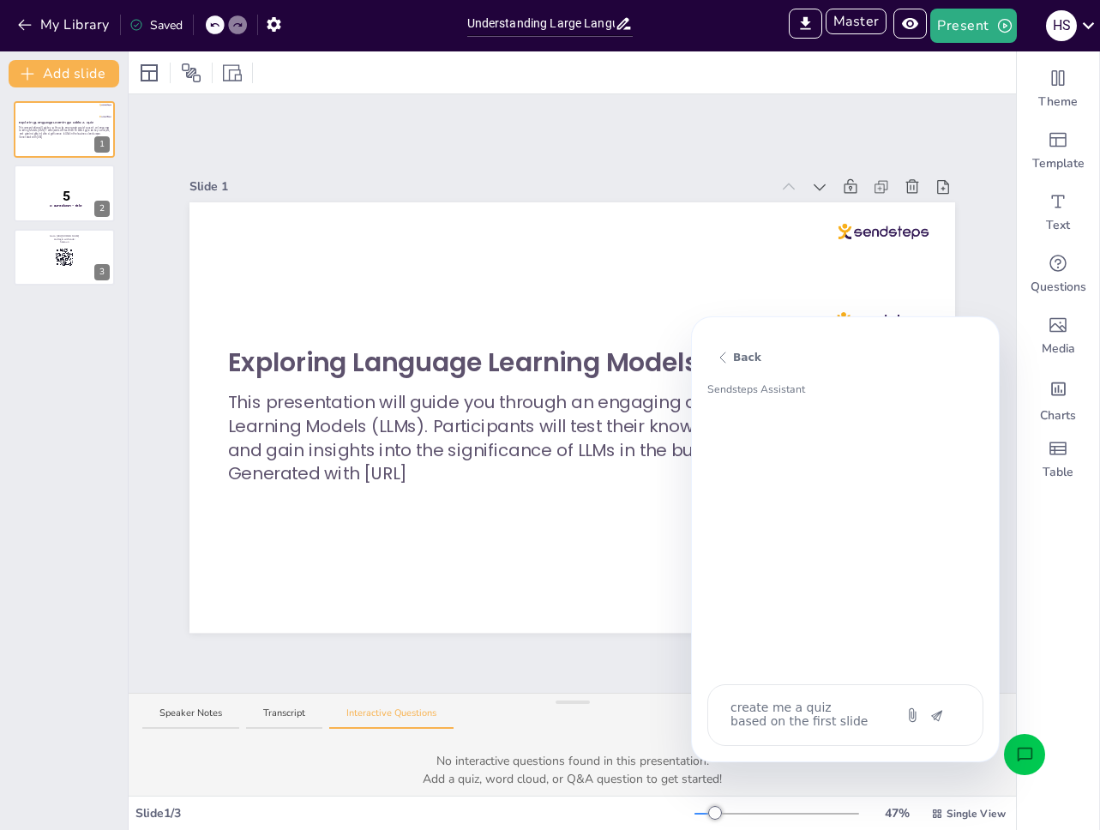
type textarea "create me a quiz based on the first slide"
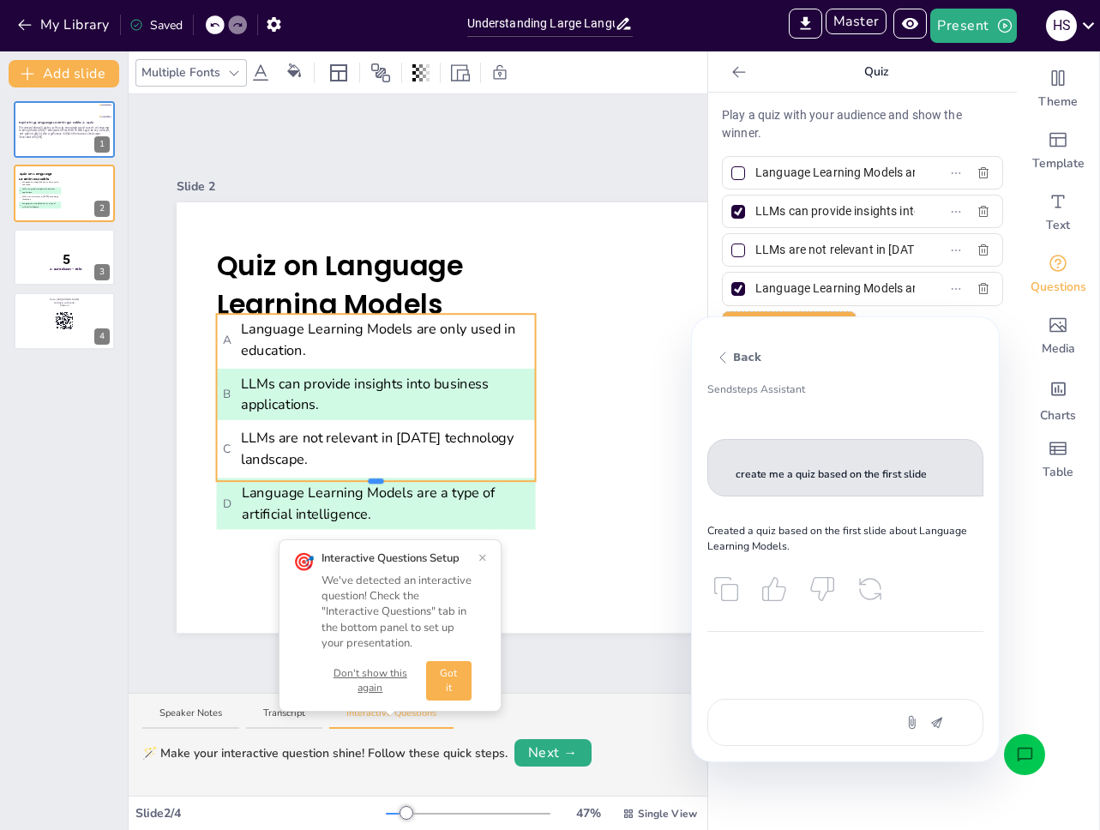
click at [375, 478] on div at bounding box center [376, 480] width 15 height 5
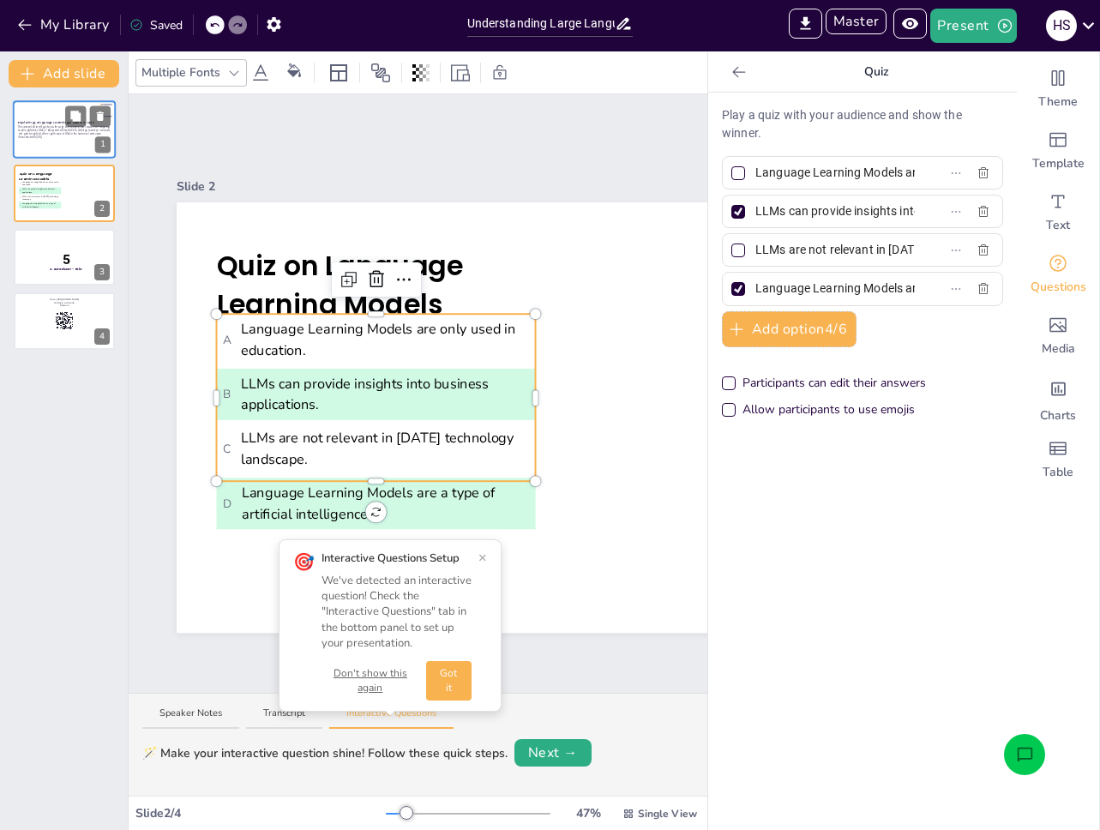
click at [51, 149] on div at bounding box center [64, 129] width 103 height 58
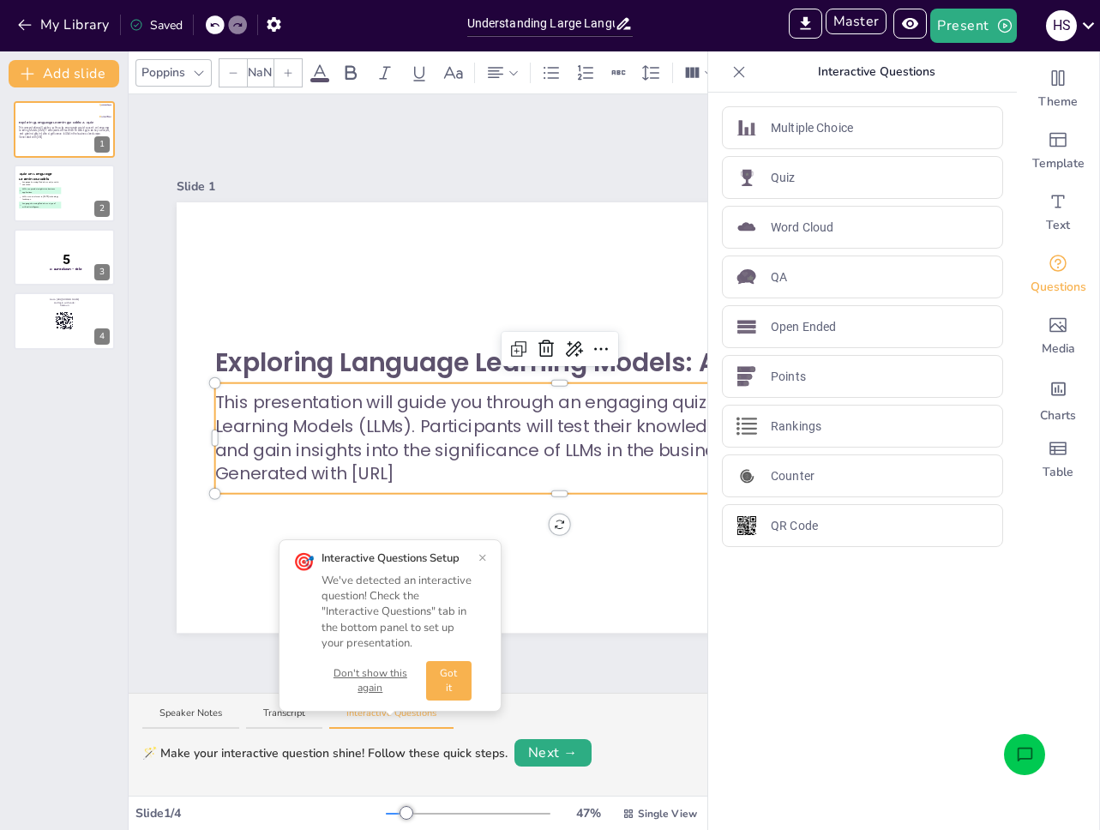
click at [399, 411] on p "This presentation will guide you through an engaging quiz focused on Language L…" at bounding box center [559, 425] width 689 height 71
type input "32"
click at [399, 411] on p "This presentation will guide you through an engaging quiz focused on Language L…" at bounding box center [559, 425] width 689 height 71
copy div "This presentation will guide you through an engaging quiz focused on Language L…"
